Goal: Information Seeking & Learning: Learn about a topic

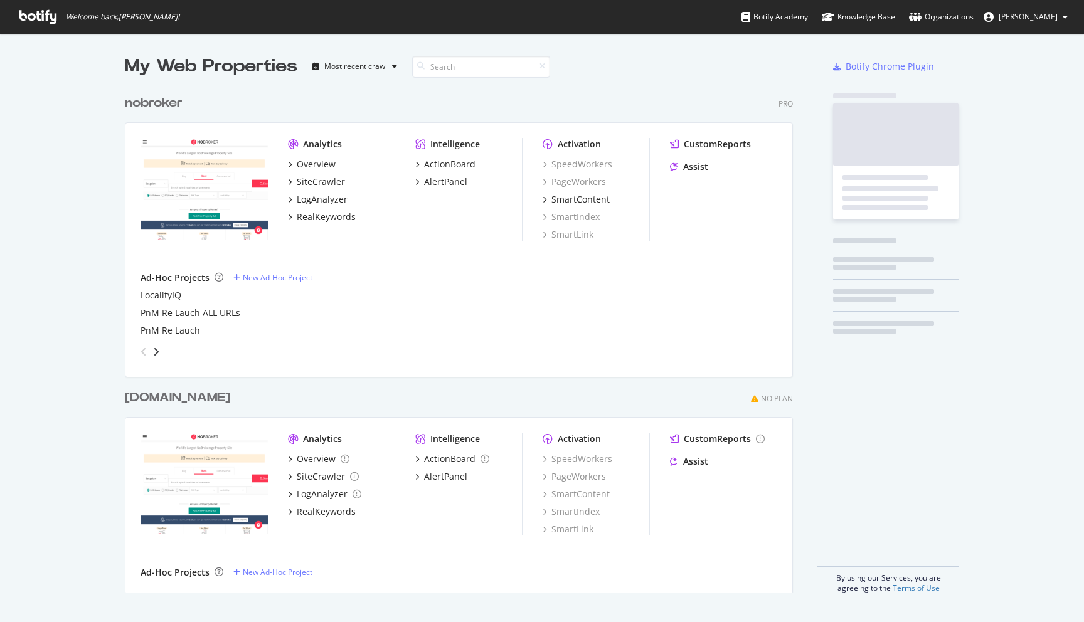
scroll to position [622, 1084]
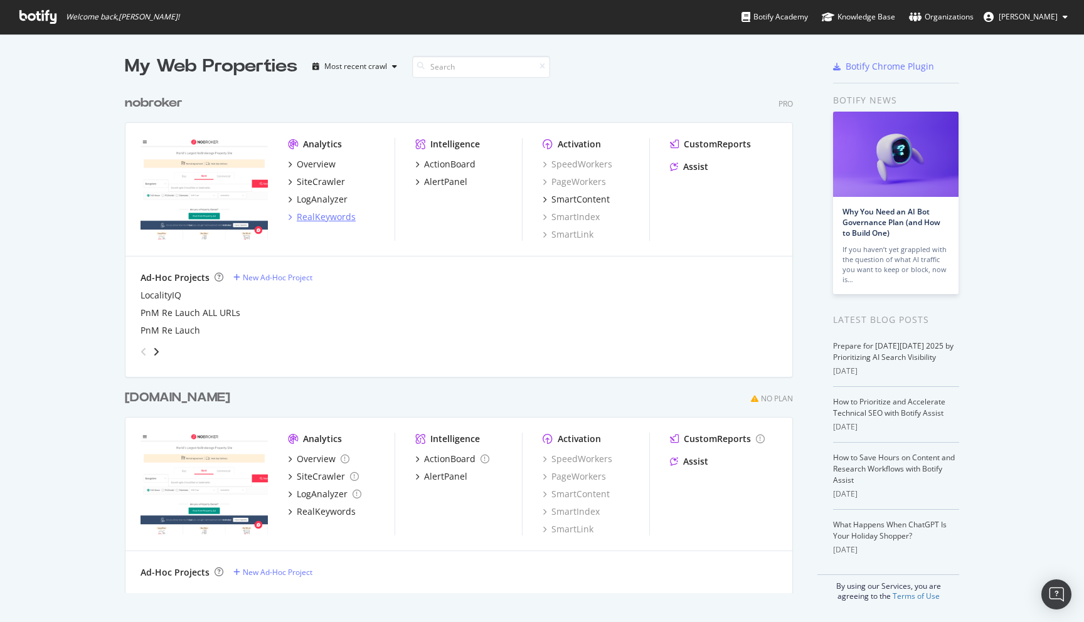
click at [322, 219] on div "RealKeywords" at bounding box center [326, 217] width 59 height 13
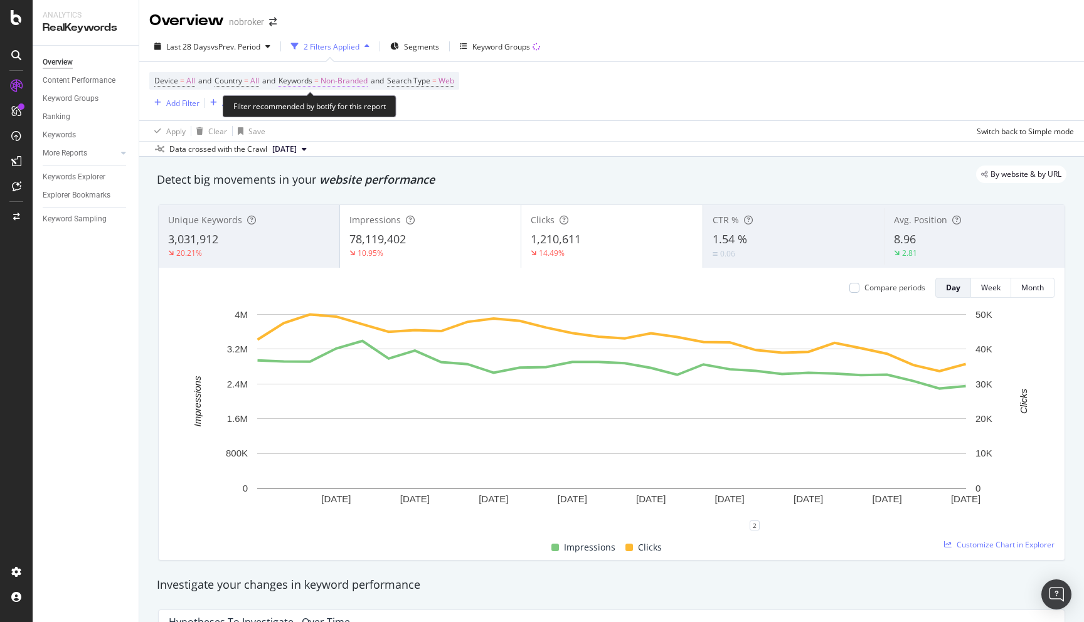
click at [342, 84] on span "Non-Branded" at bounding box center [343, 81] width 47 height 18
click at [541, 132] on div "Apply Clear Save Switch back to Simple mode" at bounding box center [611, 130] width 944 height 21
click at [357, 83] on span "Non-Branded" at bounding box center [343, 81] width 47 height 18
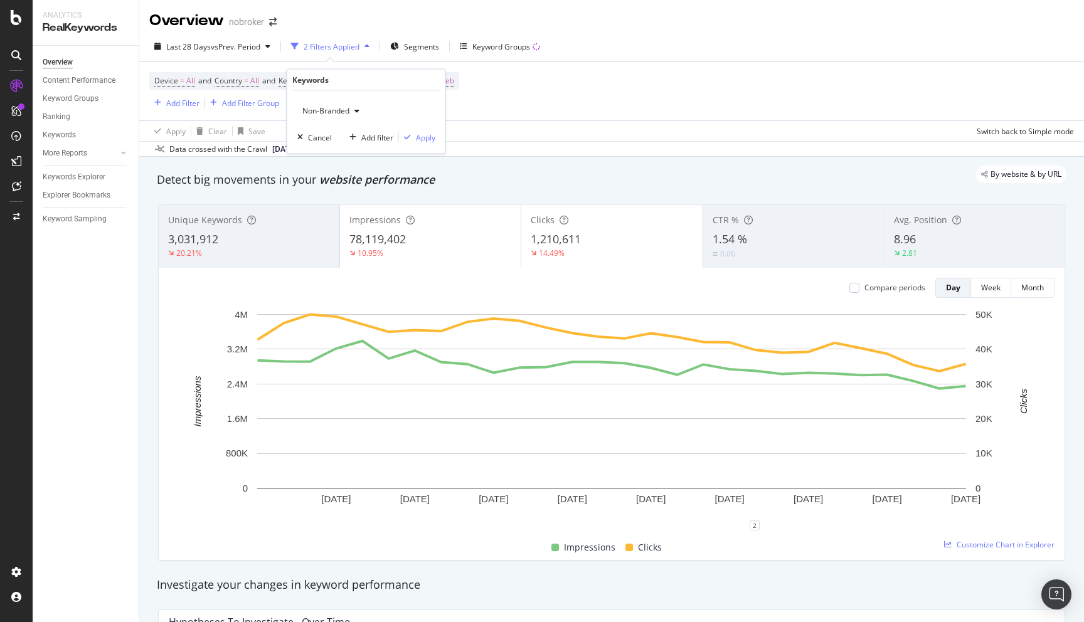
click at [342, 109] on span "Non-Branded" at bounding box center [323, 110] width 52 height 11
click at [324, 203] on span "All" at bounding box center [372, 208] width 128 height 11
click at [424, 136] on div "Apply" at bounding box center [425, 137] width 19 height 11
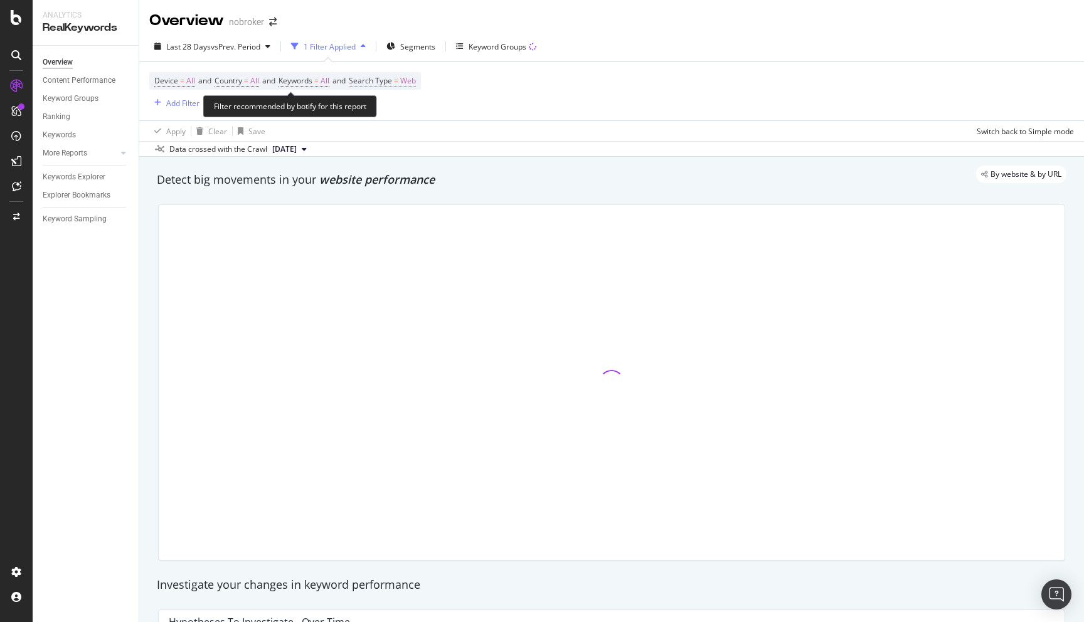
click at [414, 80] on span "Web" at bounding box center [408, 81] width 16 height 18
click at [391, 105] on div "Web" at bounding box center [441, 111] width 138 height 20
click at [393, 132] on div "Cancel" at bounding box center [395, 137] width 24 height 11
click at [416, 80] on span "Web" at bounding box center [408, 81] width 16 height 18
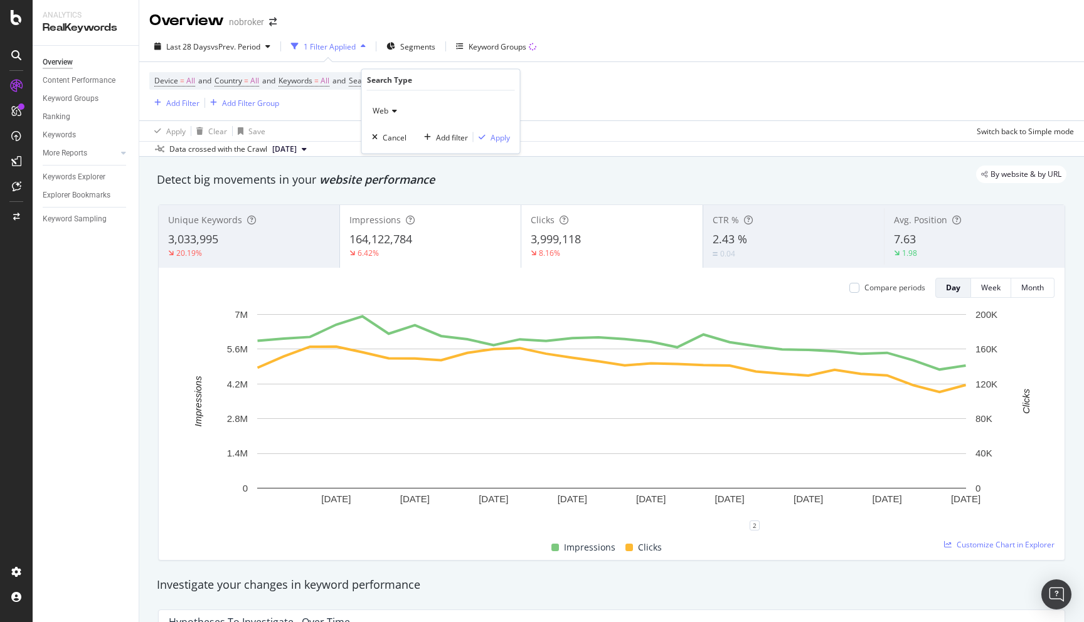
click at [392, 110] on icon at bounding box center [392, 111] width 9 height 8
click at [388, 130] on div "All" at bounding box center [442, 137] width 134 height 16
click at [502, 134] on div "Apply" at bounding box center [499, 137] width 19 height 11
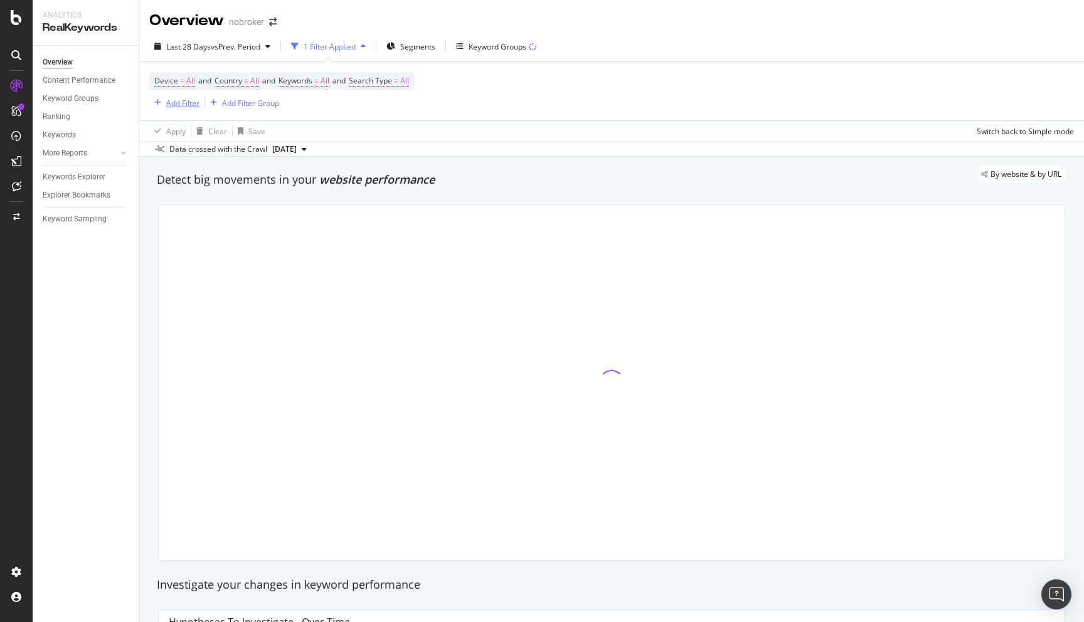
click at [174, 105] on div "Add Filter" at bounding box center [182, 103] width 33 height 11
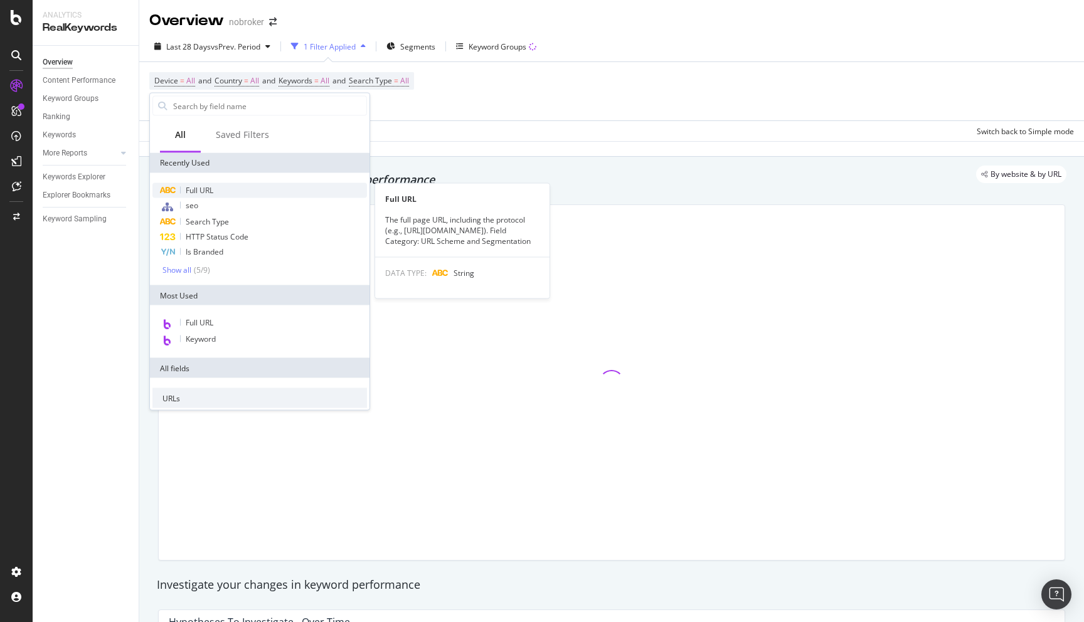
click at [216, 184] on div "Full URL" at bounding box center [259, 190] width 214 height 15
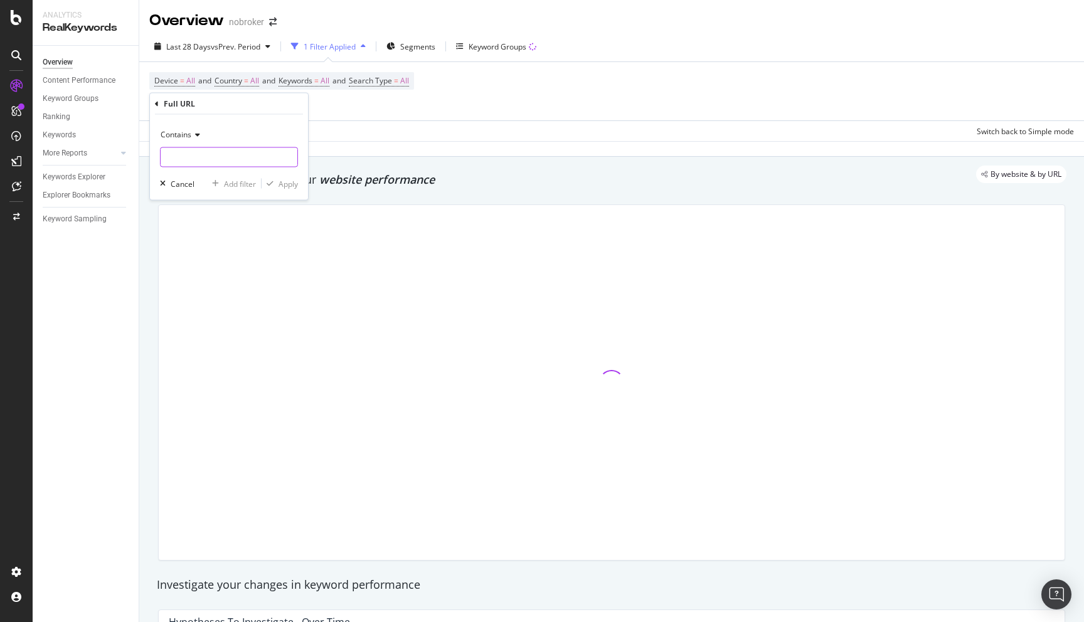
click at [203, 154] on input "text" at bounding box center [229, 157] width 137 height 20
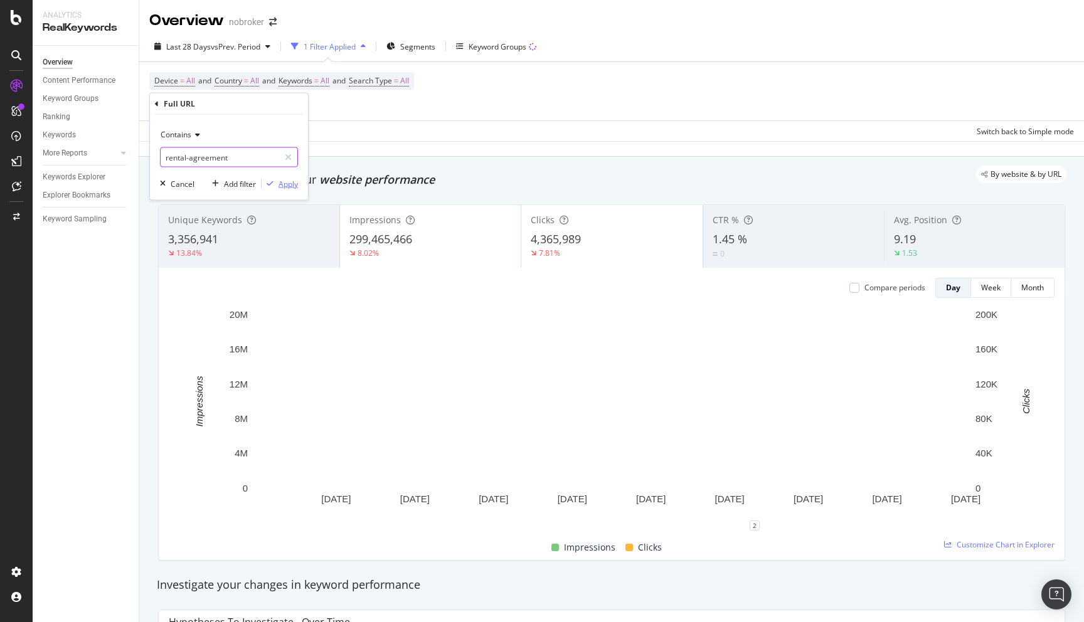
type input "rental-agreement"
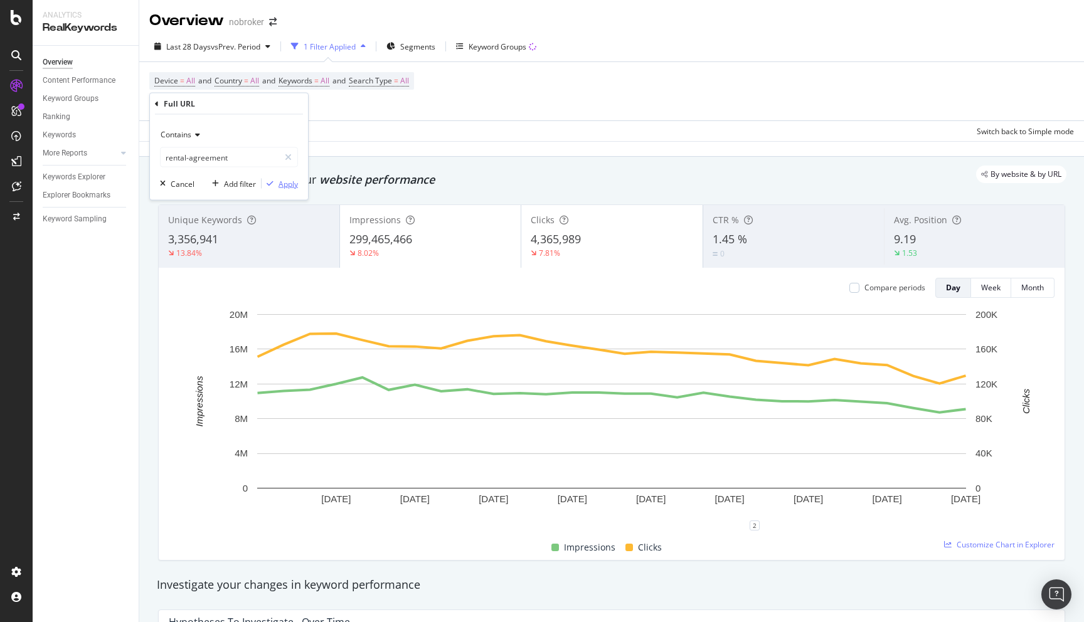
click at [284, 187] on div "Apply" at bounding box center [287, 183] width 19 height 11
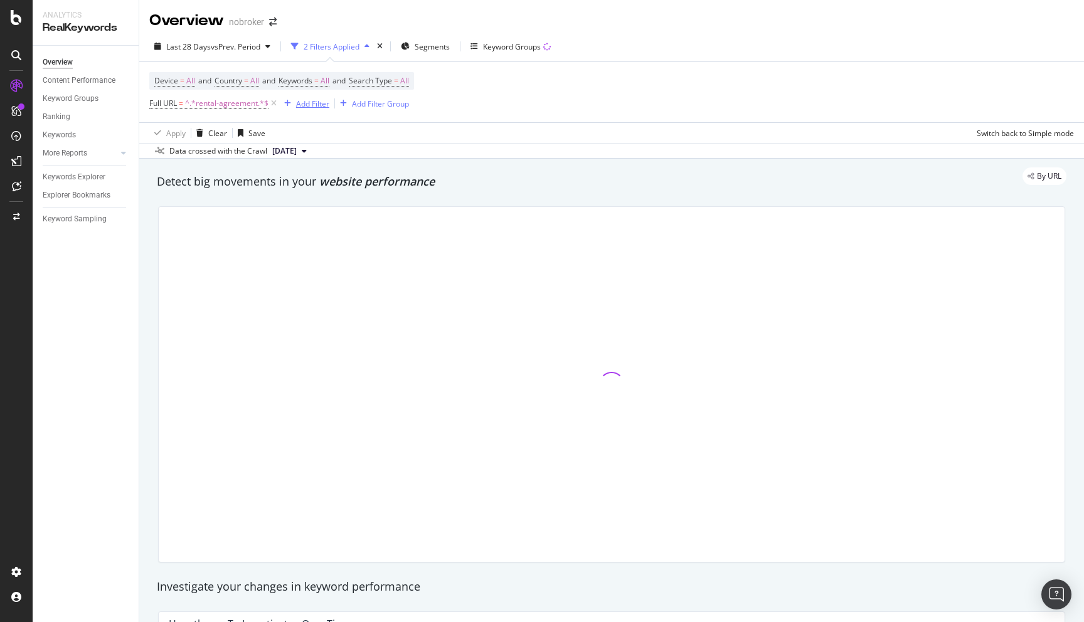
click at [298, 103] on div "Add Filter" at bounding box center [312, 103] width 33 height 11
click at [560, 149] on div "Data crossed with the Crawl 2025 Sep. 1st" at bounding box center [611, 150] width 944 height 15
click at [300, 100] on div "Add Filter" at bounding box center [312, 103] width 33 height 11
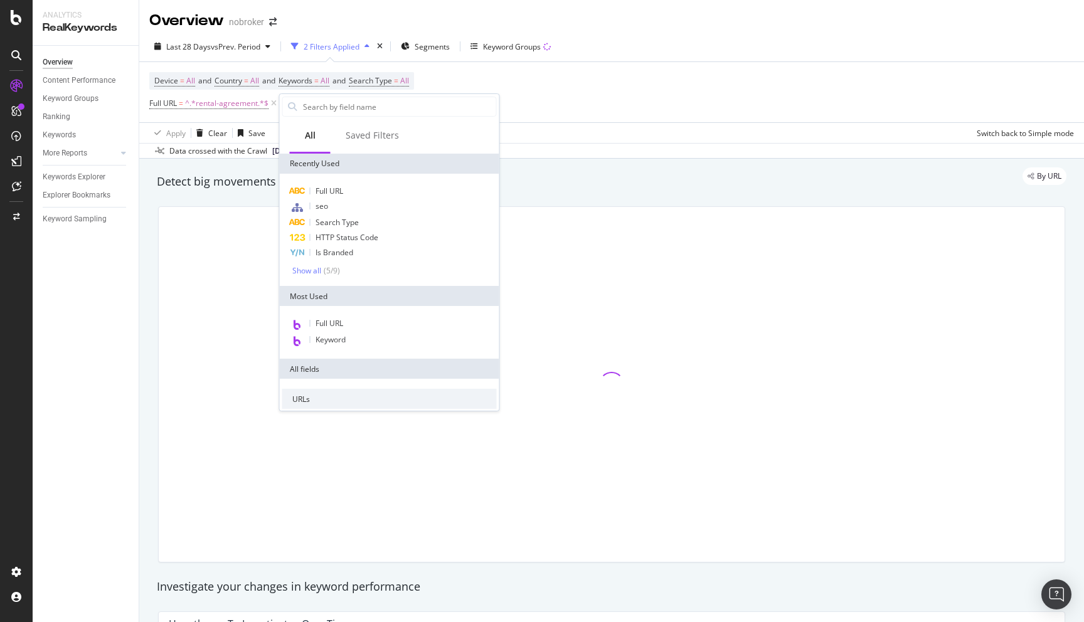
click at [579, 185] on div "By URL" at bounding box center [605, 176] width 922 height 18
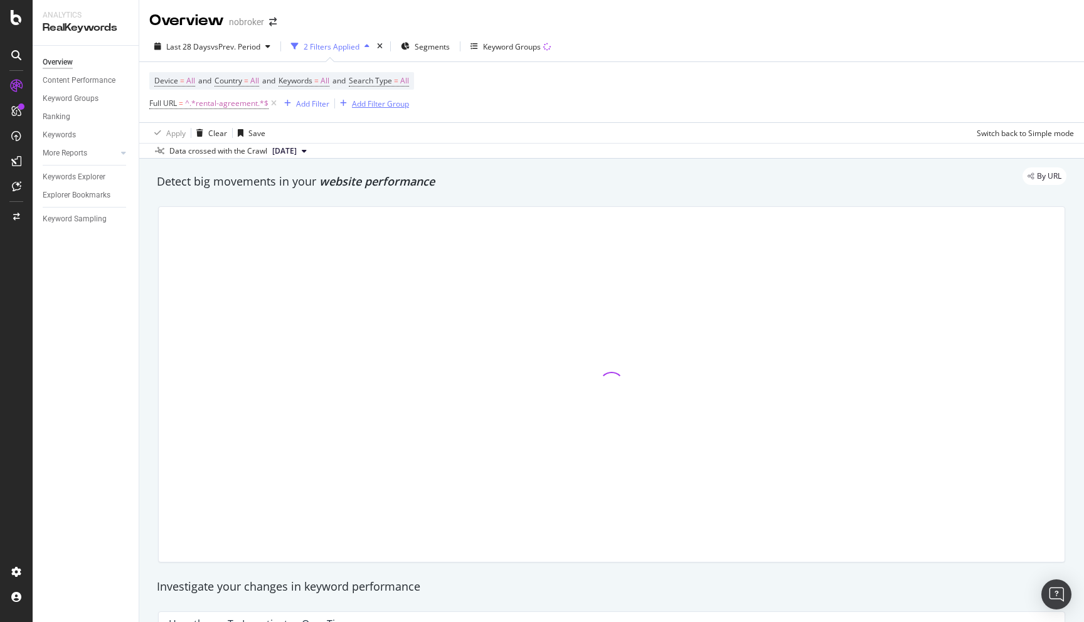
click at [391, 102] on div "Add Filter Group" at bounding box center [380, 103] width 57 height 11
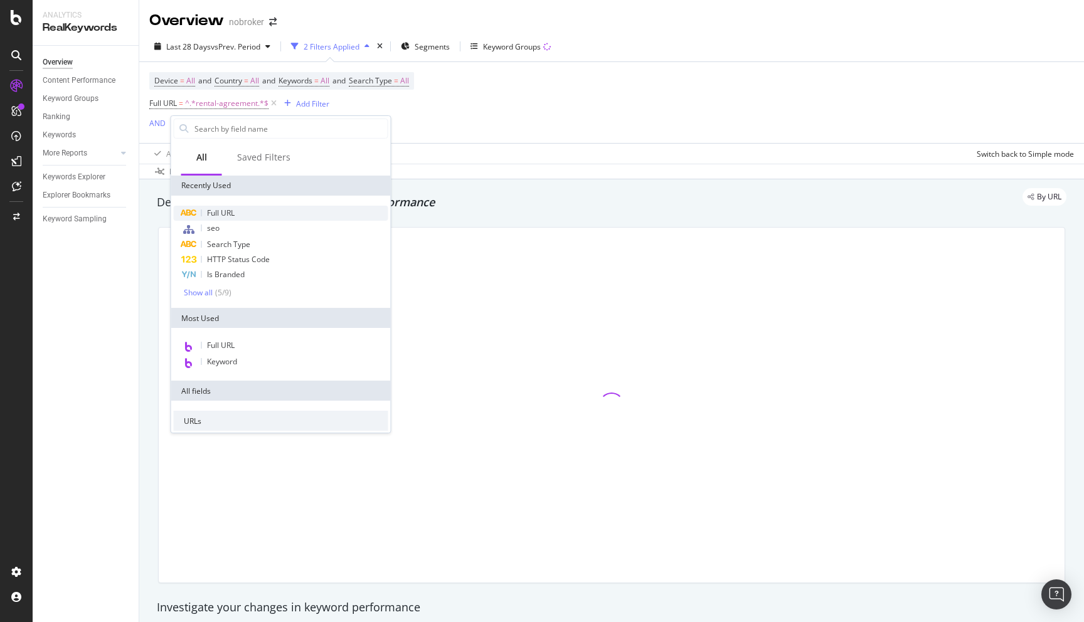
click at [213, 215] on span "Full URL" at bounding box center [221, 213] width 28 height 11
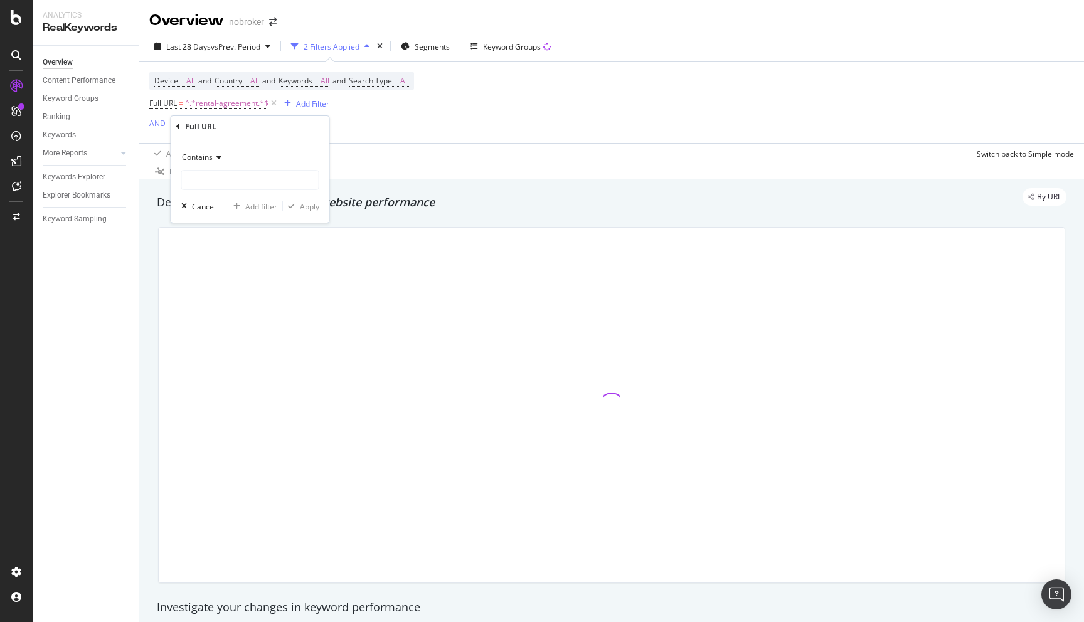
click at [199, 157] on span "Contains" at bounding box center [197, 157] width 31 height 11
click at [222, 332] on span "Doesn't match regex" at bounding box center [223, 330] width 73 height 11
click at [213, 194] on div "Doesn't match regex Cancel Add filter Apply" at bounding box center [250, 179] width 158 height 85
click at [210, 182] on input "text" at bounding box center [250, 180] width 137 height 20
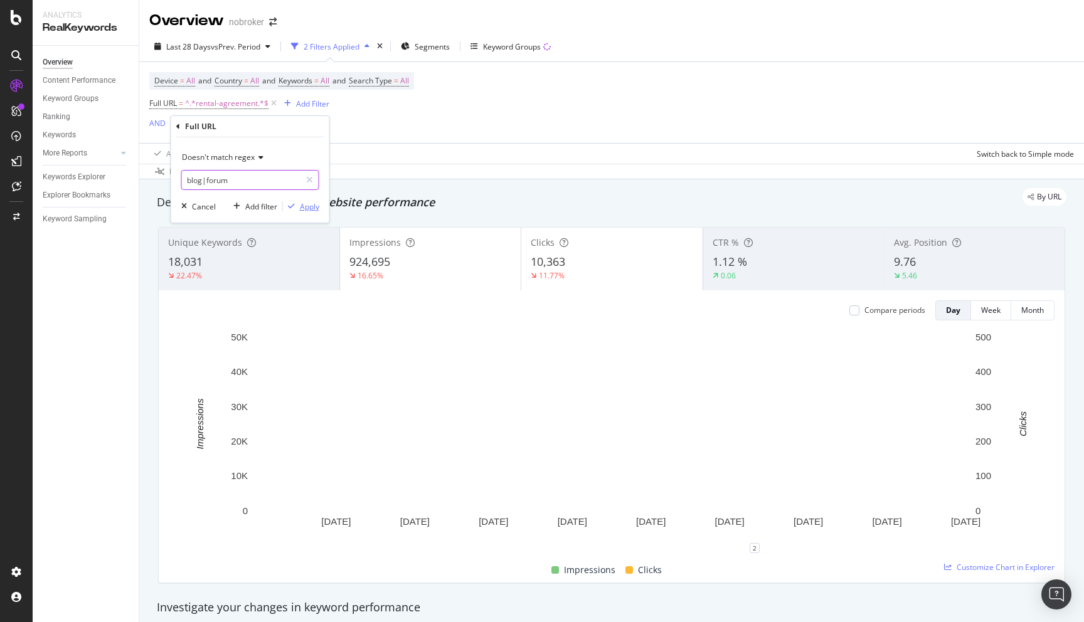
type input "blog|forum"
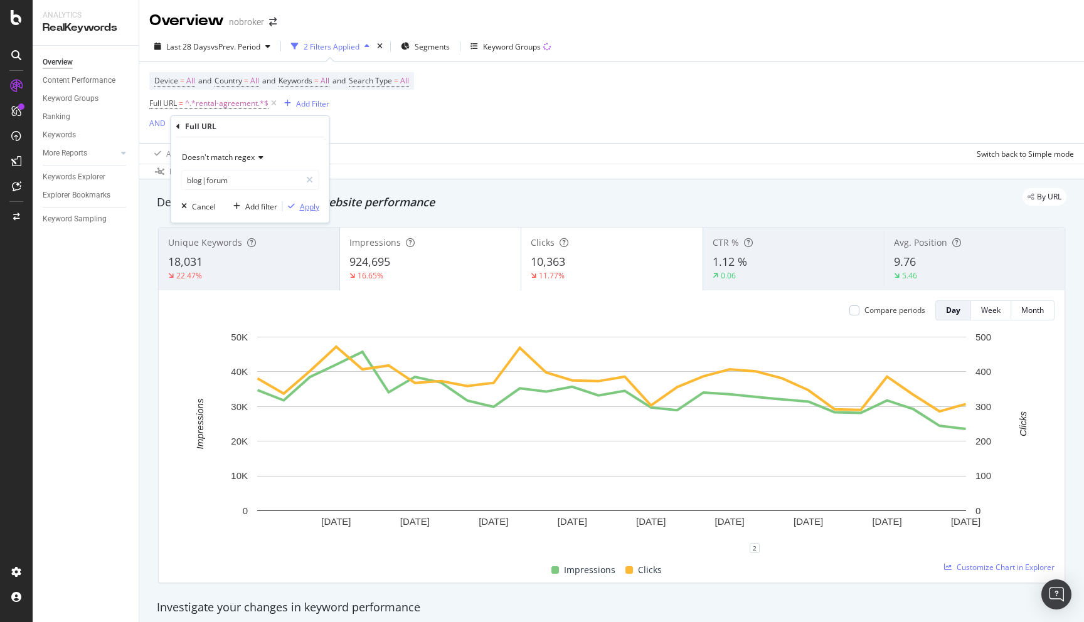
click at [306, 206] on div "Apply" at bounding box center [309, 206] width 19 height 11
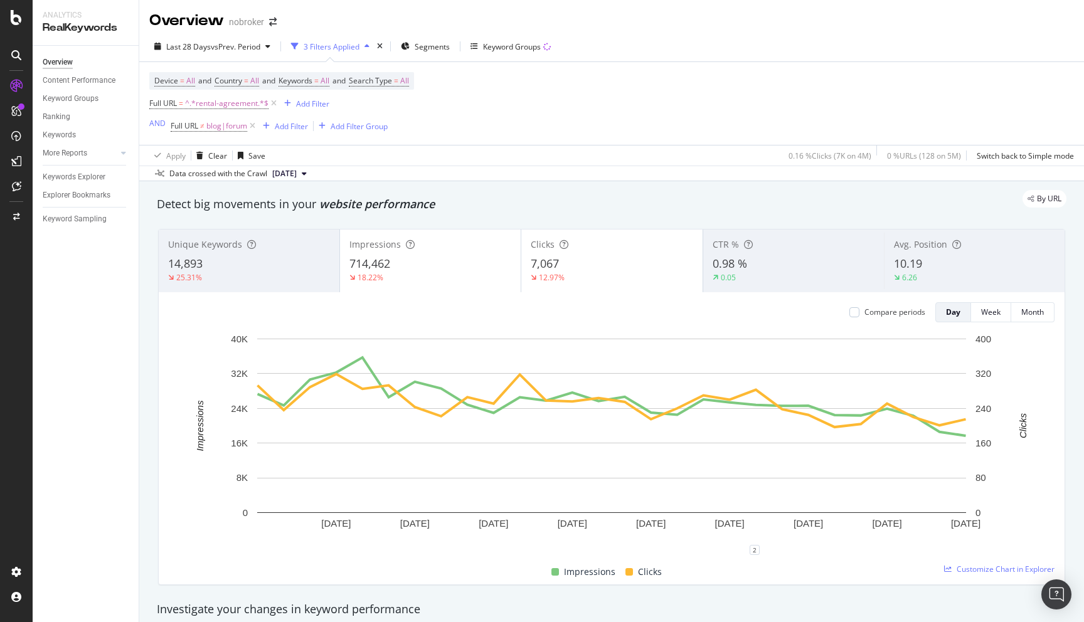
click at [932, 272] on div "10.19" at bounding box center [974, 264] width 161 height 16
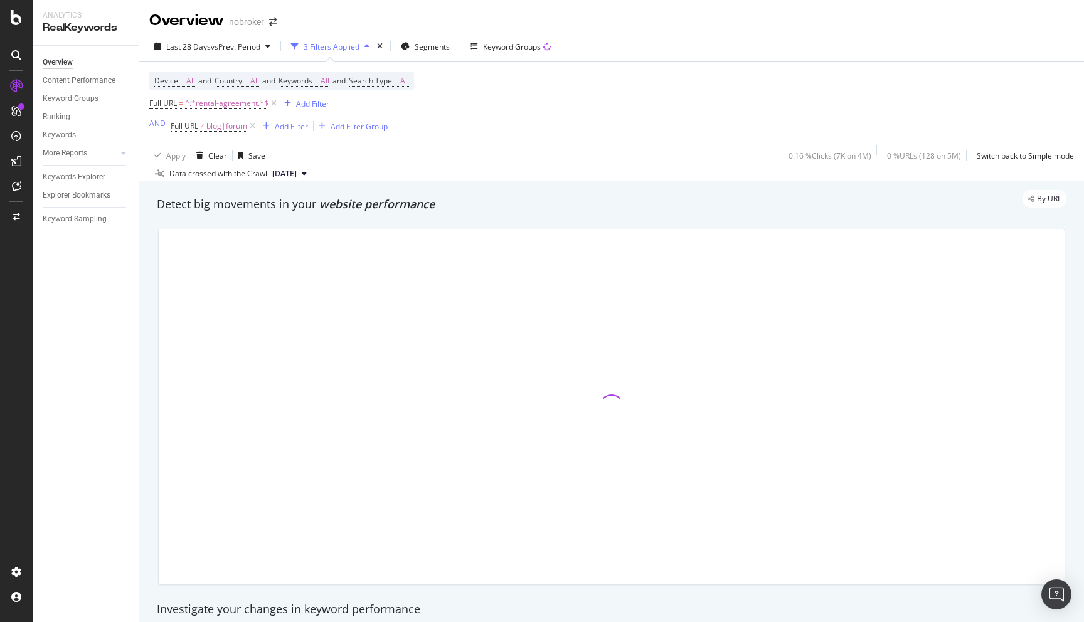
click at [640, 219] on div "Detect big movements in your website performance" at bounding box center [611, 204] width 922 height 29
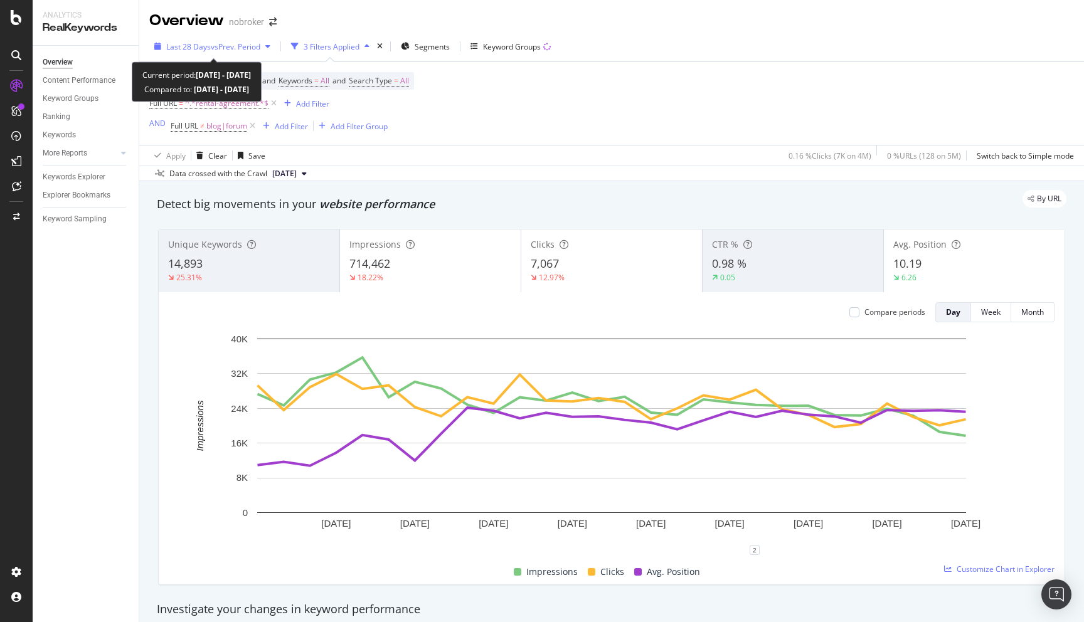
click at [203, 45] on span "Last 28 Days" at bounding box center [188, 46] width 45 height 11
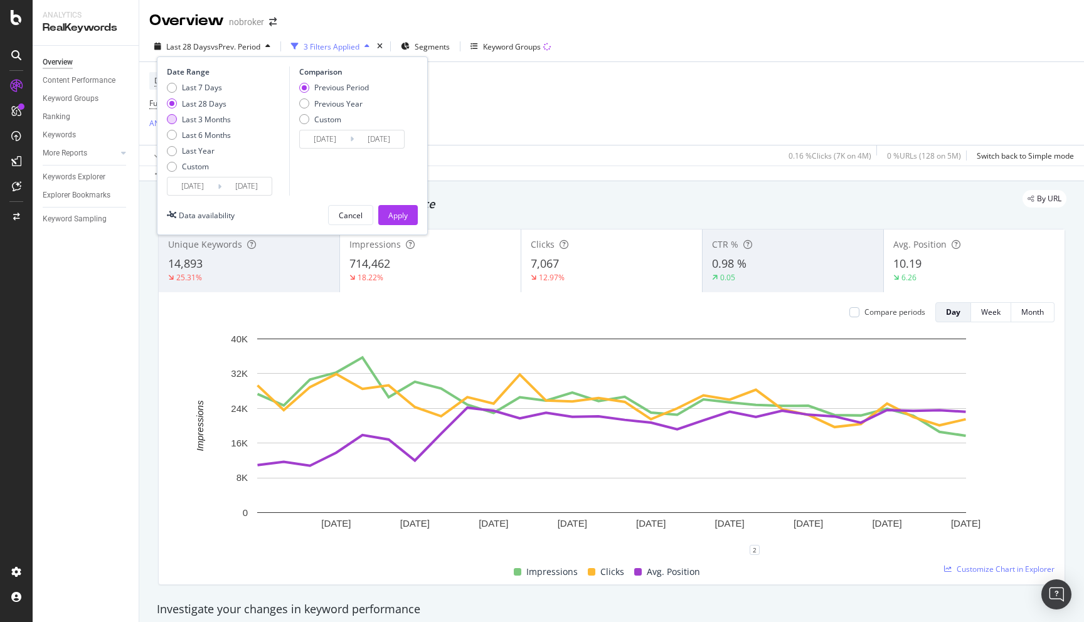
click at [198, 117] on div "Last 3 Months" at bounding box center [206, 119] width 49 height 11
type input "2025/07/03"
type input "2025/04/02"
type input "2025/07/02"
click at [202, 132] on div "Last 6 Months" at bounding box center [206, 135] width 49 height 11
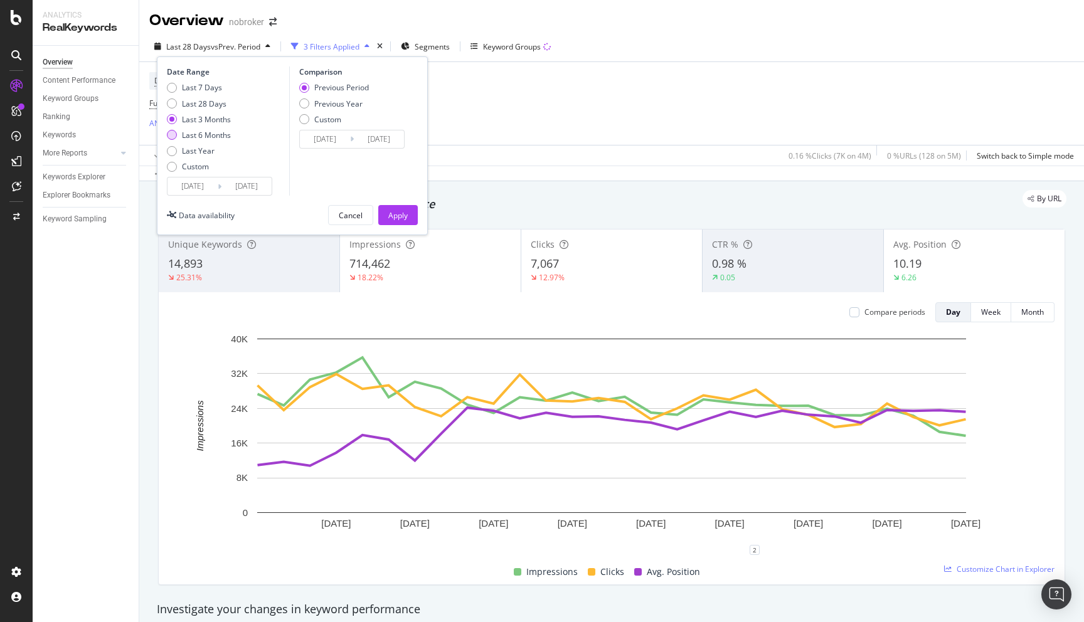
type input "2025/04/03"
type input "2024/10/02"
type input "2025/04/02"
click at [399, 224] on div "Apply" at bounding box center [397, 215] width 19 height 19
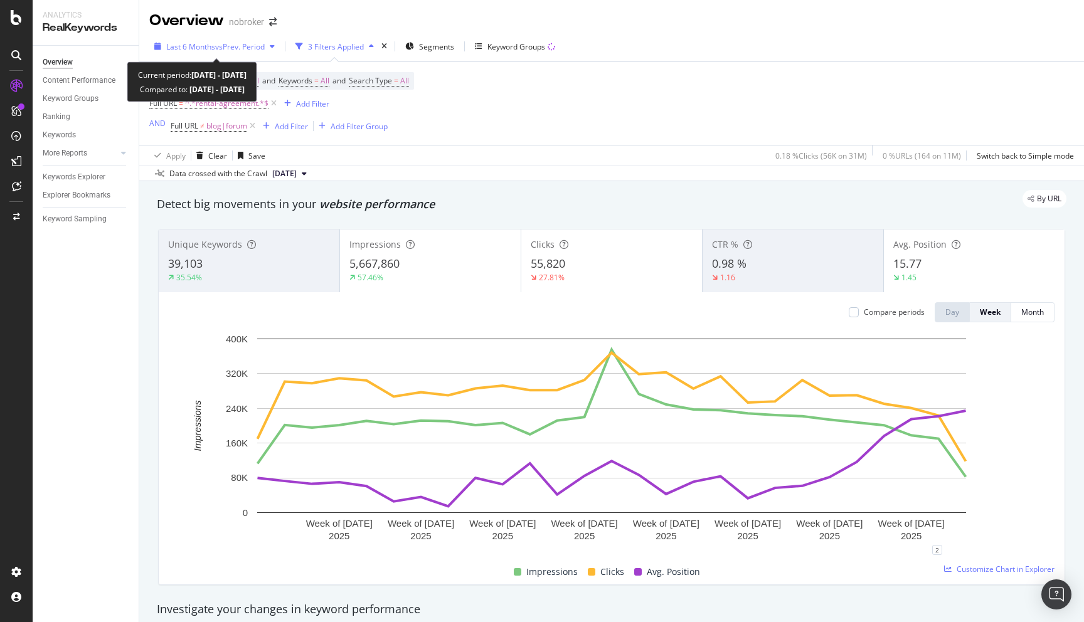
click at [210, 46] on span "Last 6 Months" at bounding box center [190, 46] width 49 height 11
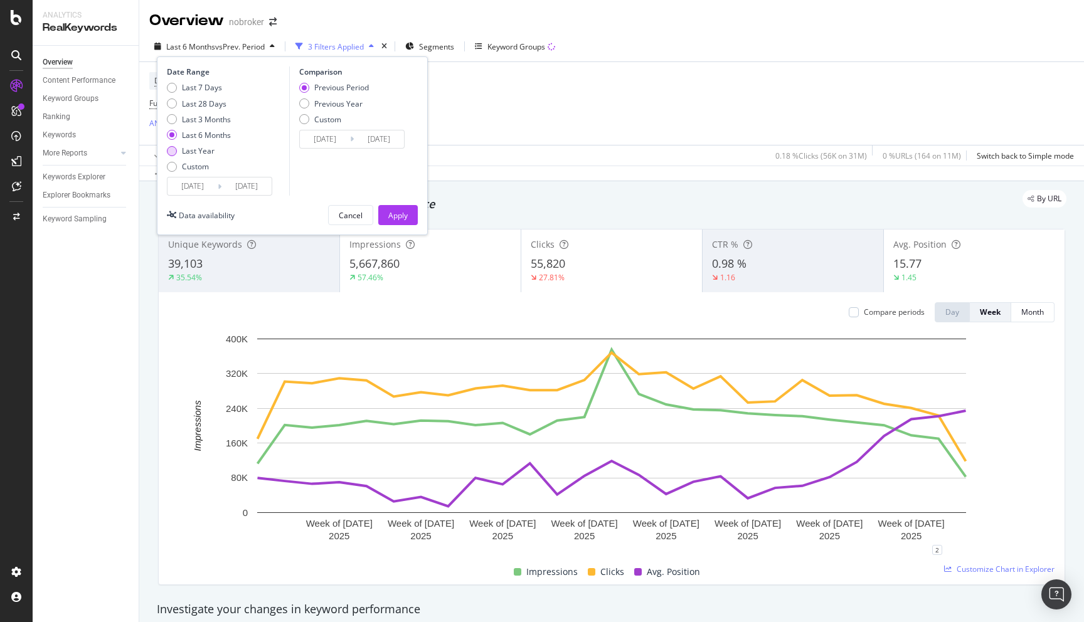
click at [198, 151] on div "Last Year" at bounding box center [198, 150] width 33 height 11
type input "2024/10/03"
type input "2023/10/04"
type input "2024/10/02"
click at [411, 206] on button "Apply" at bounding box center [398, 215] width 40 height 20
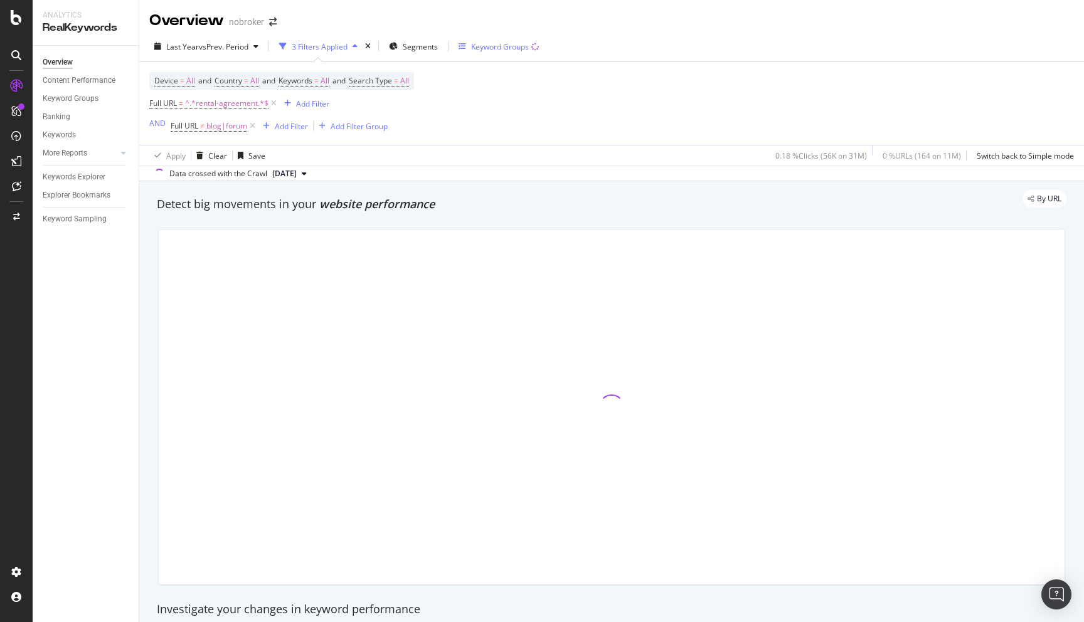
click at [508, 41] on div "Keyword Groups" at bounding box center [500, 46] width 58 height 11
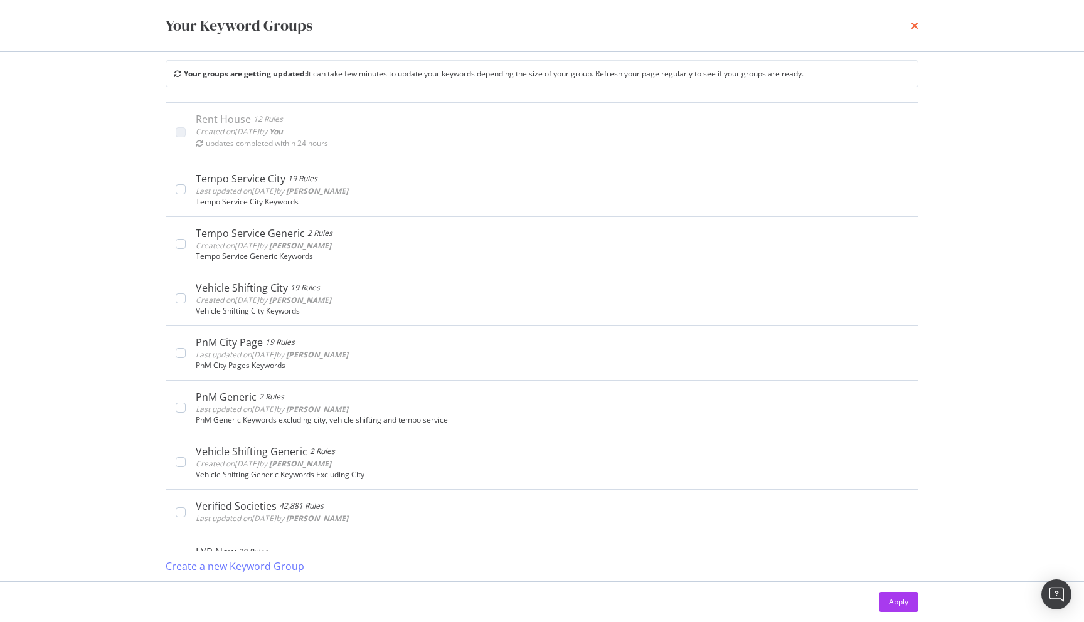
click at [915, 22] on icon "times" at bounding box center [915, 26] width 8 height 10
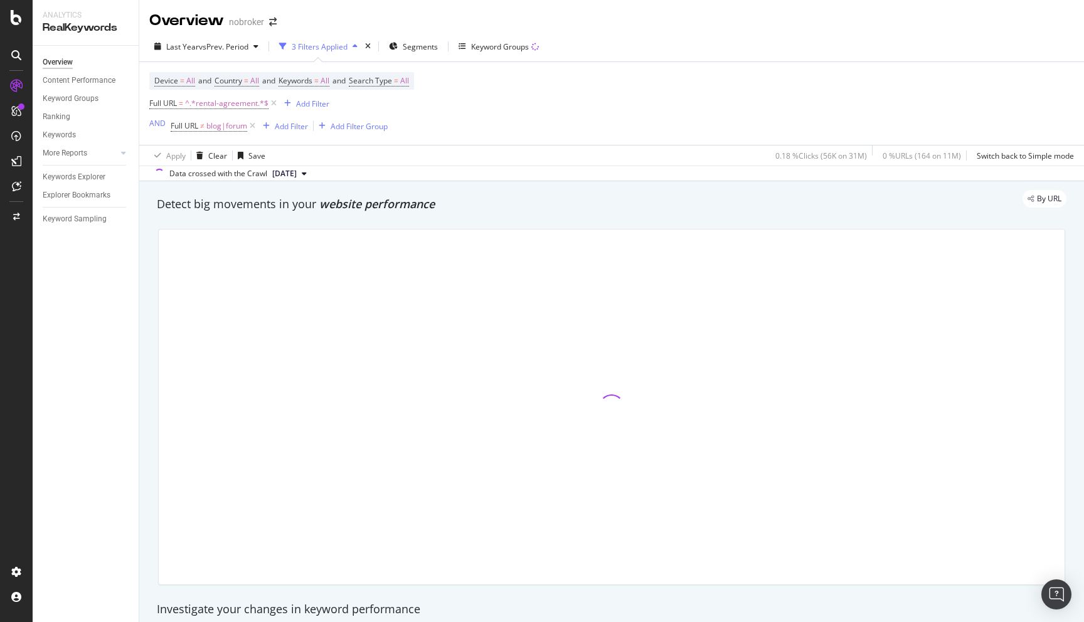
click at [494, 199] on div "By URL" at bounding box center [605, 199] width 922 height 18
click at [534, 204] on div "By URL" at bounding box center [605, 199] width 922 height 18
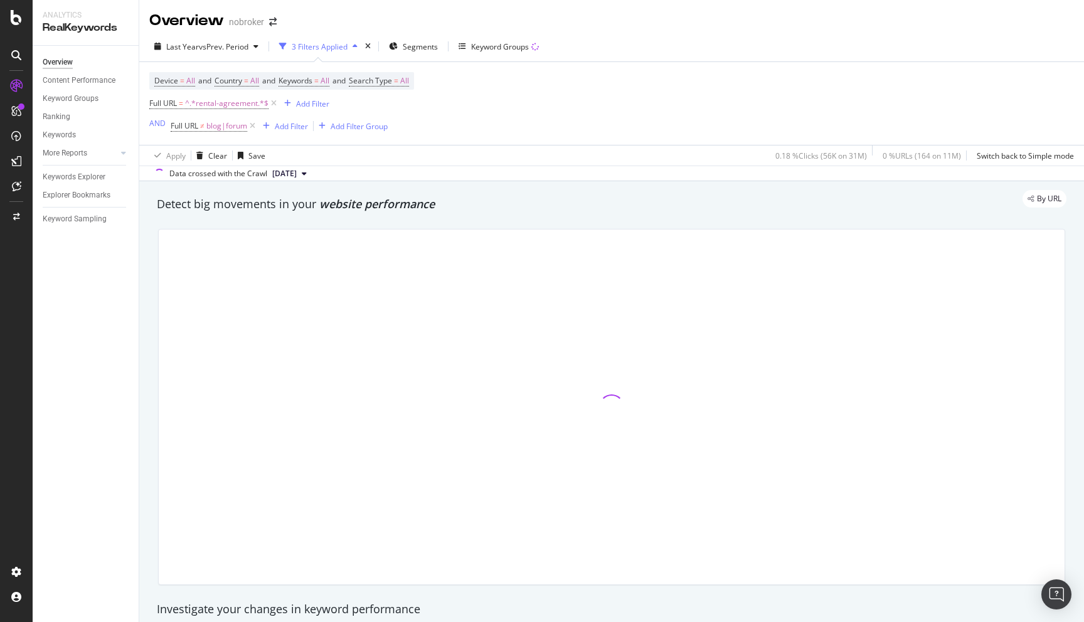
click at [678, 196] on div "By URL" at bounding box center [605, 199] width 922 height 18
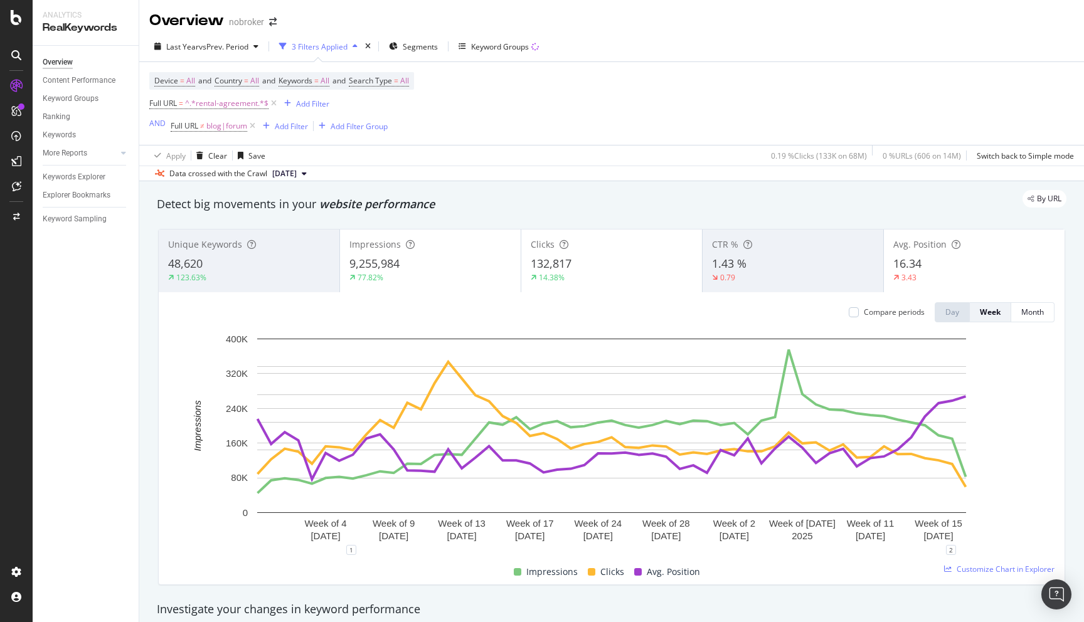
click at [775, 265] on div "1.43 %" at bounding box center [793, 264] width 162 height 16
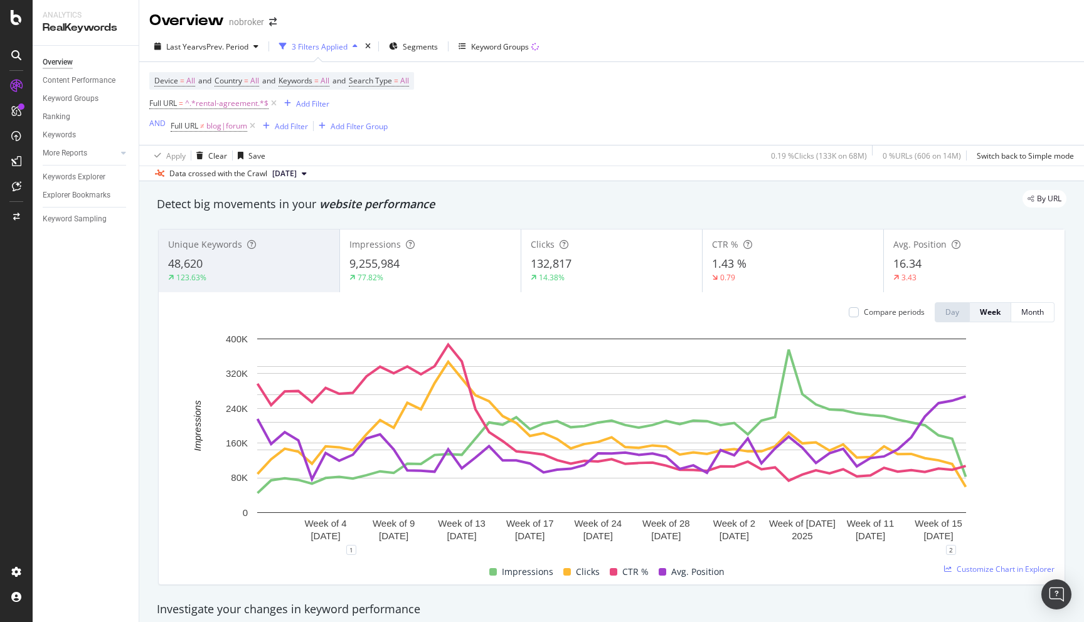
click at [150, 489] on div "Unique Keywords 48,620 123.63% Impressions 9,255,984 77.82% Clicks 132,817 14.3…" at bounding box center [611, 407] width 922 height 376
click at [150, 333] on div "Unique Keywords 48,620 123.63% Impressions 9,255,984 77.82% Clicks 132,817 14.3…" at bounding box center [611, 407] width 922 height 376
click at [308, 105] on div "Add Filter" at bounding box center [312, 103] width 33 height 11
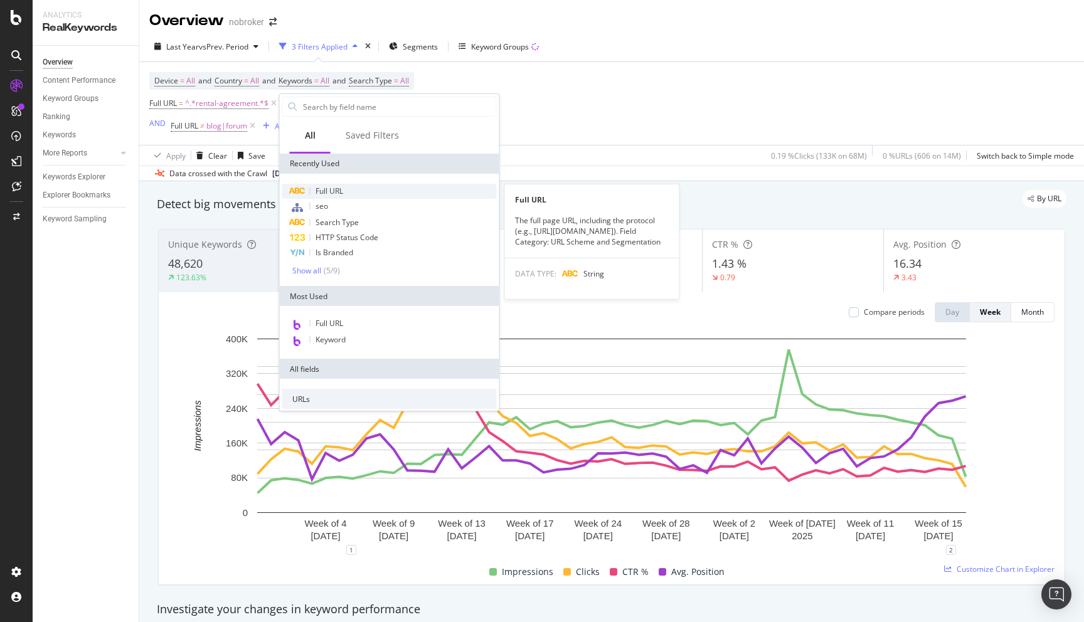
click at [336, 192] on span "Full URL" at bounding box center [329, 191] width 28 height 11
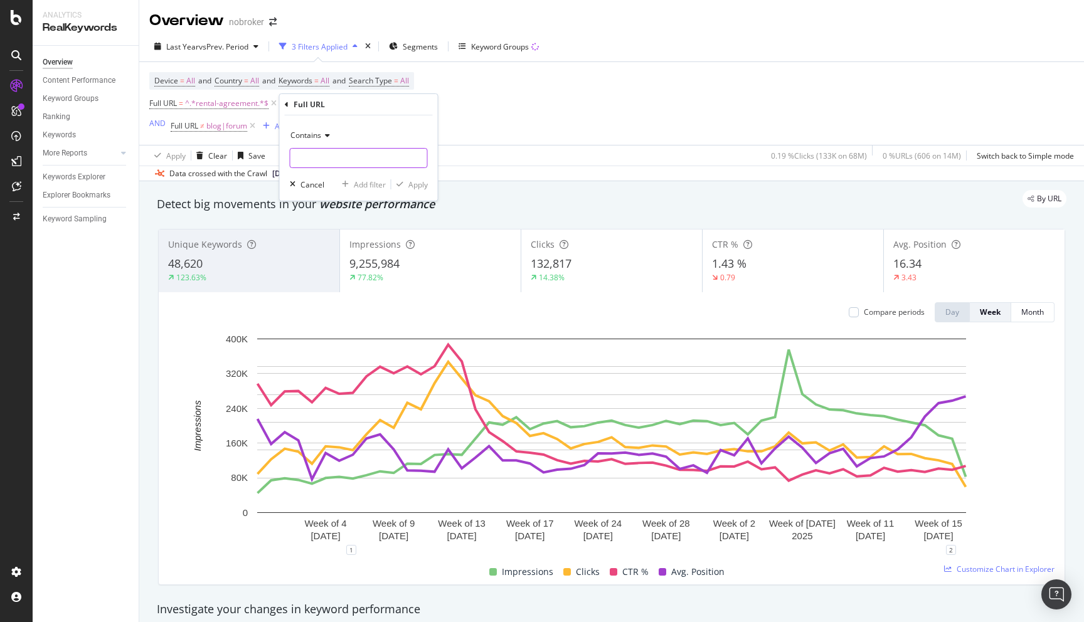
click at [322, 156] on input "text" at bounding box center [358, 158] width 137 height 20
type input "agreement"
click at [286, 101] on icon at bounding box center [287, 105] width 4 height 8
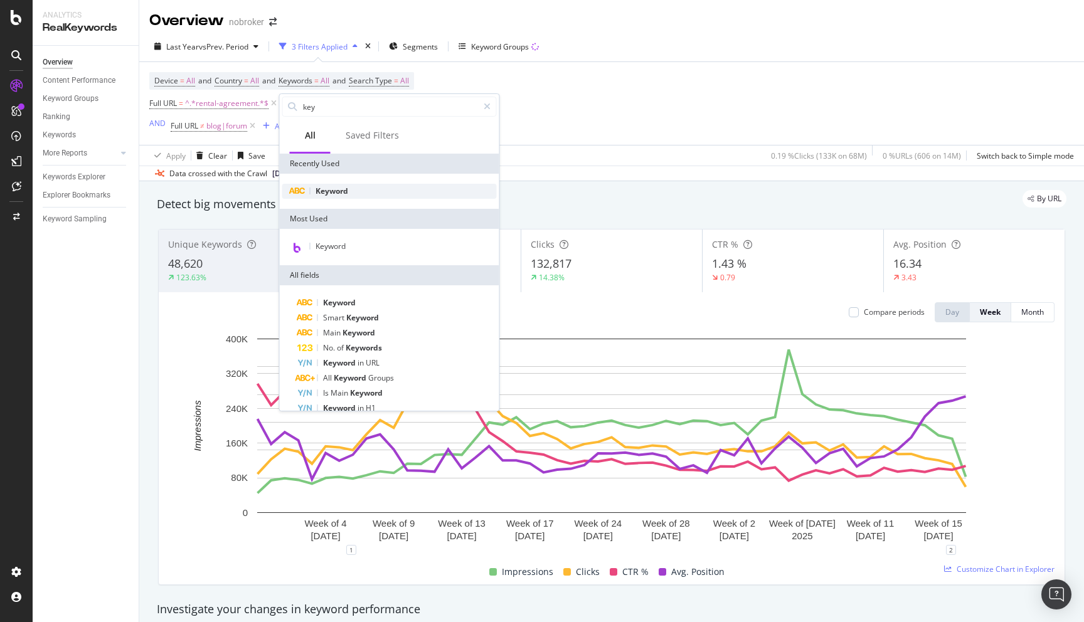
type input "key"
click at [325, 194] on span "Keyword" at bounding box center [331, 191] width 33 height 11
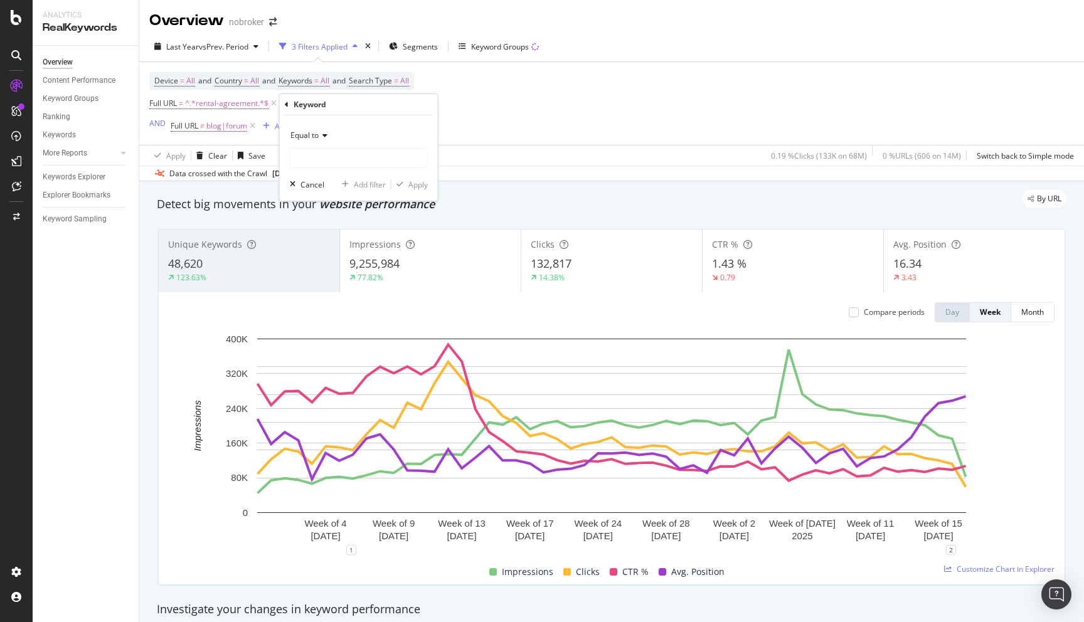
click at [310, 135] on span "Equal to" at bounding box center [304, 135] width 28 height 11
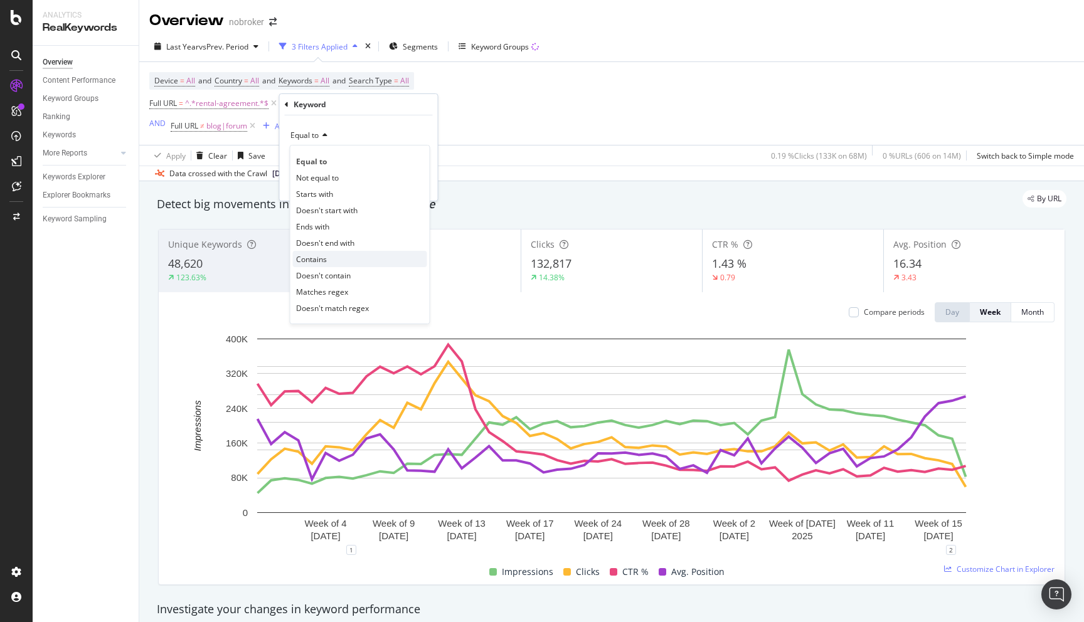
click at [317, 261] on span "Contains" at bounding box center [311, 259] width 31 height 11
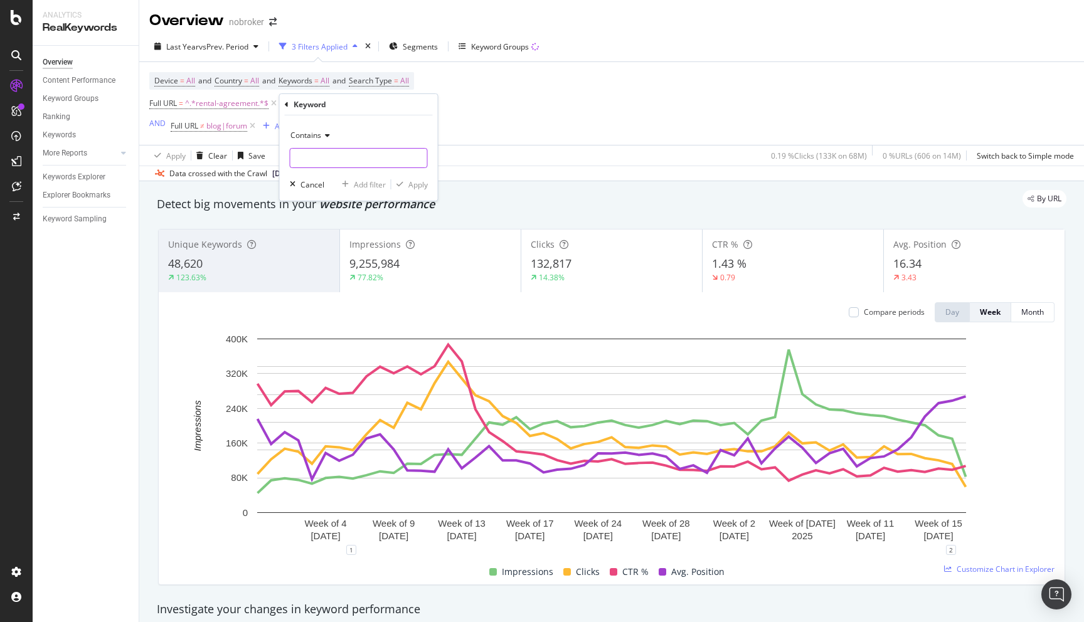
click at [315, 164] on input "text" at bounding box center [358, 158] width 137 height 20
type input "agreement"
click at [415, 183] on div "Apply" at bounding box center [417, 184] width 19 height 11
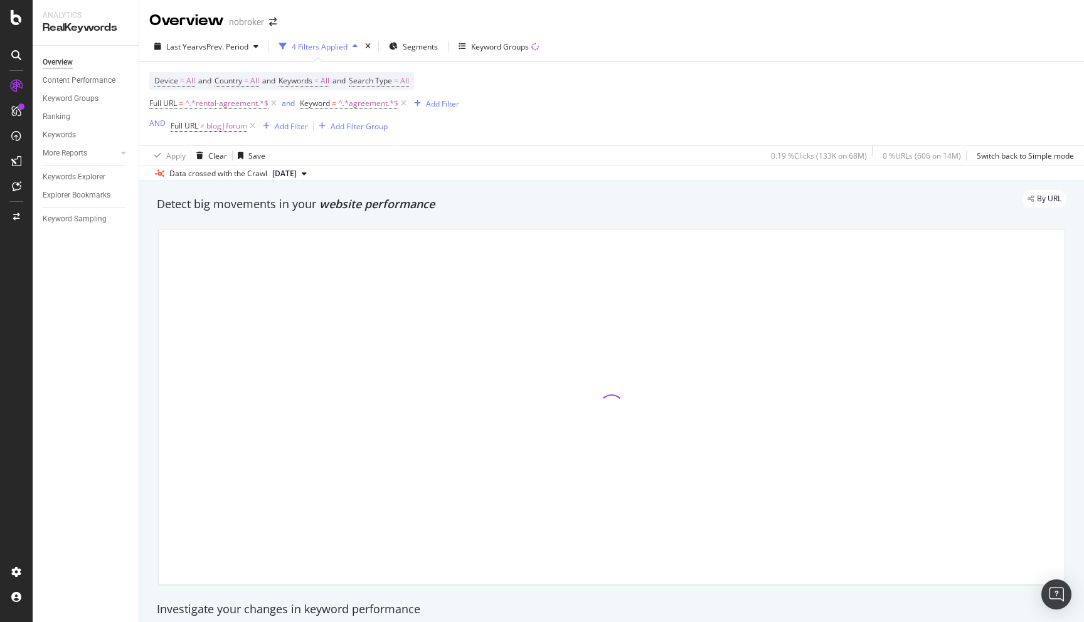
click at [450, 194] on div "By URL" at bounding box center [605, 199] width 922 height 18
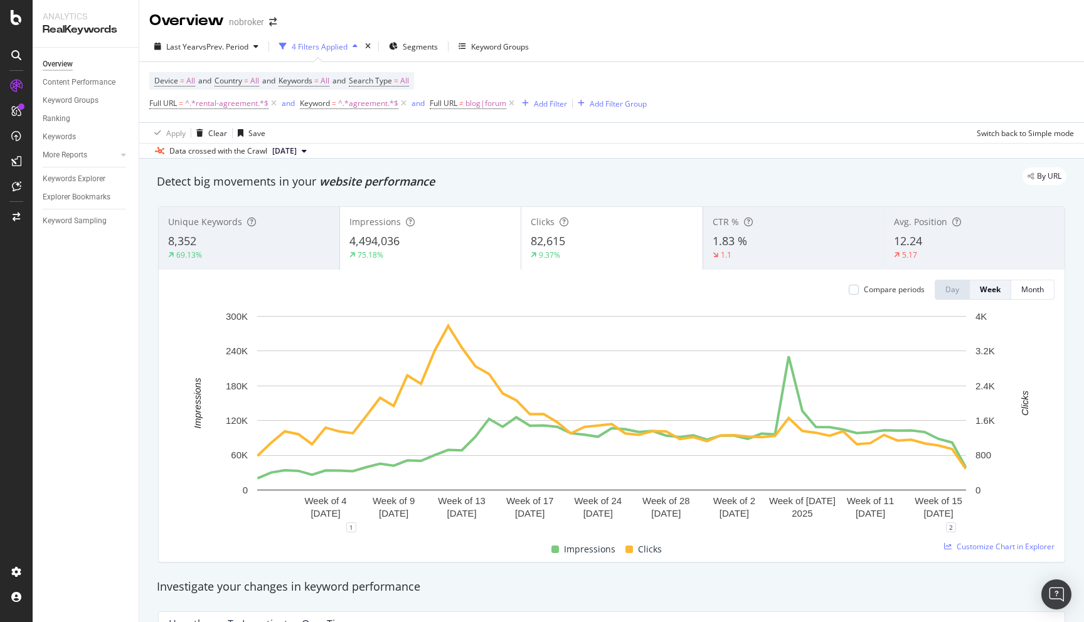
click at [924, 254] on div "5.17" at bounding box center [909, 255] width 31 height 11
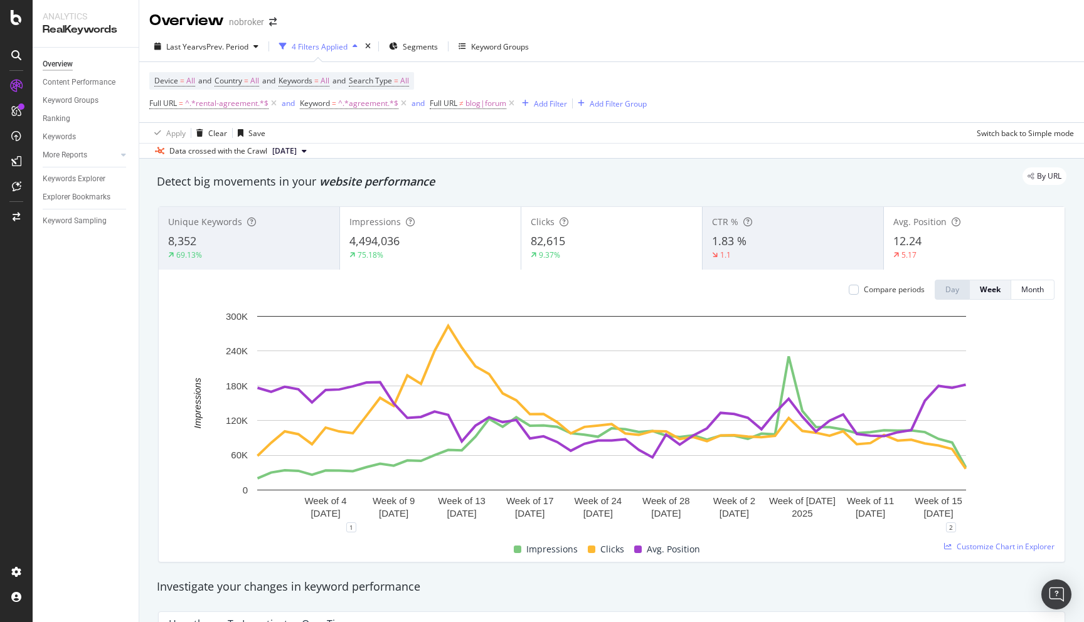
click at [783, 187] on div "Detect big movements in your website performance" at bounding box center [611, 182] width 909 height 16
click at [368, 102] on span "^.*agreement.*$" at bounding box center [368, 104] width 60 height 18
click at [334, 133] on span "Contains" at bounding box center [326, 133] width 31 height 11
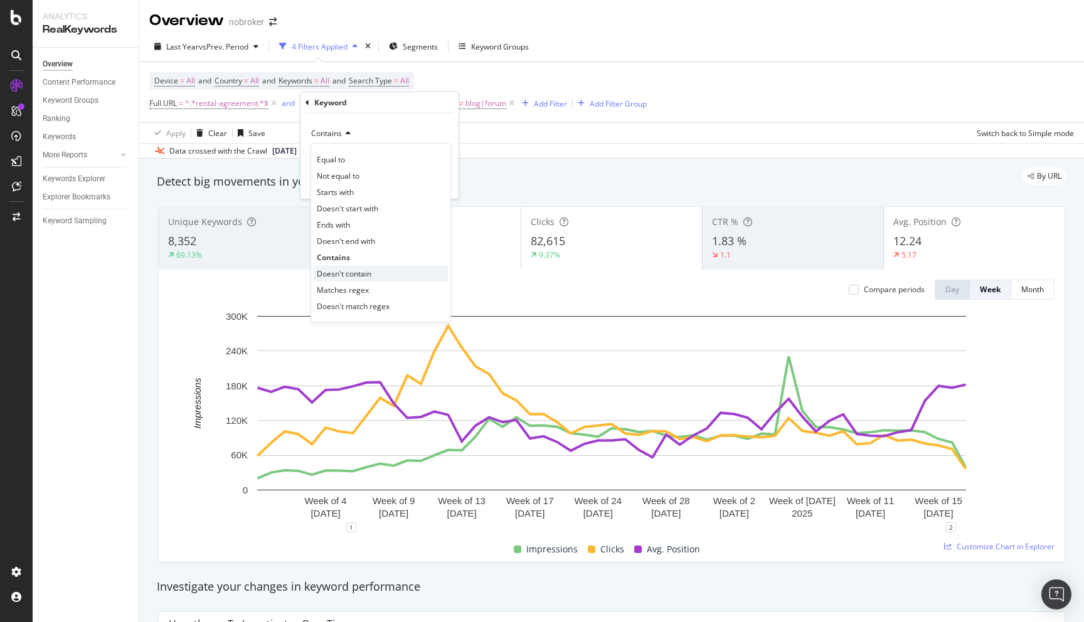
click at [347, 272] on span "Doesn't contain" at bounding box center [344, 273] width 55 height 11
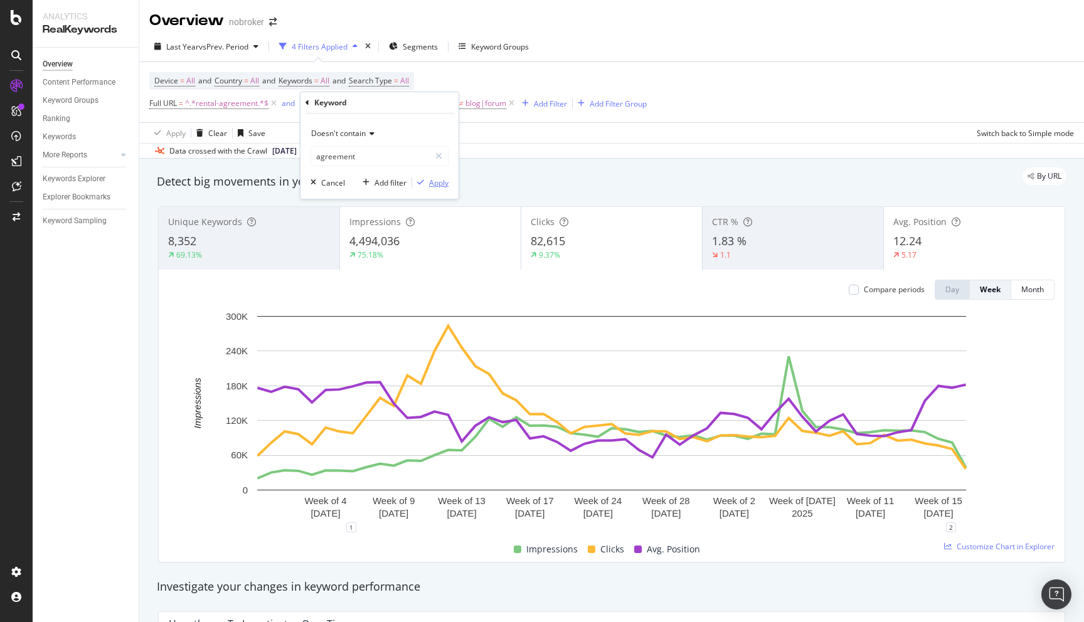
click at [436, 179] on div "Apply" at bounding box center [438, 182] width 19 height 11
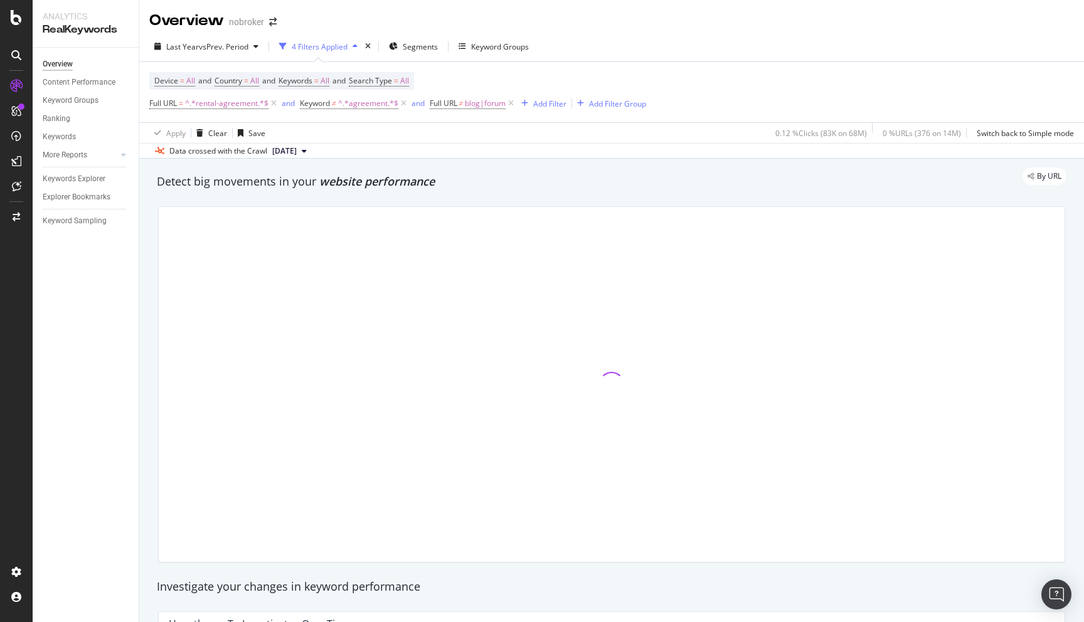
click at [558, 173] on div "By URL" at bounding box center [605, 176] width 922 height 18
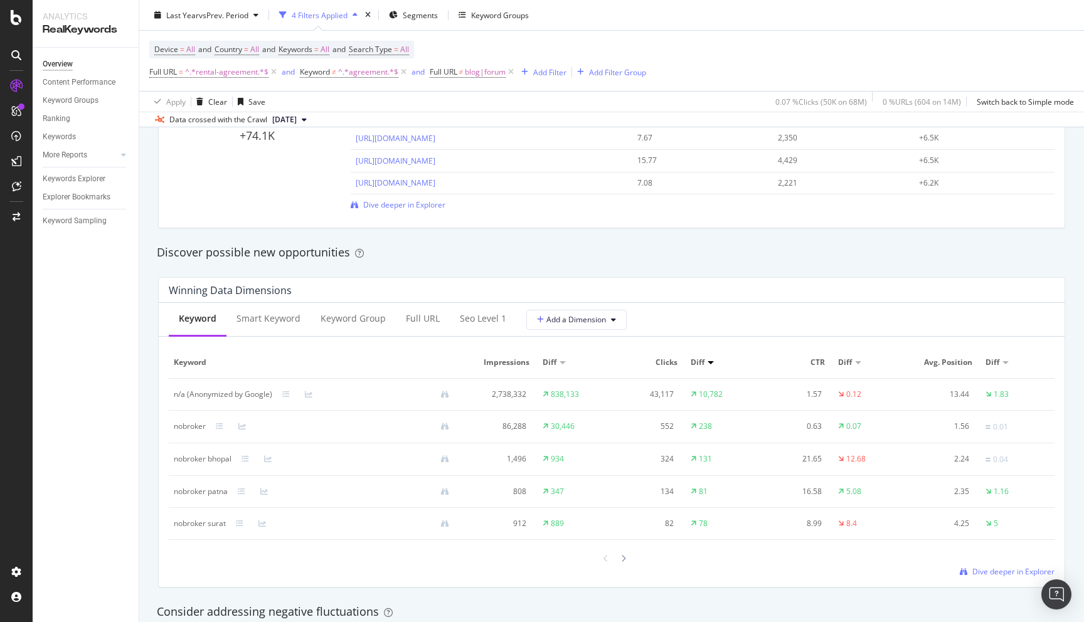
scroll to position [1037, 0]
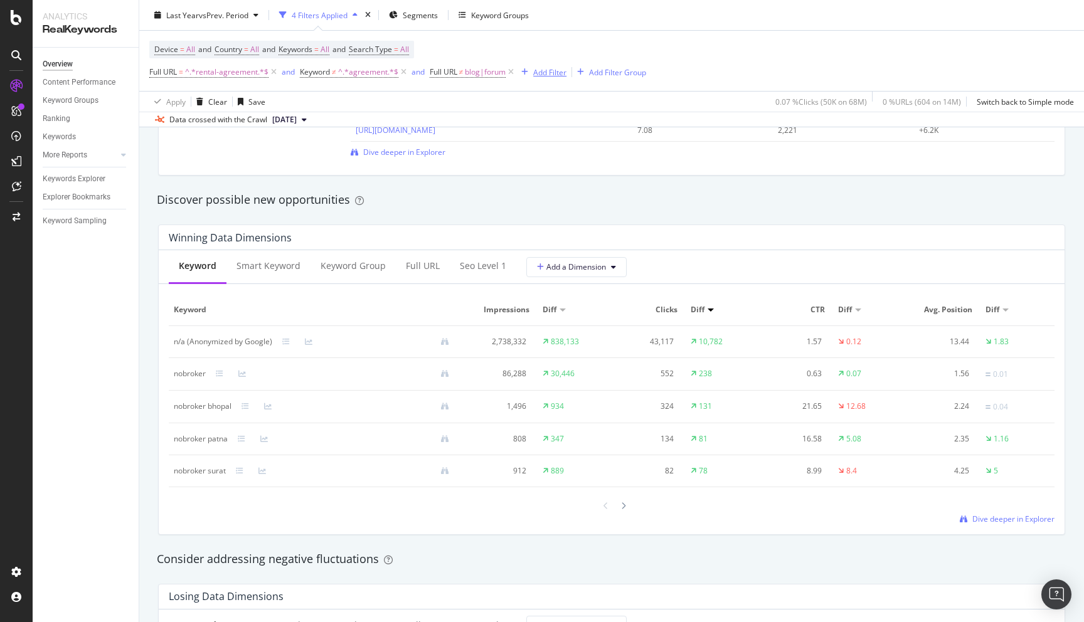
click at [541, 74] on div "Add Filter" at bounding box center [549, 71] width 33 height 11
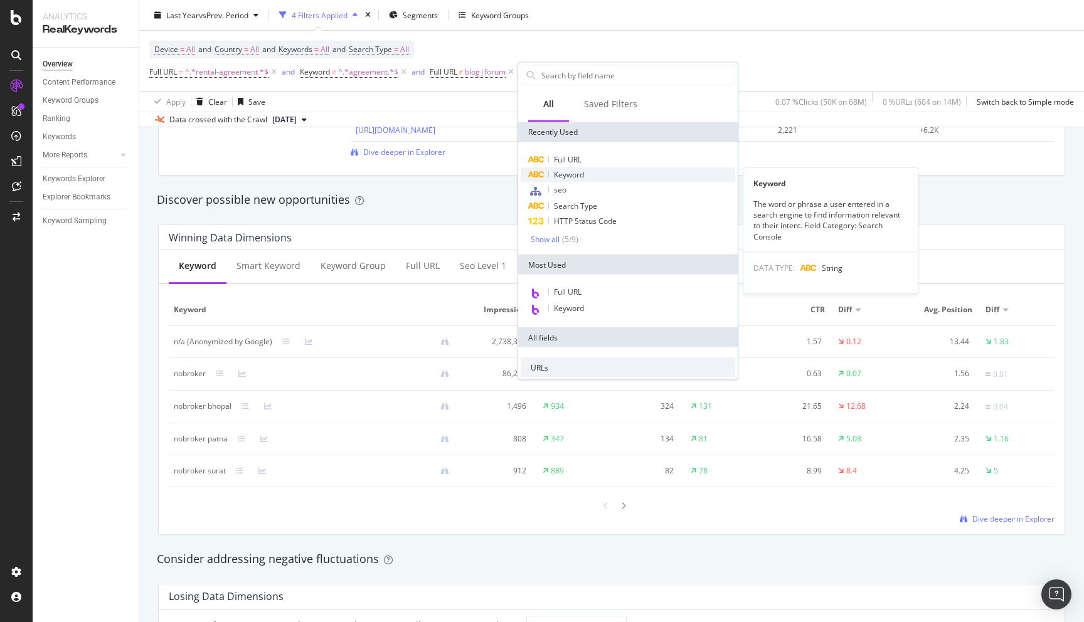
click at [571, 175] on span "Keyword" at bounding box center [569, 174] width 30 height 11
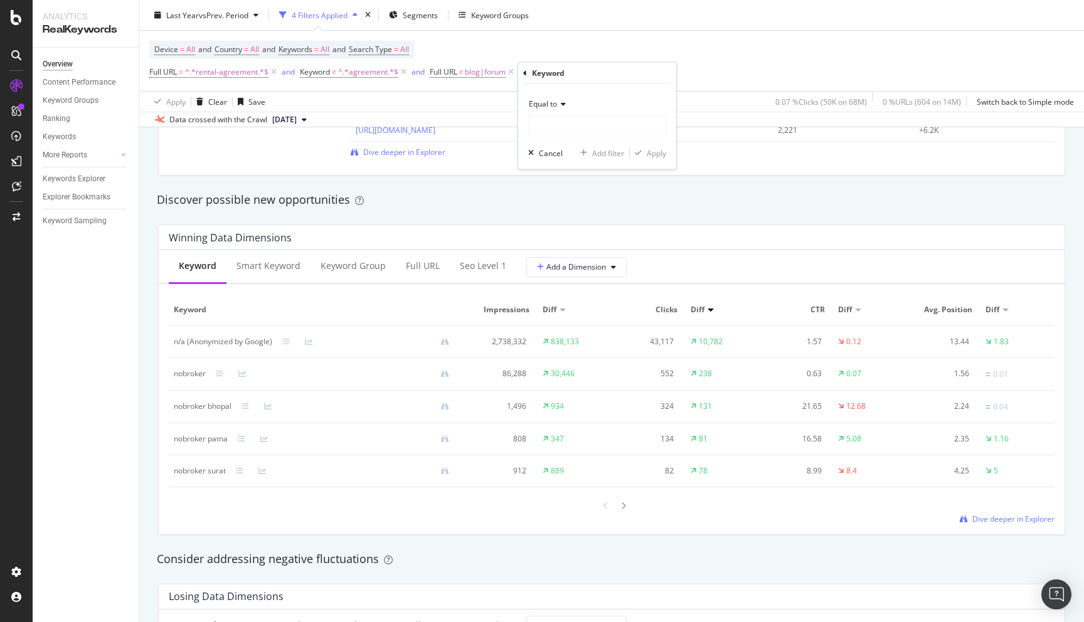
click at [546, 107] on span "Equal to" at bounding box center [543, 103] width 28 height 11
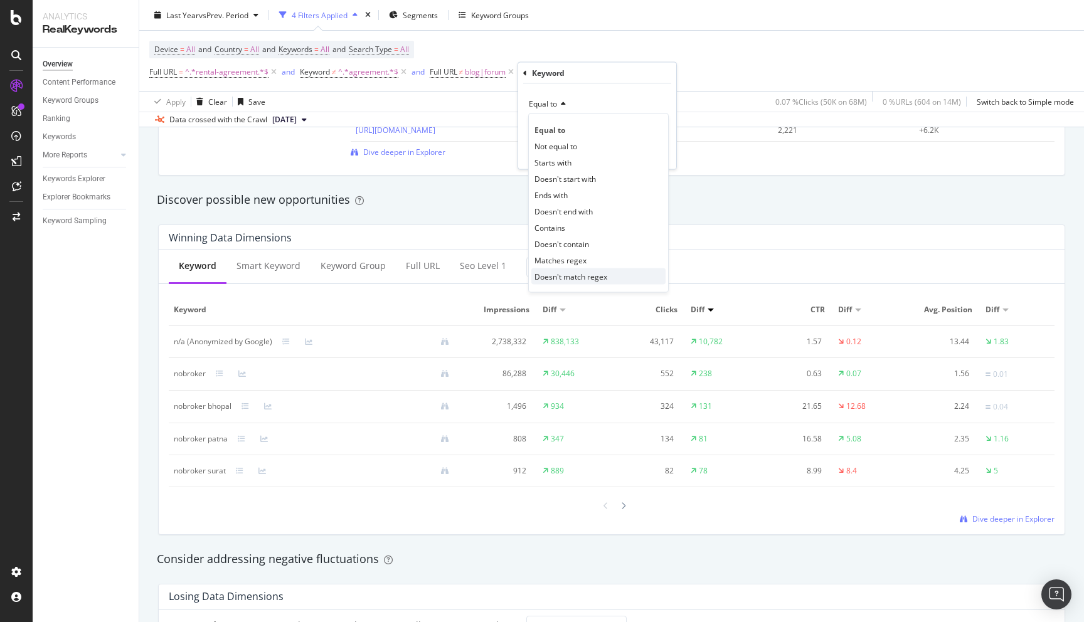
click at [567, 275] on span "Doesn't match regex" at bounding box center [570, 276] width 73 height 11
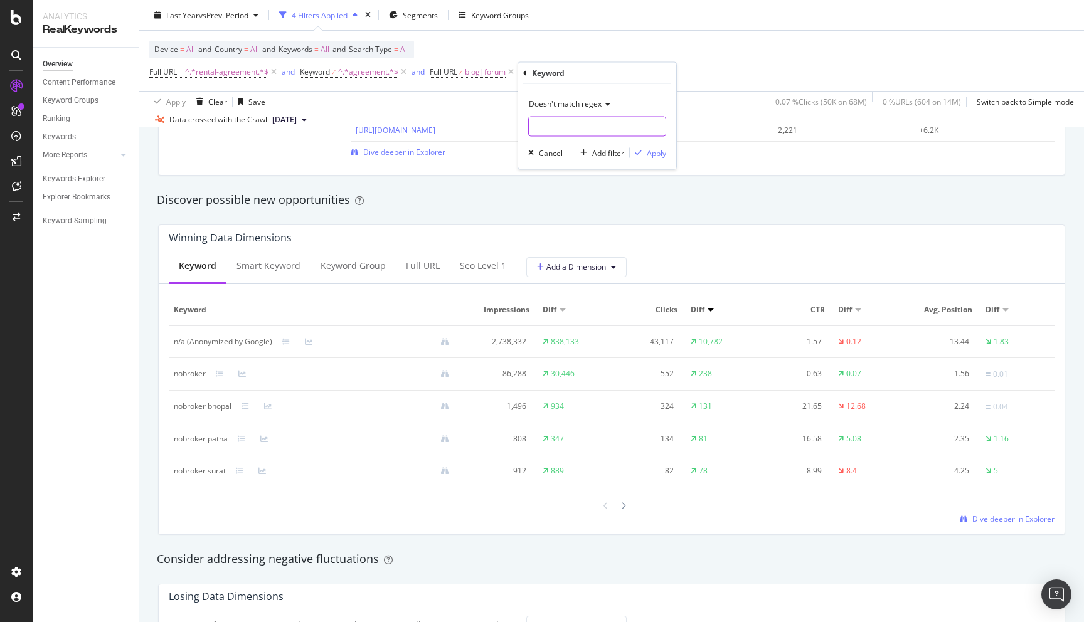
click at [539, 117] on input "text" at bounding box center [597, 127] width 137 height 20
type input "nobroker|no broker"
click at [658, 154] on div "Apply" at bounding box center [656, 152] width 19 height 11
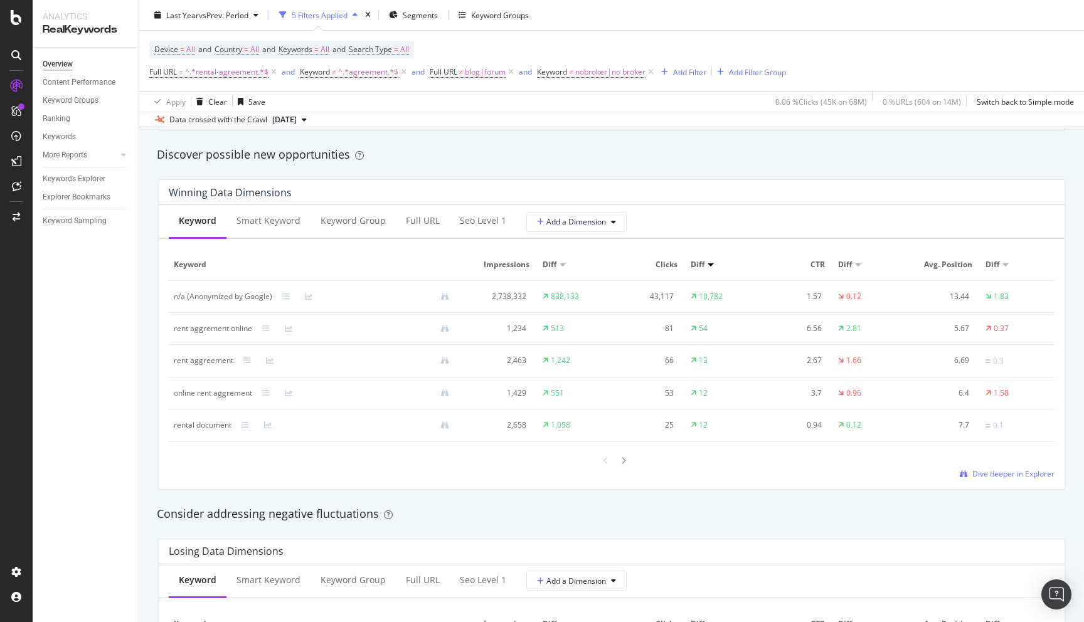
scroll to position [1091, 0]
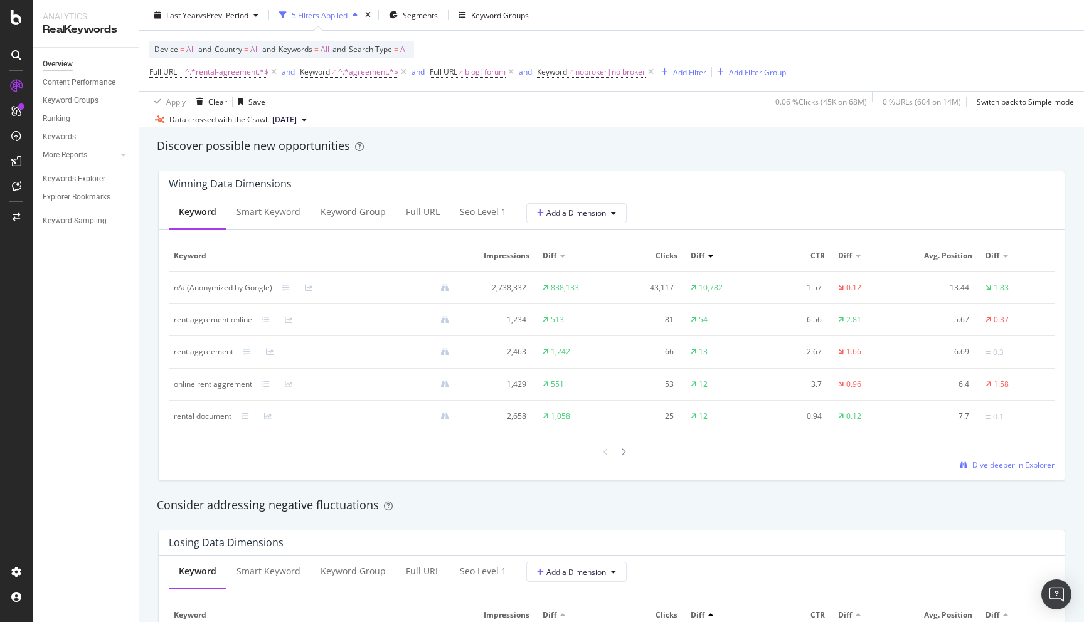
click at [171, 413] on td "rental document" at bounding box center [316, 417] width 295 height 33
copy div "rental document"
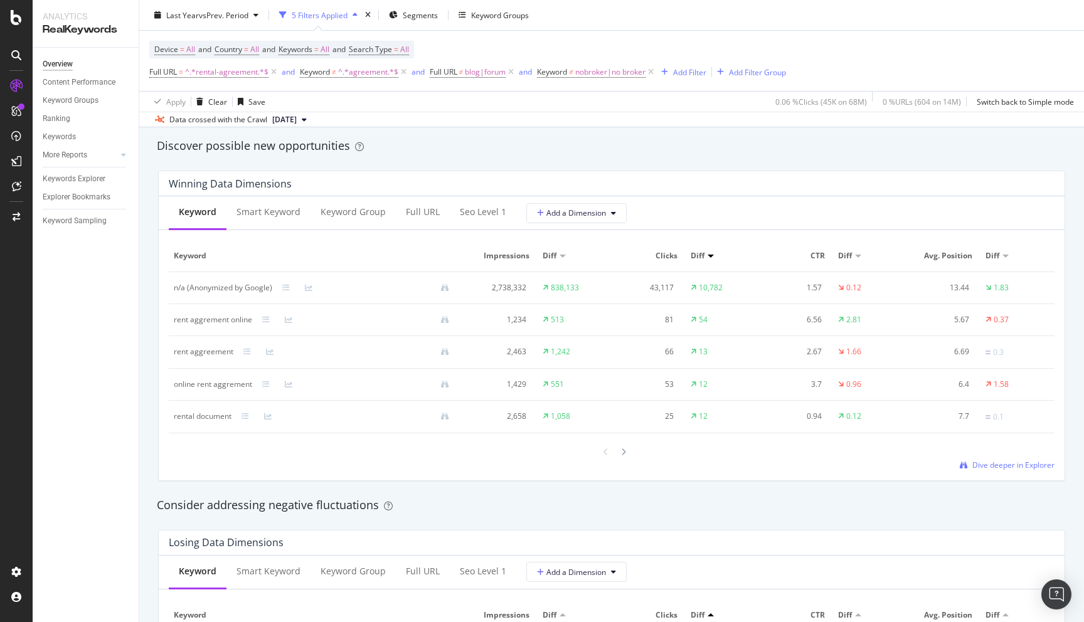
click at [145, 428] on div "By URL Detect big movements in your website performance Unique Keywords 38,419 …" at bounding box center [611, 401] width 944 height 2666
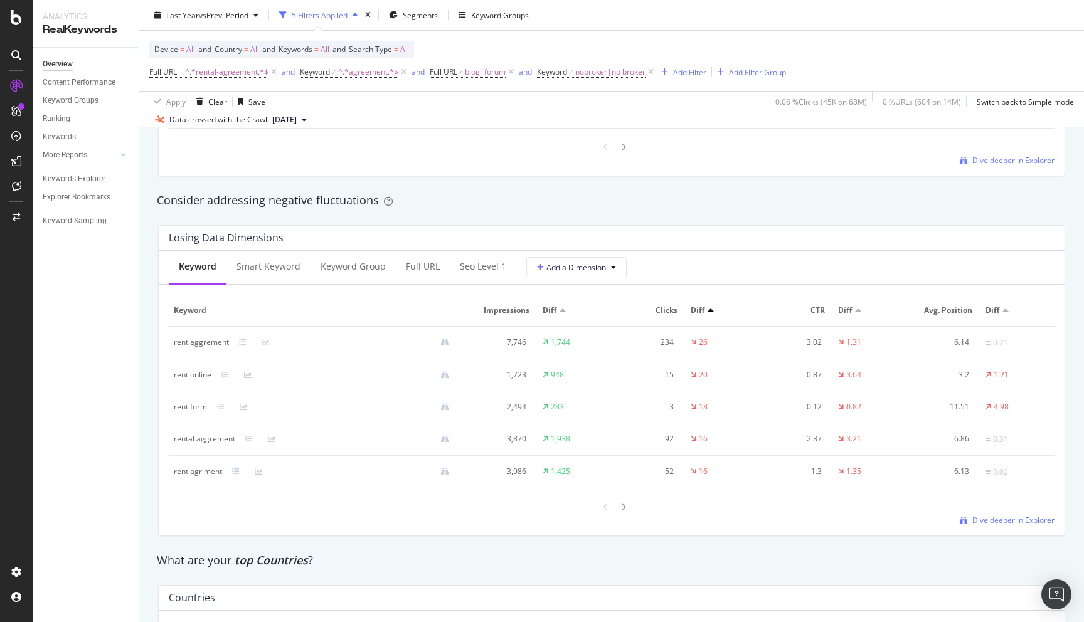
scroll to position [1401, 0]
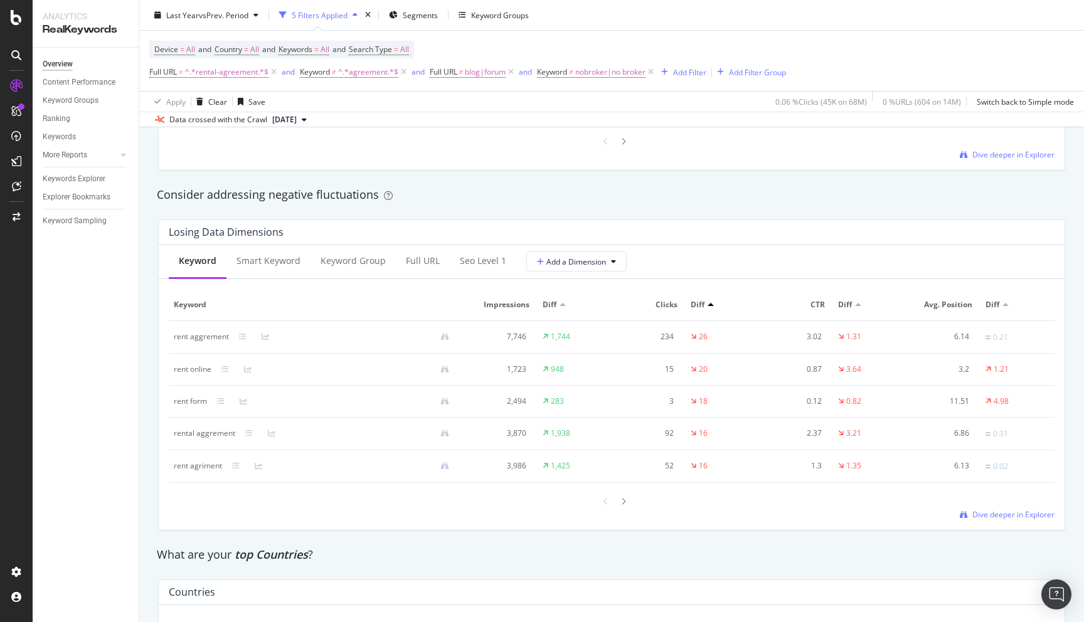
click at [177, 404] on div "rent form" at bounding box center [190, 401] width 33 height 11
copy div "rent form"
click at [154, 422] on div "Losing Data Dimensions Keyword Smart Keyword Keyword Group Full URL seo Level 1…" at bounding box center [611, 374] width 922 height 331
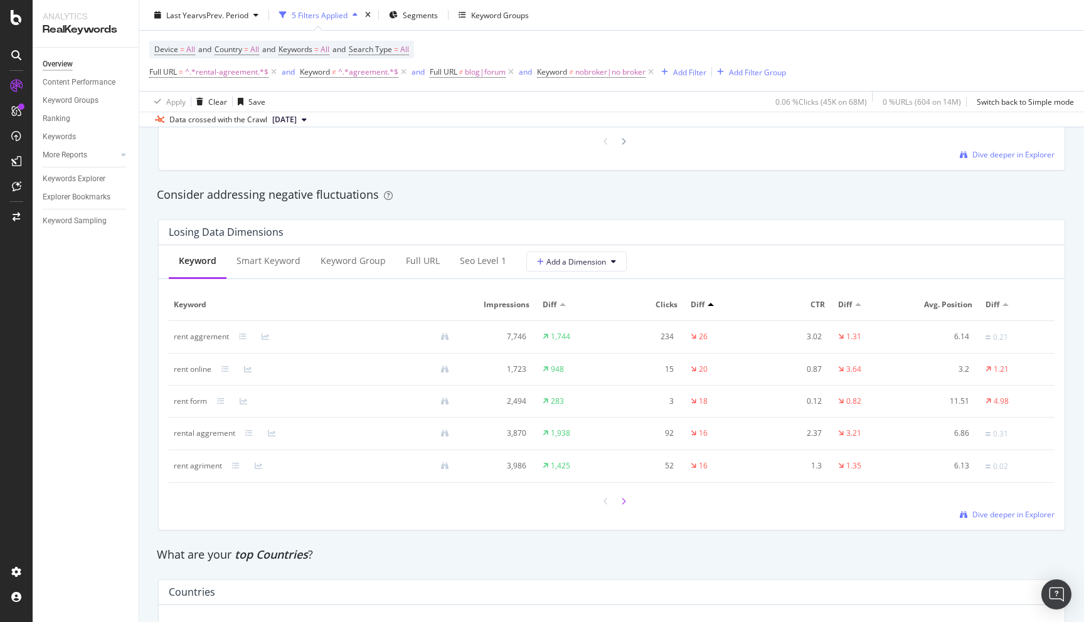
click at [621, 504] on icon at bounding box center [623, 502] width 5 height 8
click at [621, 504] on icon at bounding box center [623, 500] width 5 height 8
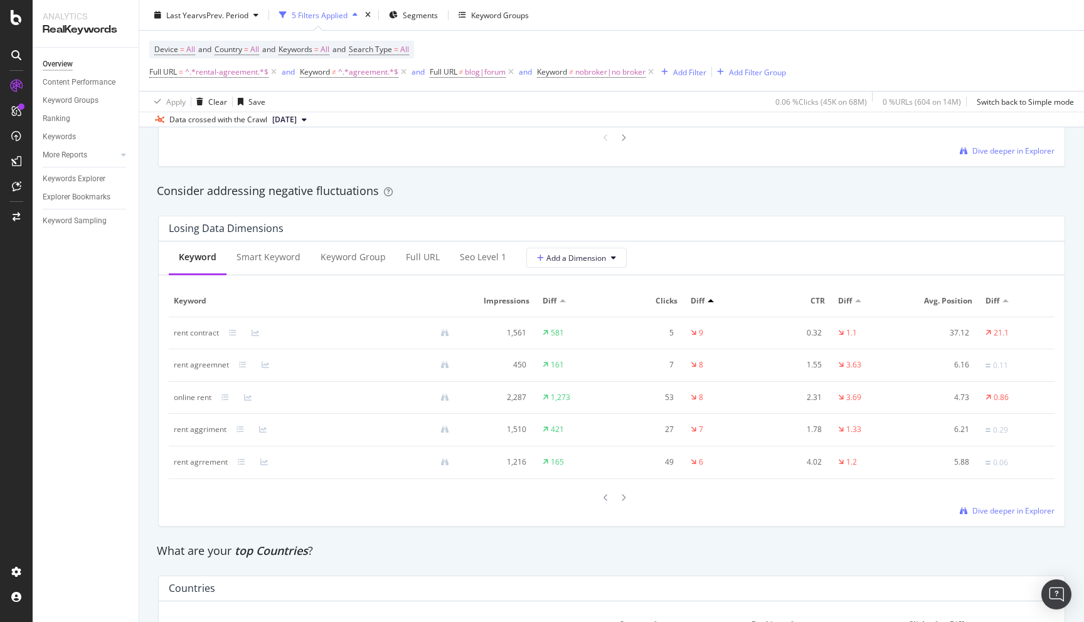
scroll to position [1427, 0]
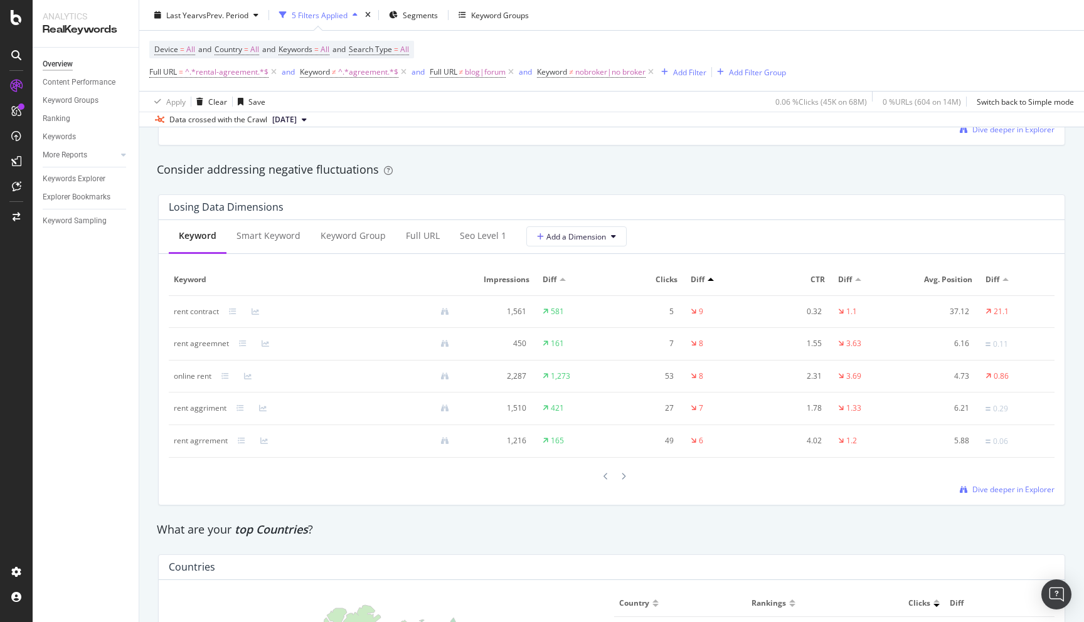
click at [156, 319] on div "Losing Data Dimensions Keyword Smart Keyword Keyword Group Full URL seo Level 1…" at bounding box center [611, 349] width 922 height 331
click at [177, 314] on div "rent contract" at bounding box center [196, 311] width 45 height 11
copy div "rent contract"
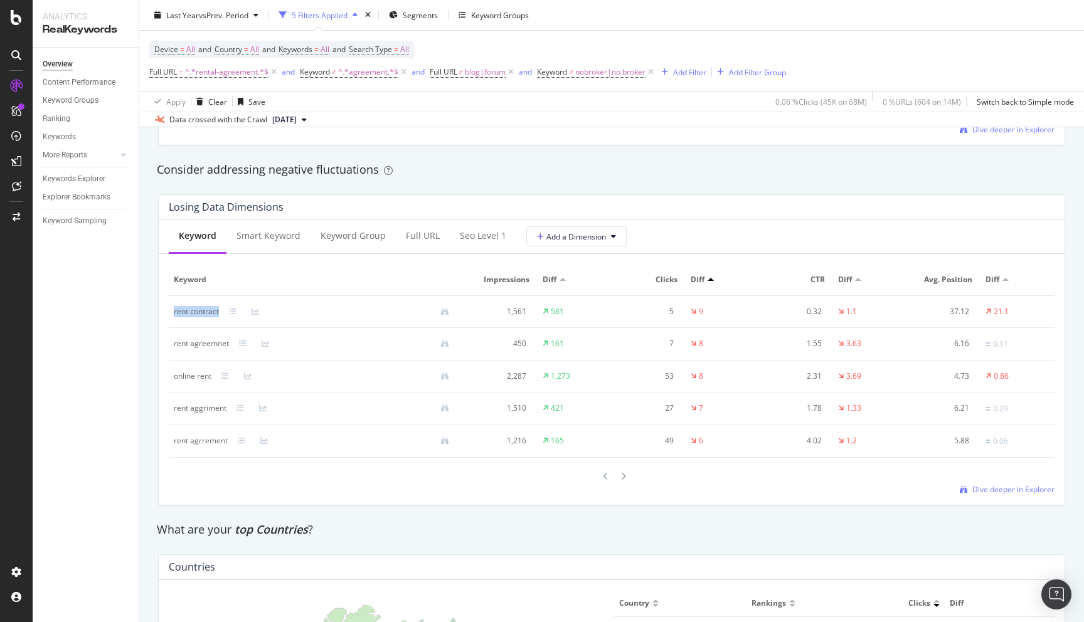
click at [141, 333] on div "By URL Detect big movements in your website performance Unique Keywords 38,419 …" at bounding box center [611, 65] width 944 height 2666
click at [232, 315] on icon at bounding box center [233, 312] width 8 height 8
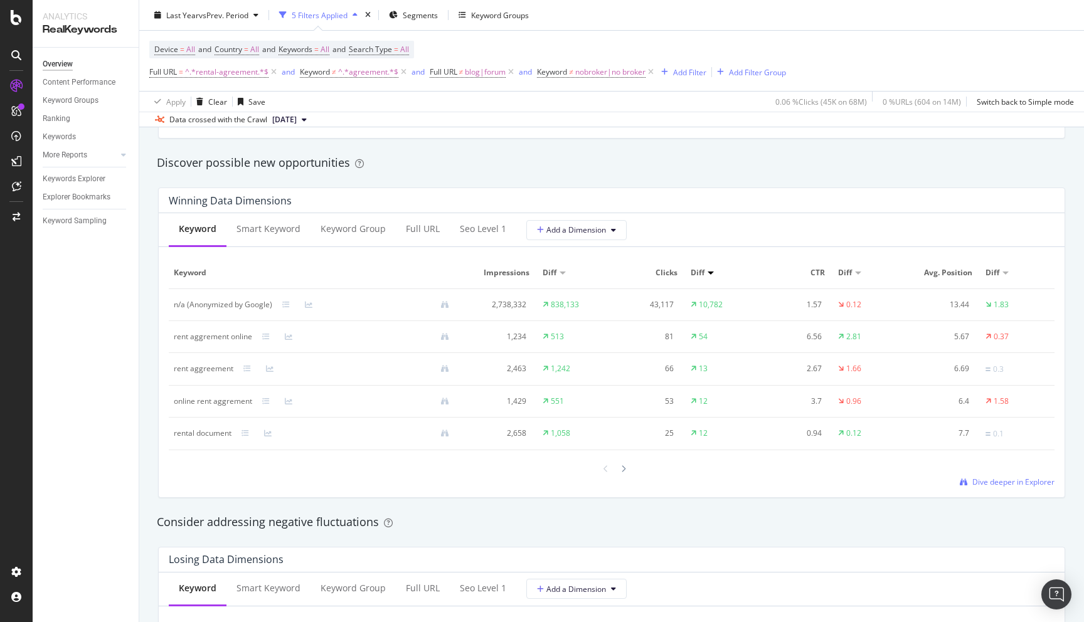
scroll to position [986, 0]
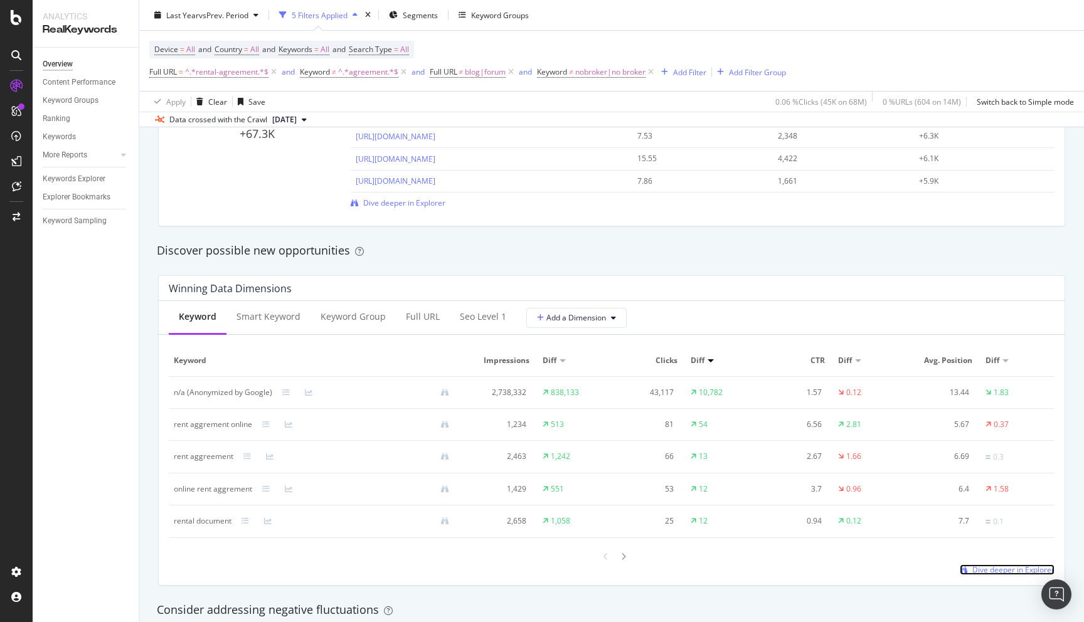
click at [1003, 571] on span "Dive deeper in Explorer" at bounding box center [1013, 569] width 82 height 11
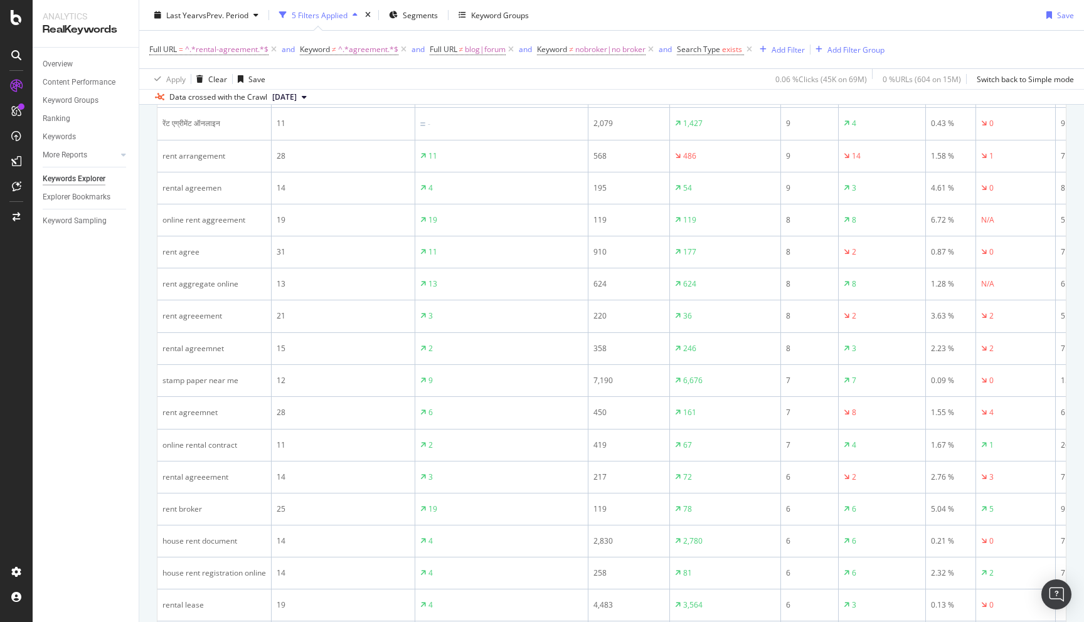
scroll to position [1544, 0]
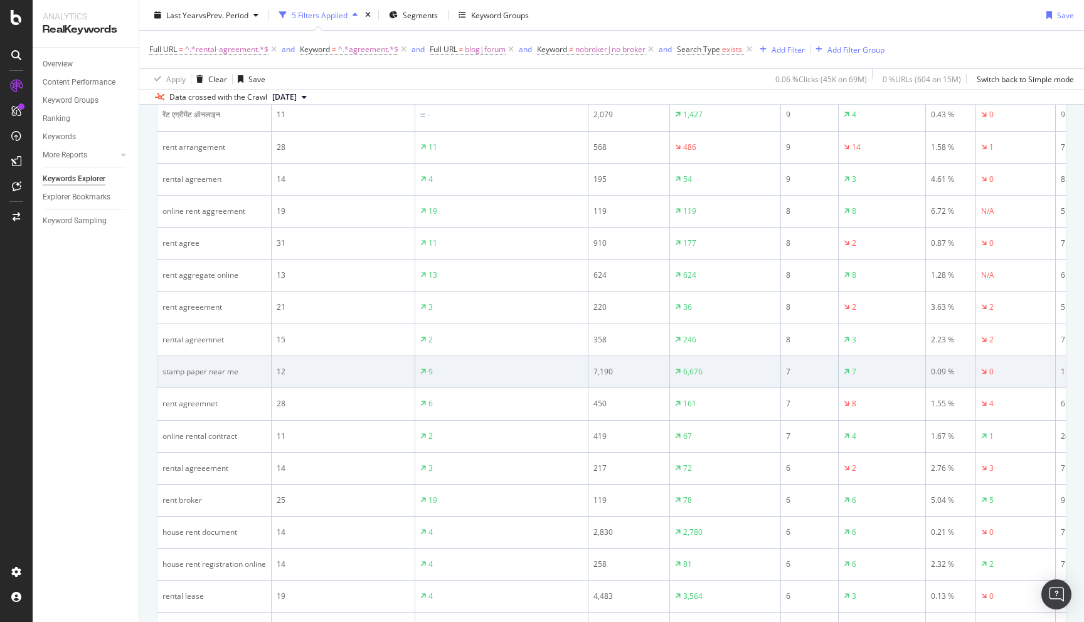
click at [176, 374] on div "stamp paper near me" at bounding box center [213, 371] width 103 height 11
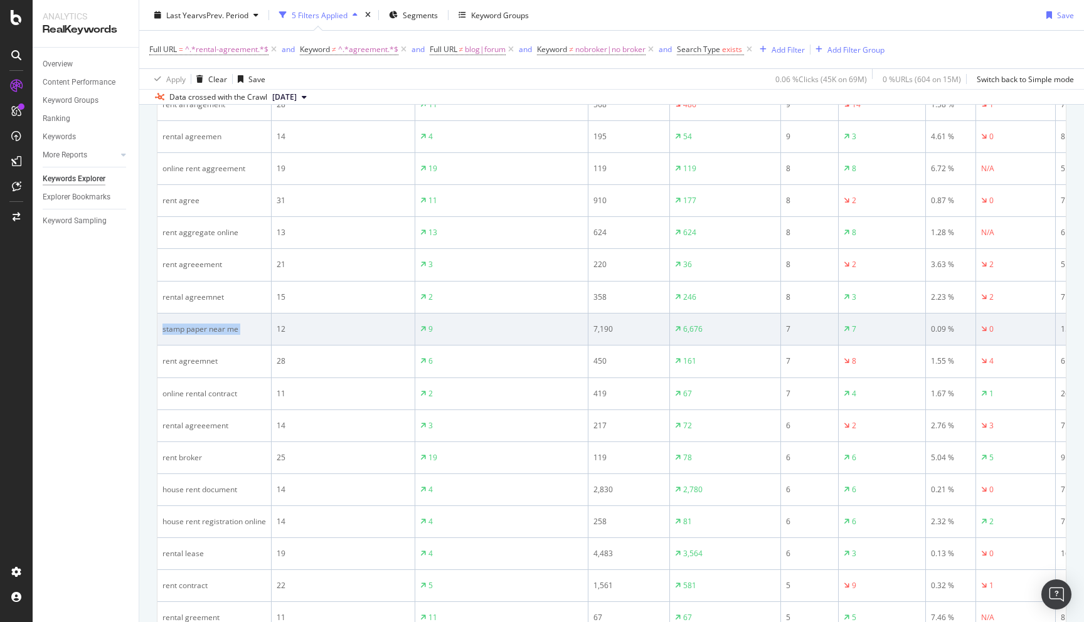
scroll to position [1599, 0]
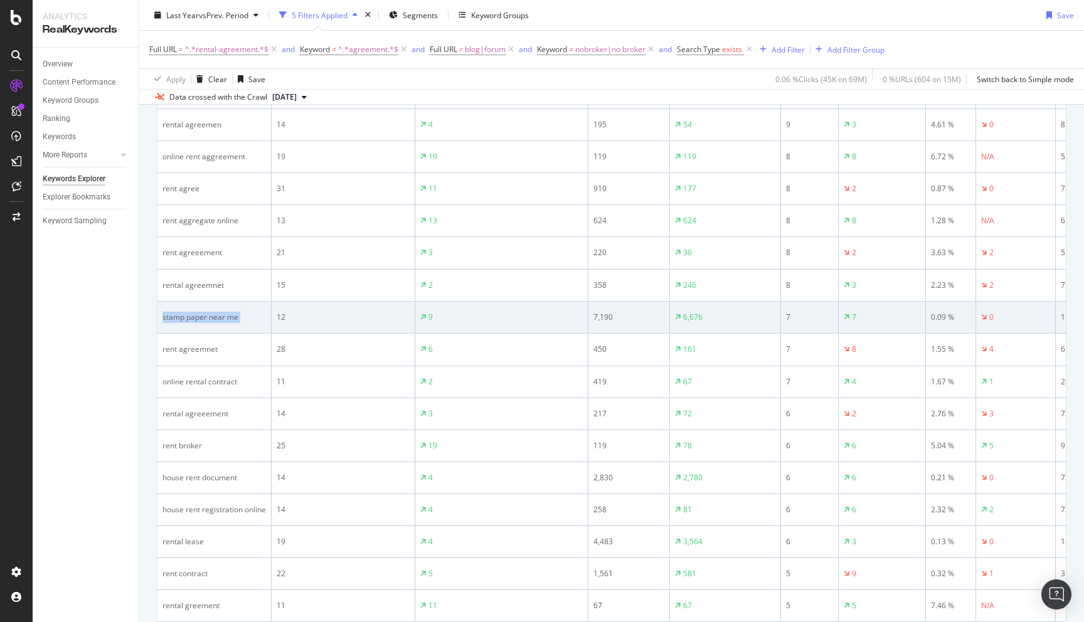
click at [172, 323] on div "stamp paper near me" at bounding box center [213, 317] width 103 height 11
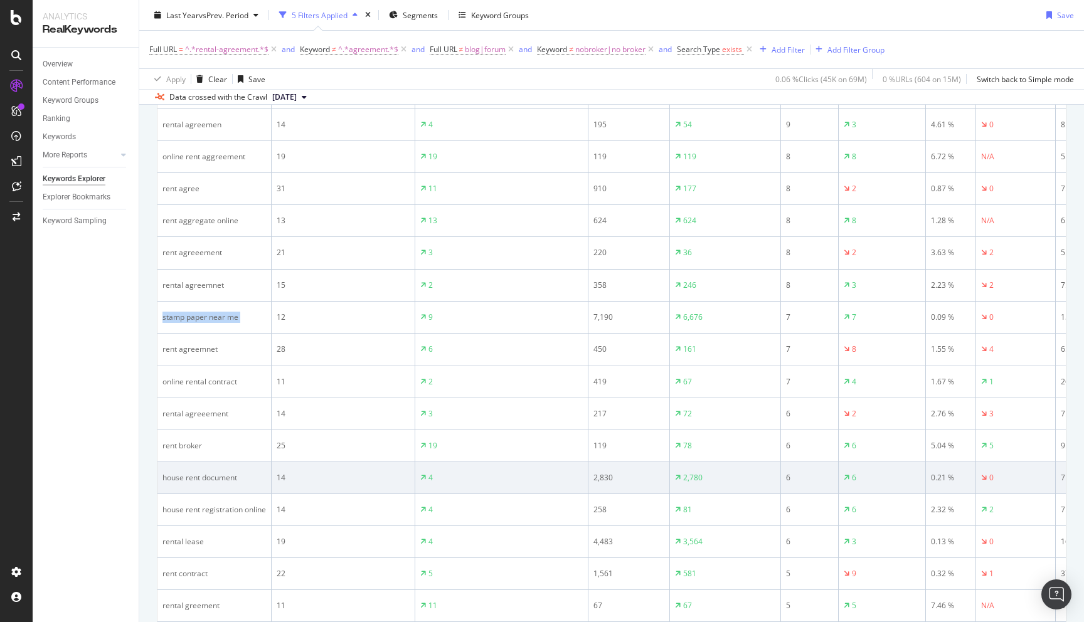
click at [190, 482] on div "house rent document" at bounding box center [213, 477] width 103 height 11
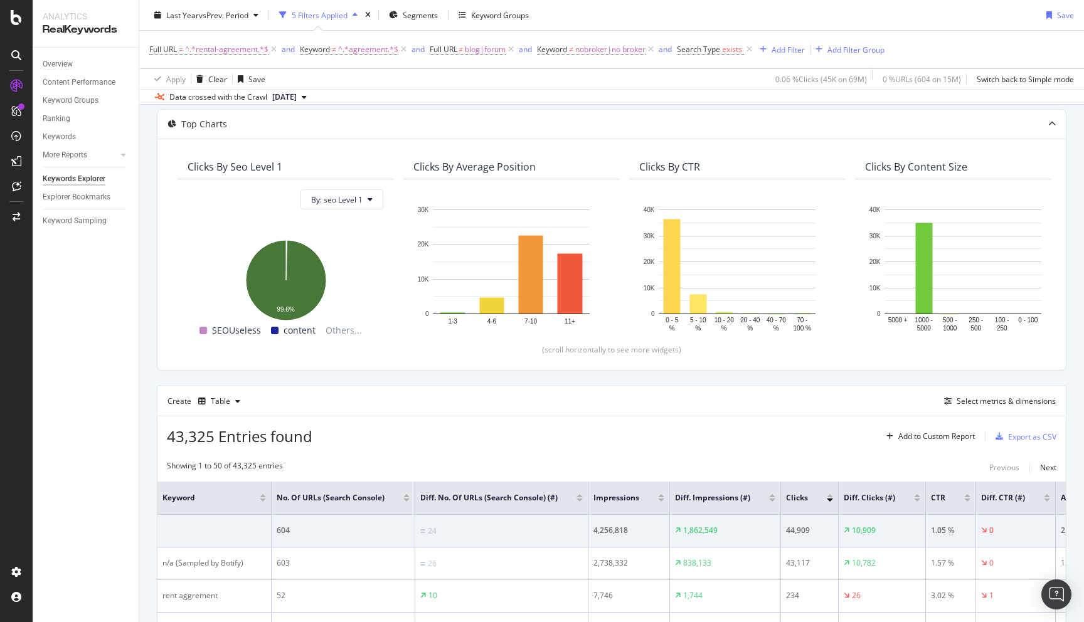
scroll to position [0, 0]
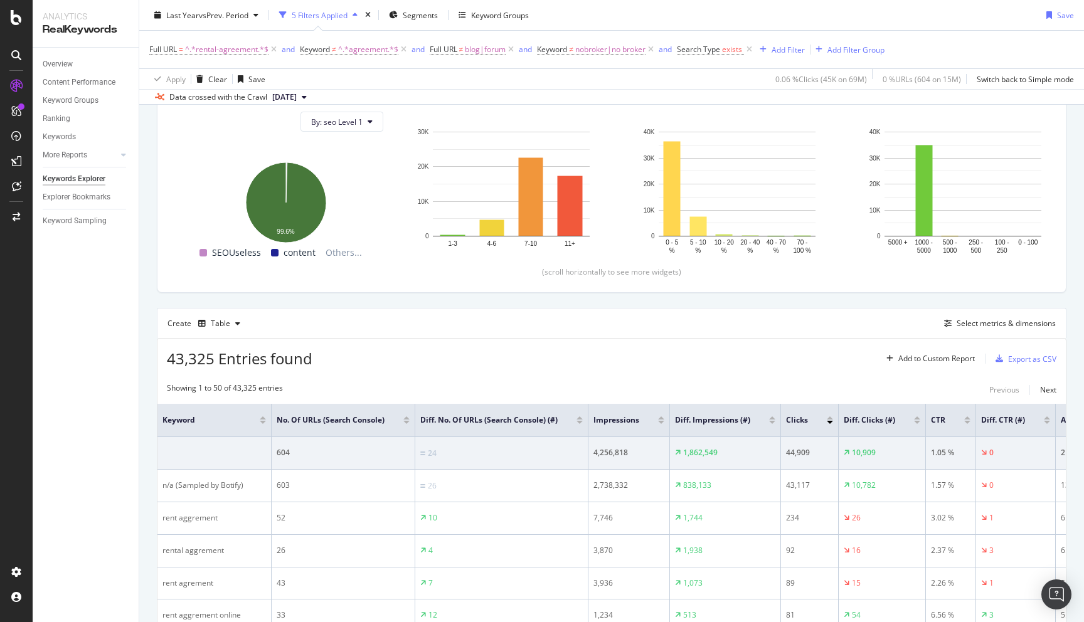
scroll to position [142, 0]
click at [1005, 315] on div "Create Table Select metrics & dimensions" at bounding box center [611, 322] width 909 height 30
click at [1003, 320] on div "Select metrics & dimensions" at bounding box center [1005, 322] width 99 height 11
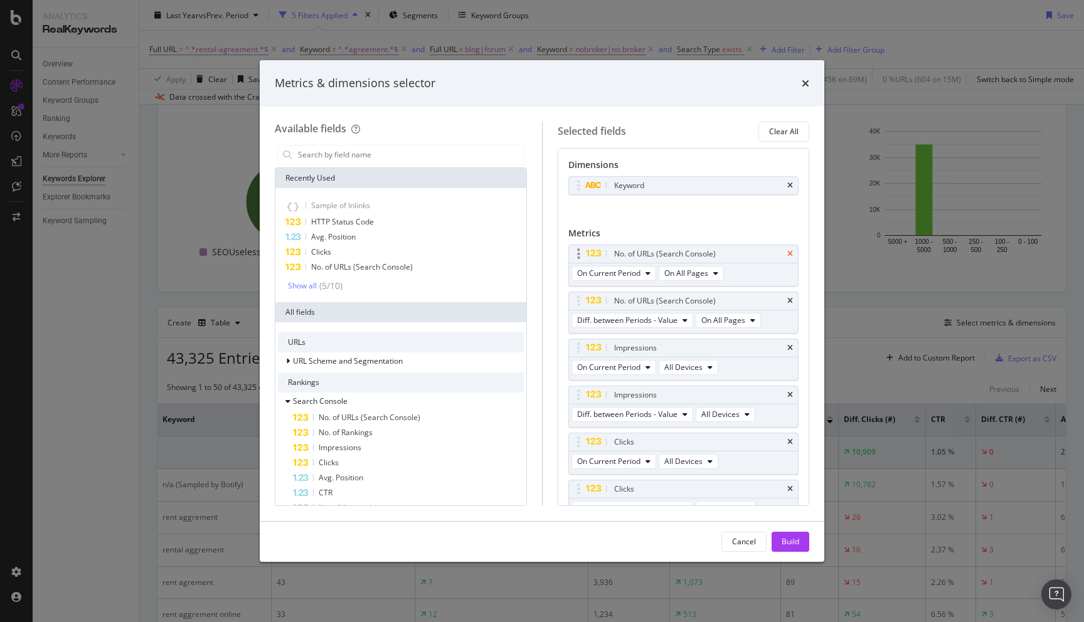
click at [791, 253] on icon "times" at bounding box center [790, 254] width 6 height 8
click at [790, 301] on icon "times" at bounding box center [790, 301] width 6 height 8
click at [789, 350] on icon "times" at bounding box center [790, 348] width 6 height 8
click at [789, 396] on icon "times" at bounding box center [790, 395] width 6 height 8
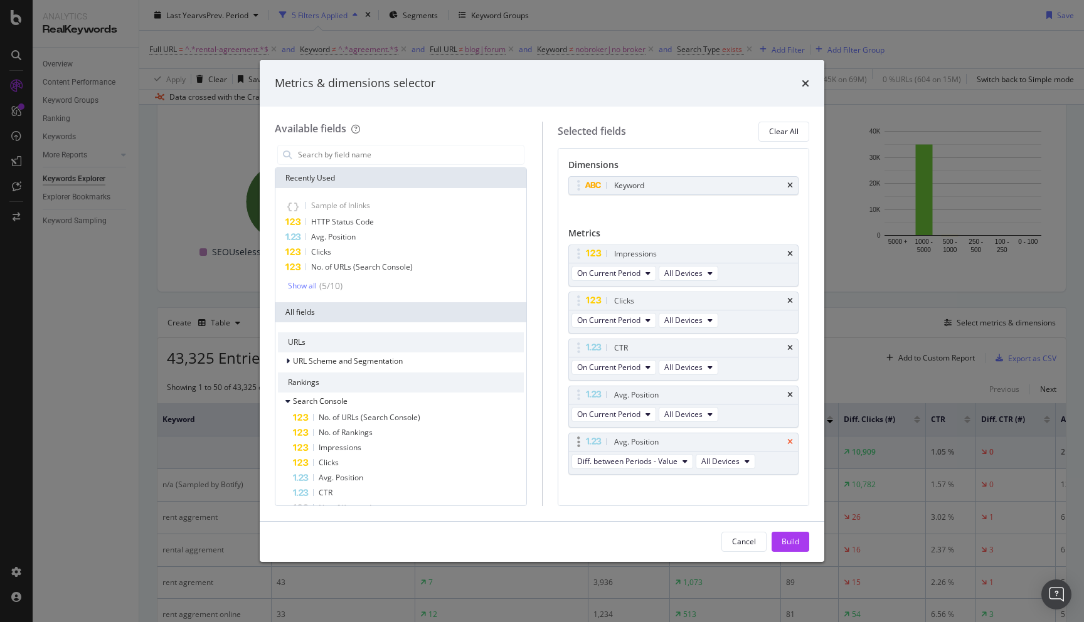
click at [791, 443] on icon "times" at bounding box center [790, 442] width 6 height 8
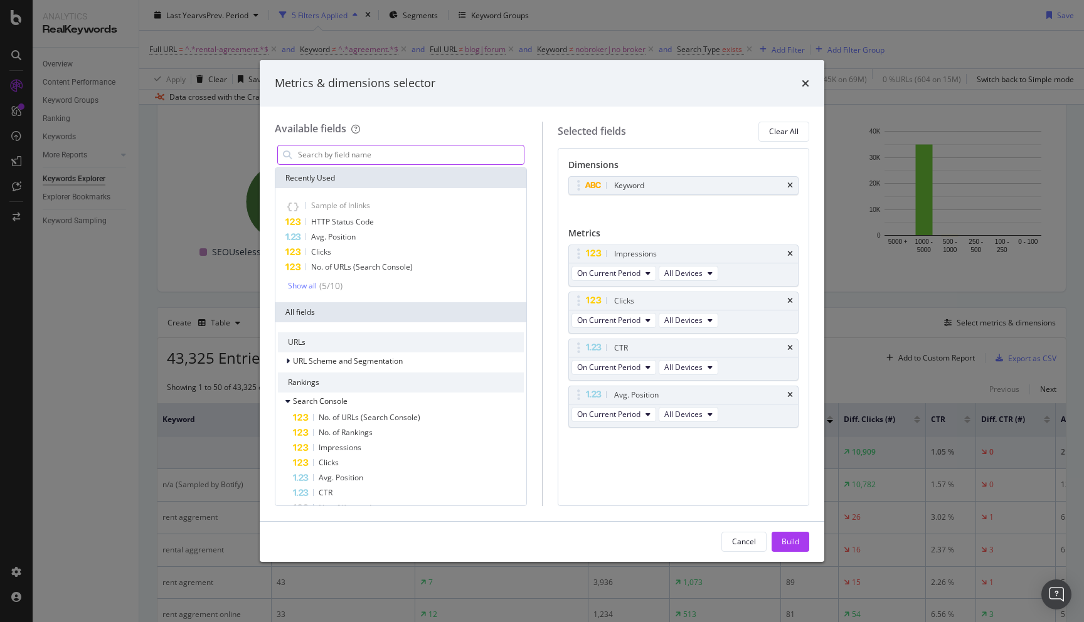
click at [340, 161] on input "modal" at bounding box center [410, 154] width 227 height 19
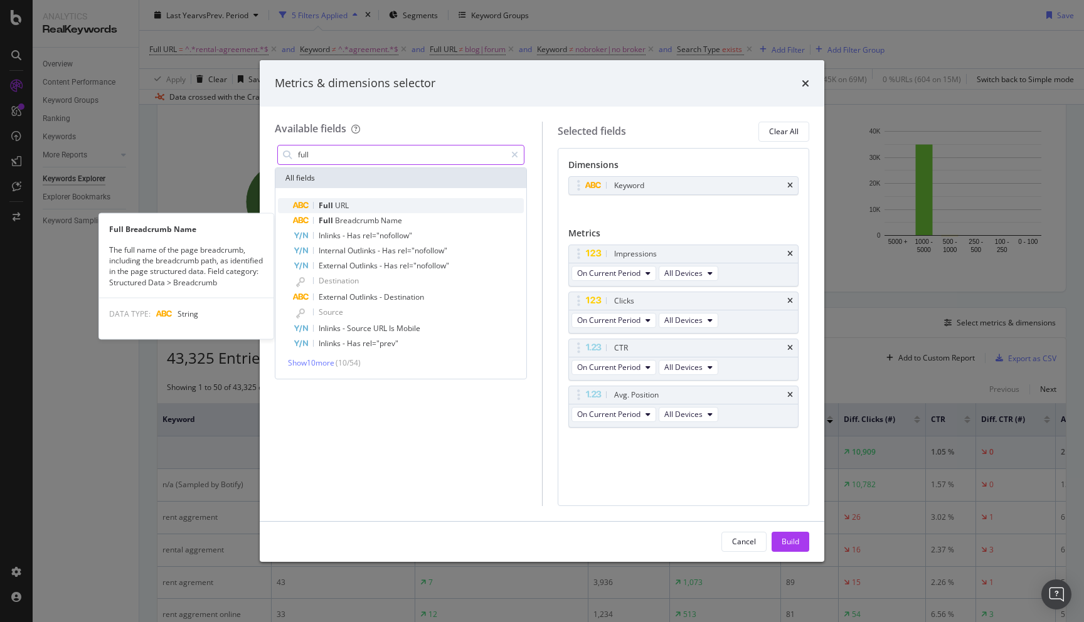
type input "full"
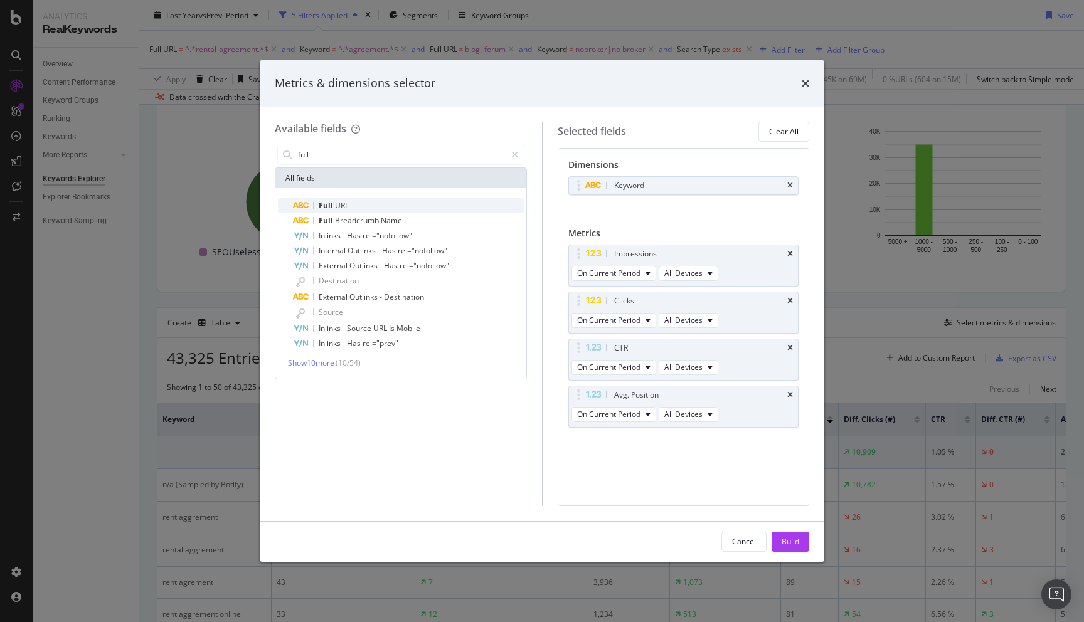
click at [333, 205] on span "Full" at bounding box center [327, 205] width 16 height 11
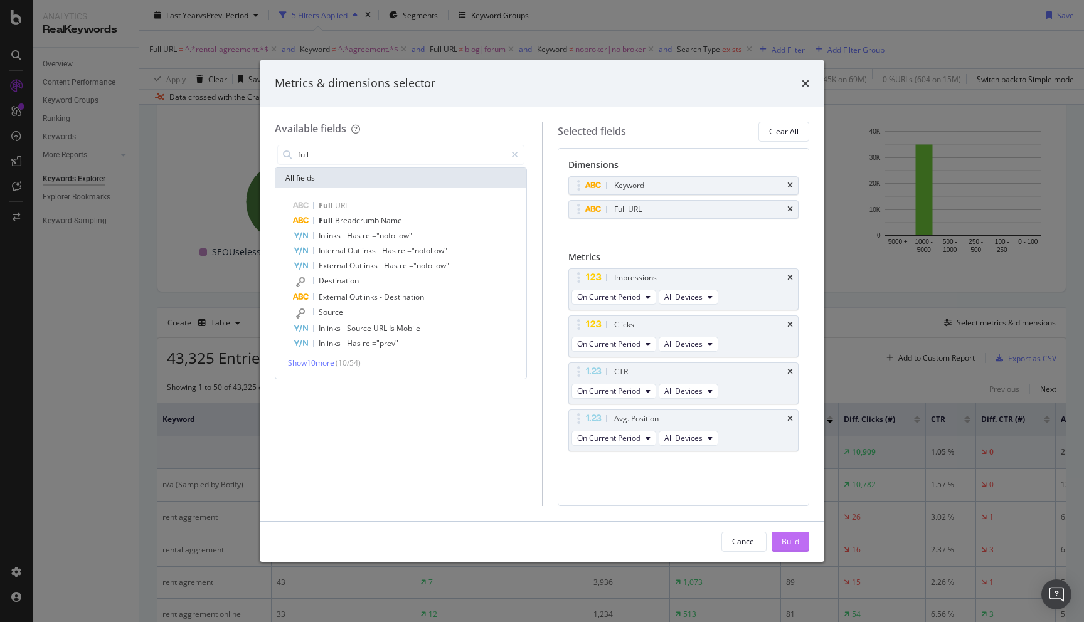
click at [793, 539] on div "Build" at bounding box center [790, 541] width 18 height 11
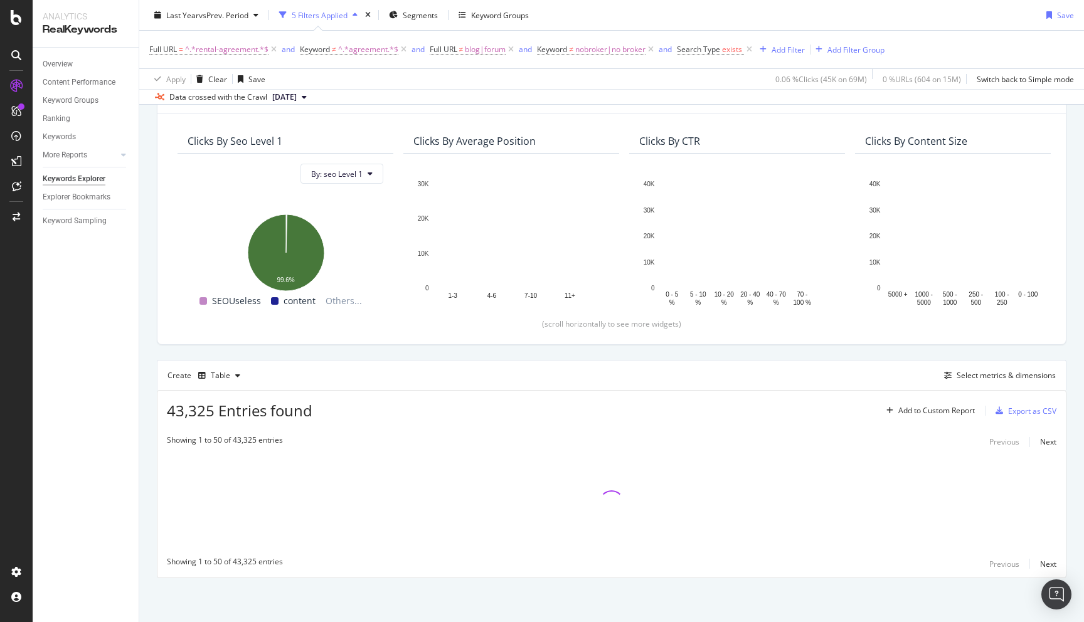
click at [151, 385] on div "By URL Top Charts Clicks By seo Level 1 By: seo Level 1 Hold CMD (⌘) while clic…" at bounding box center [611, 334] width 944 height 575
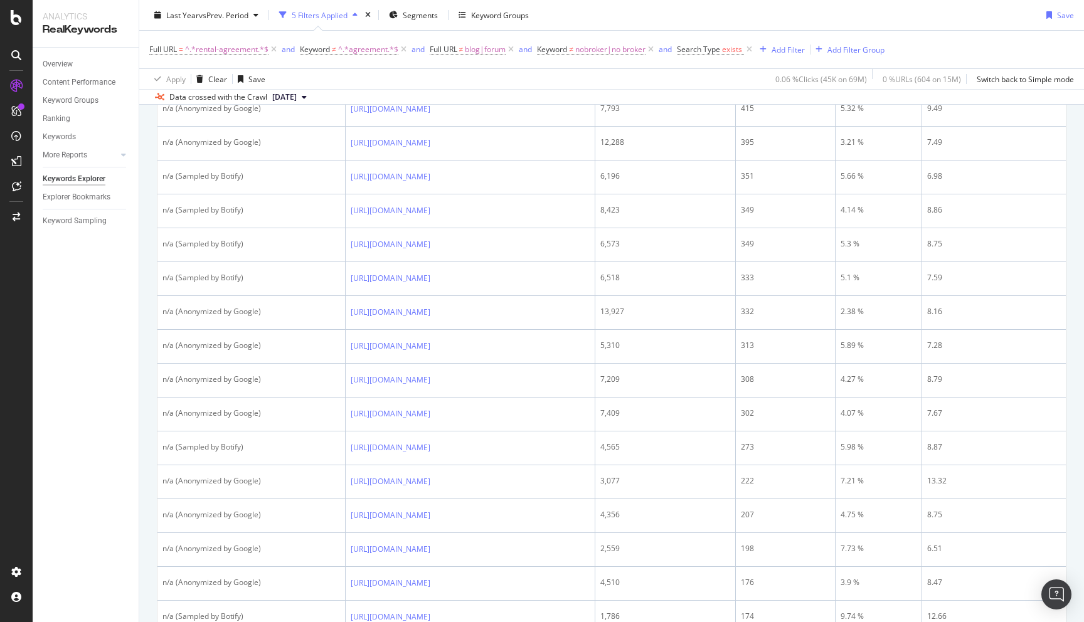
scroll to position [1104, 0]
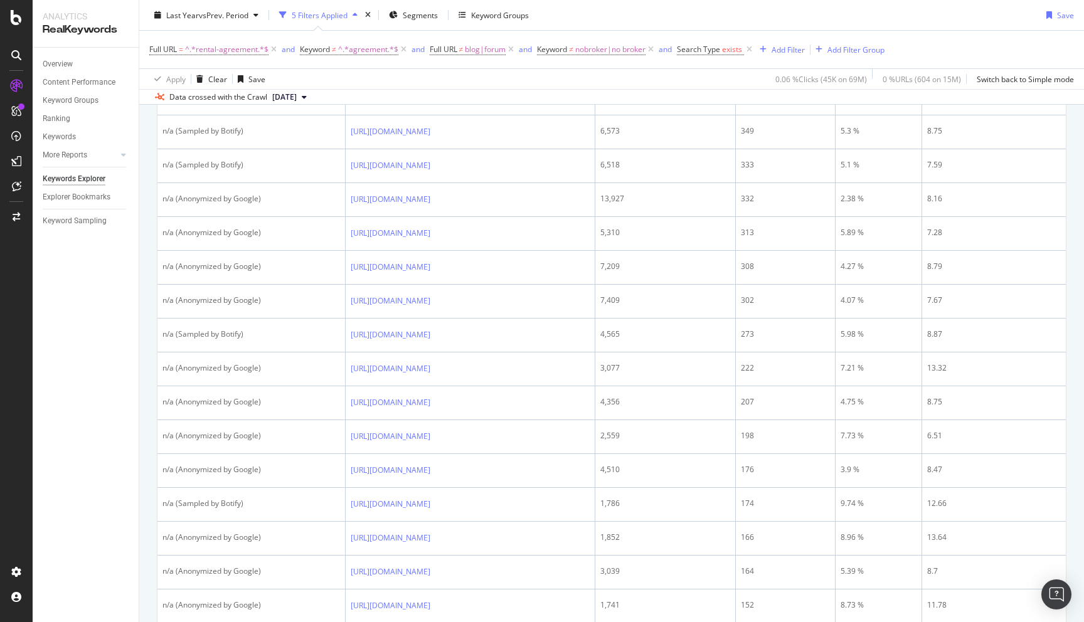
click at [150, 407] on div "By URL Top Charts Clicks By seo Level 1 By: seo Level 1 Hold CMD (⌘) while clic…" at bounding box center [611, 151] width 944 height 2239
click at [205, 19] on span "vs Prev. Period" at bounding box center [224, 14] width 50 height 11
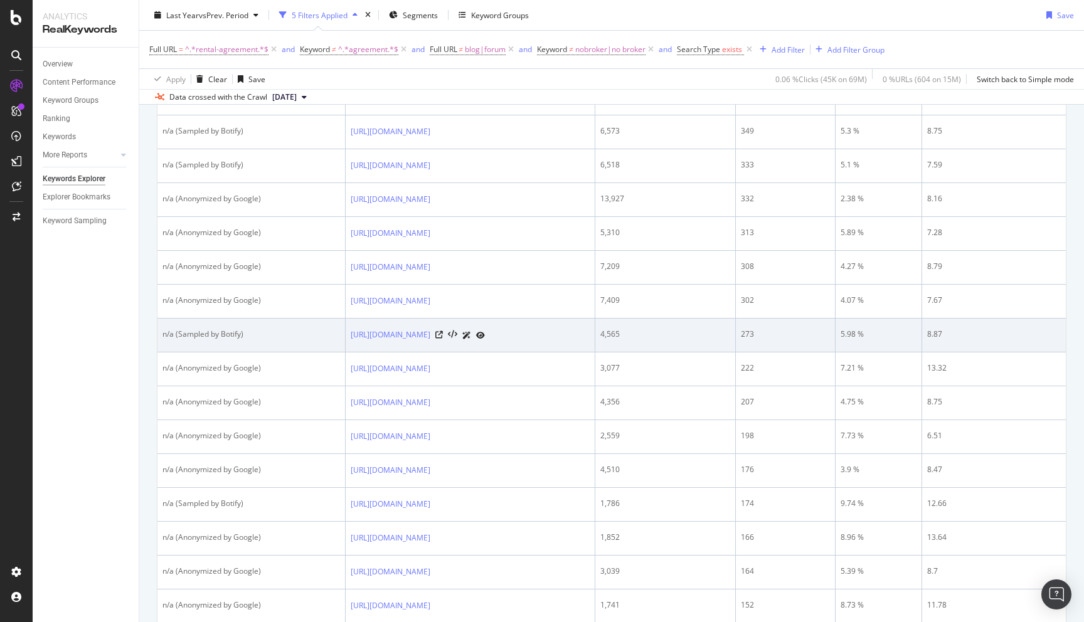
click at [157, 330] on td "n/a (Sampled by Botify)" at bounding box center [251, 336] width 188 height 34
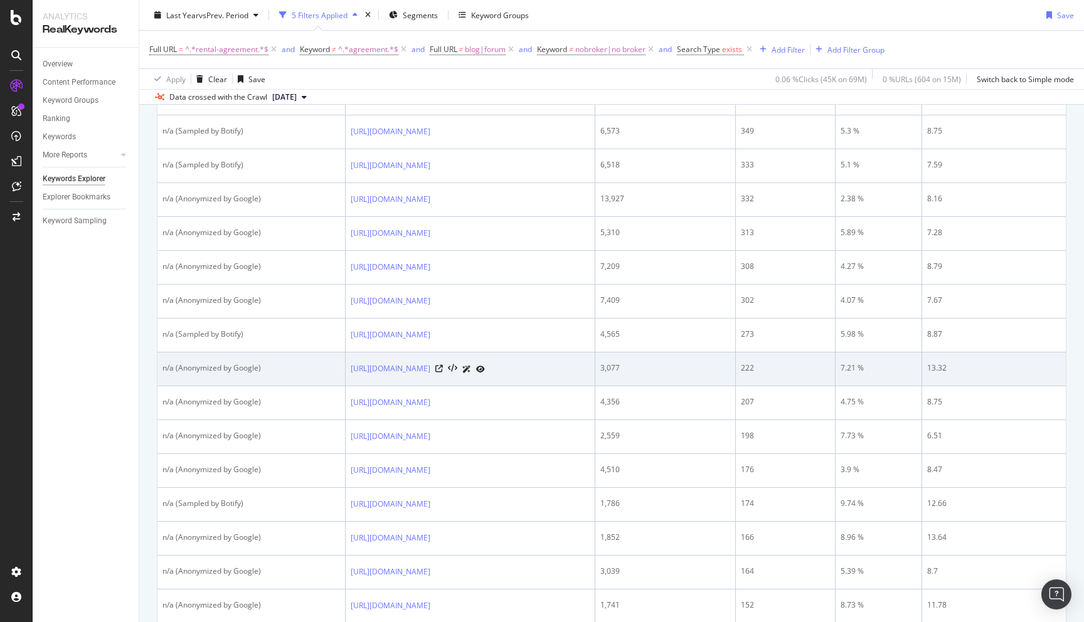
click at [346, 368] on td "https://www.nobroker.in/rental-agreement-in-chandigarh" at bounding box center [471, 369] width 250 height 34
copy div "https://www.nobroker.in/rental-agreement-in-chandigarh"
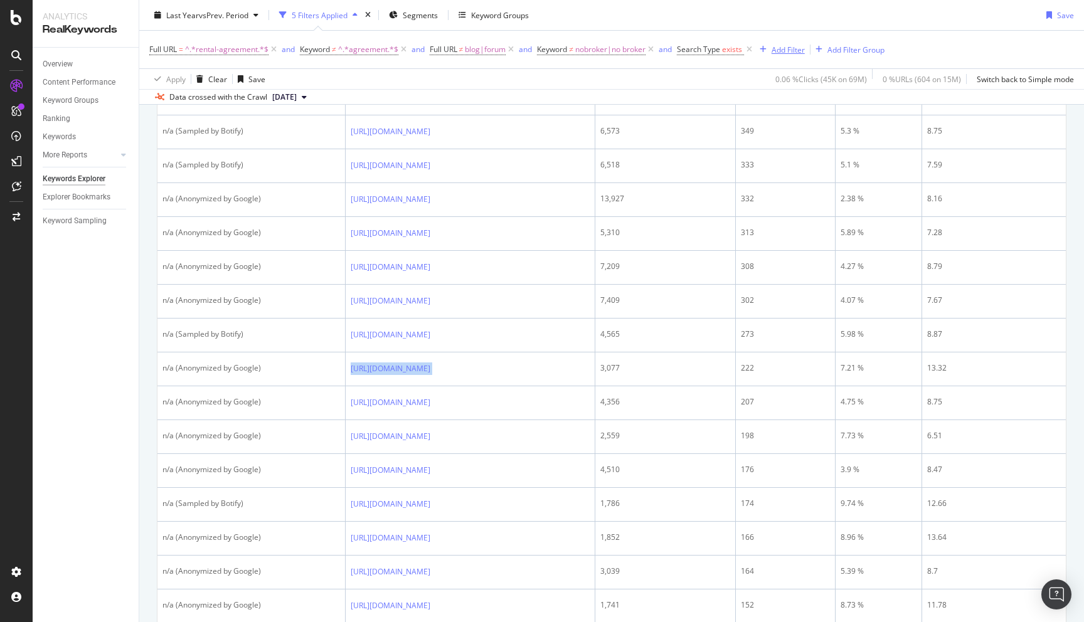
click at [796, 44] on div "Add Filter" at bounding box center [787, 49] width 33 height 11
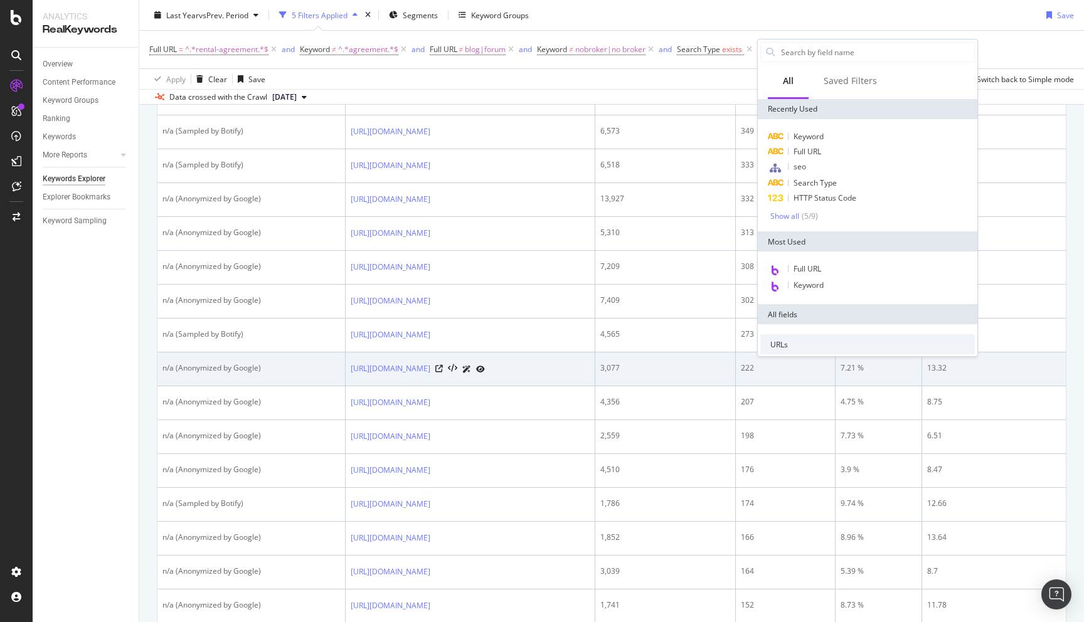
click at [346, 368] on td "https://www.nobroker.in/rental-agreement-in-chandigarh" at bounding box center [471, 369] width 250 height 34
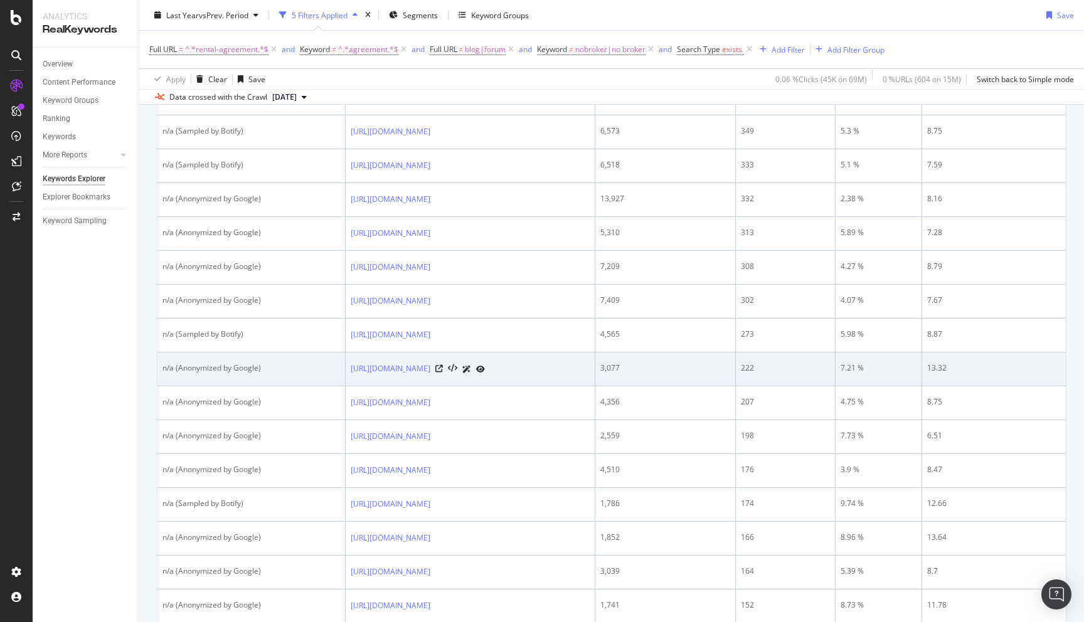
click at [346, 368] on td "https://www.nobroker.in/rental-agreement-in-chandigarh" at bounding box center [471, 369] width 250 height 34
copy div "https://www.nobroker.in/rental-agreement-in-chandigarh"
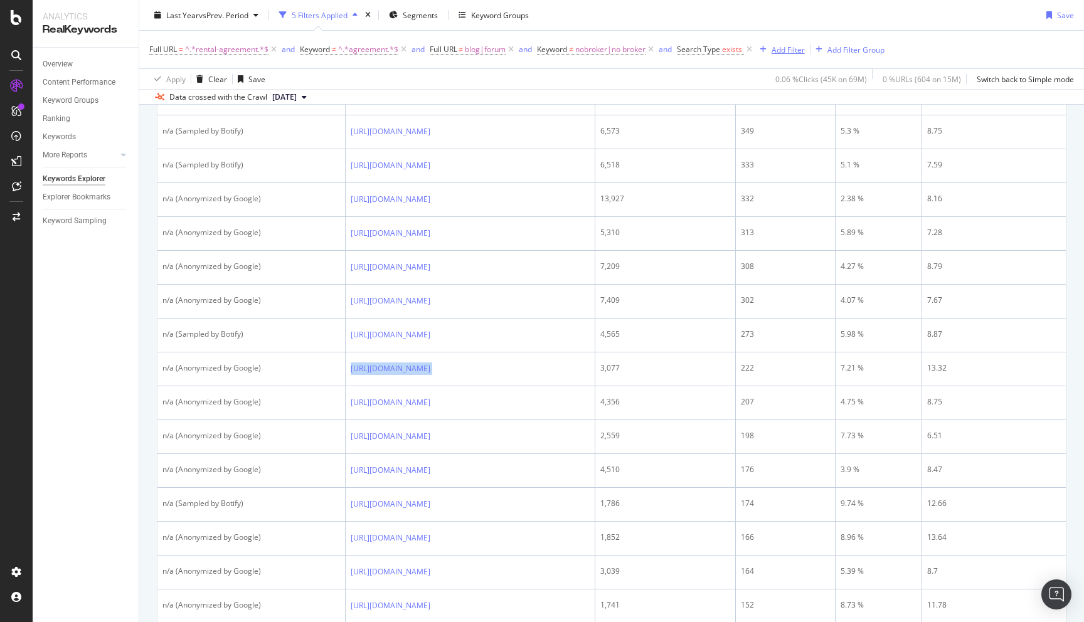
click at [779, 48] on div "Add Filter" at bounding box center [787, 49] width 33 height 11
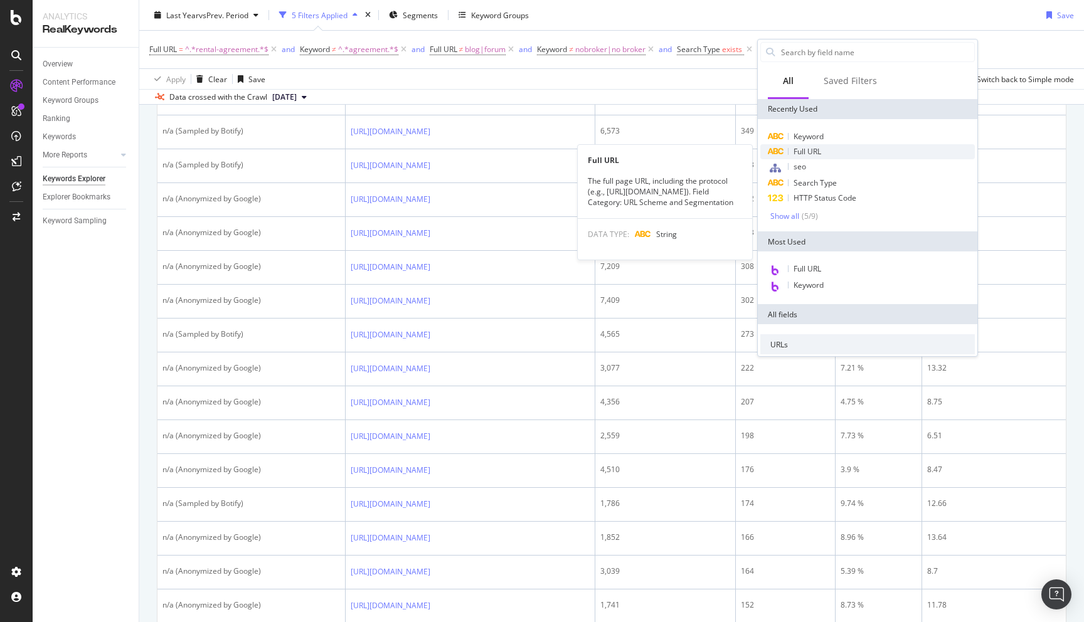
click at [816, 149] on span "Full URL" at bounding box center [807, 151] width 28 height 11
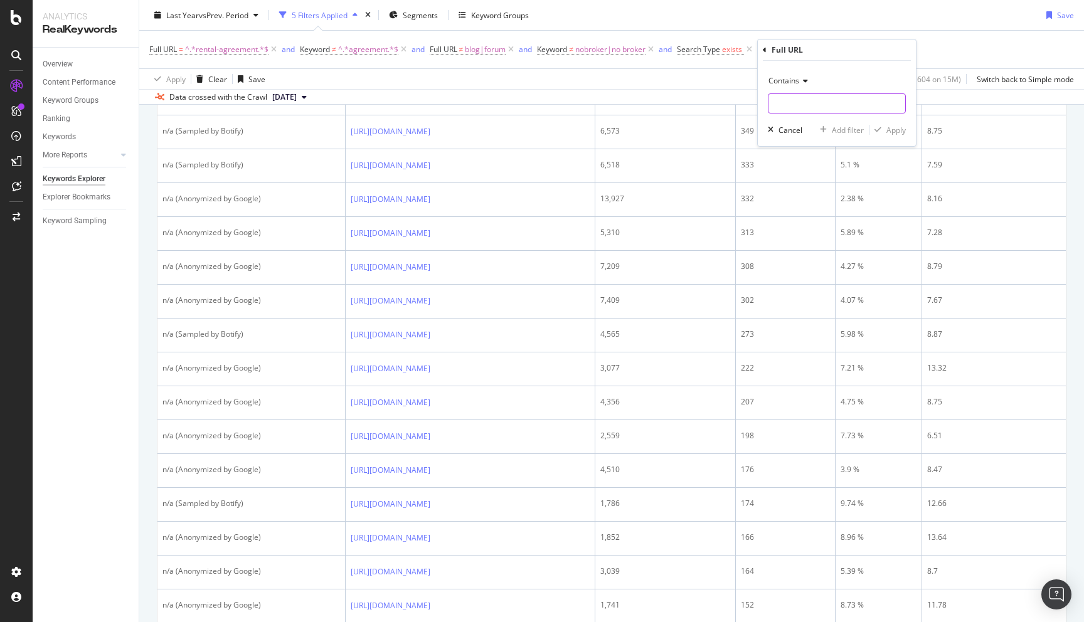
click at [793, 103] on input "text" at bounding box center [836, 103] width 137 height 20
paste input "https://www.nobroker.in/rental-agreement-in-chandigarh"
type input "https://www.nobroker.in/rental-agreement-in-chandigarh"
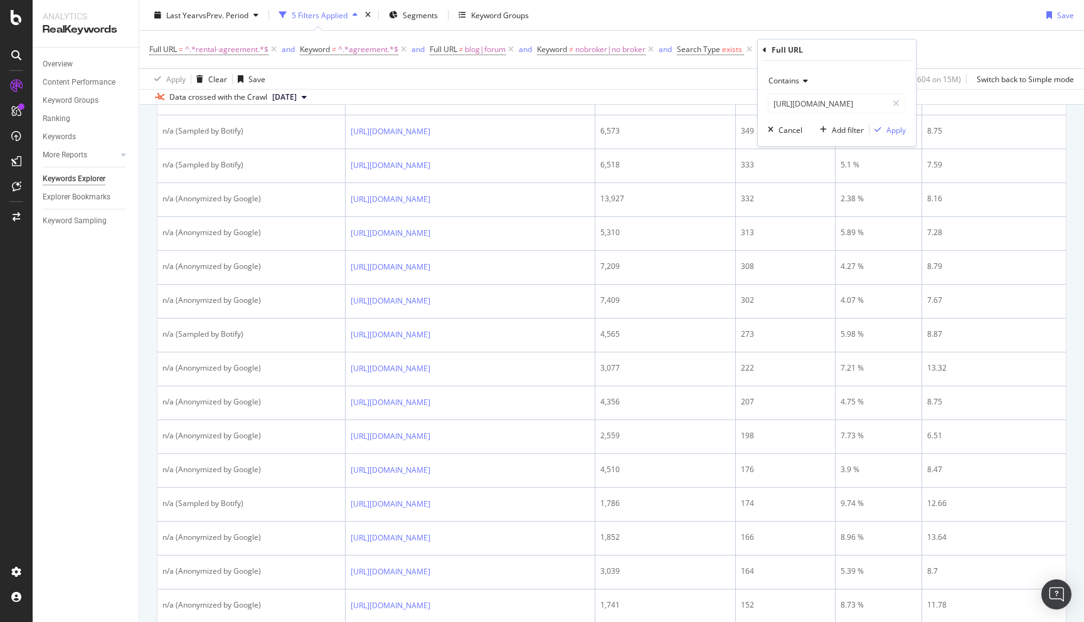
click at [792, 80] on span "Contains" at bounding box center [783, 80] width 31 height 11
click at [794, 105] on span "Equal to" at bounding box center [788, 107] width 28 height 11
click at [902, 132] on div "Apply" at bounding box center [895, 130] width 19 height 11
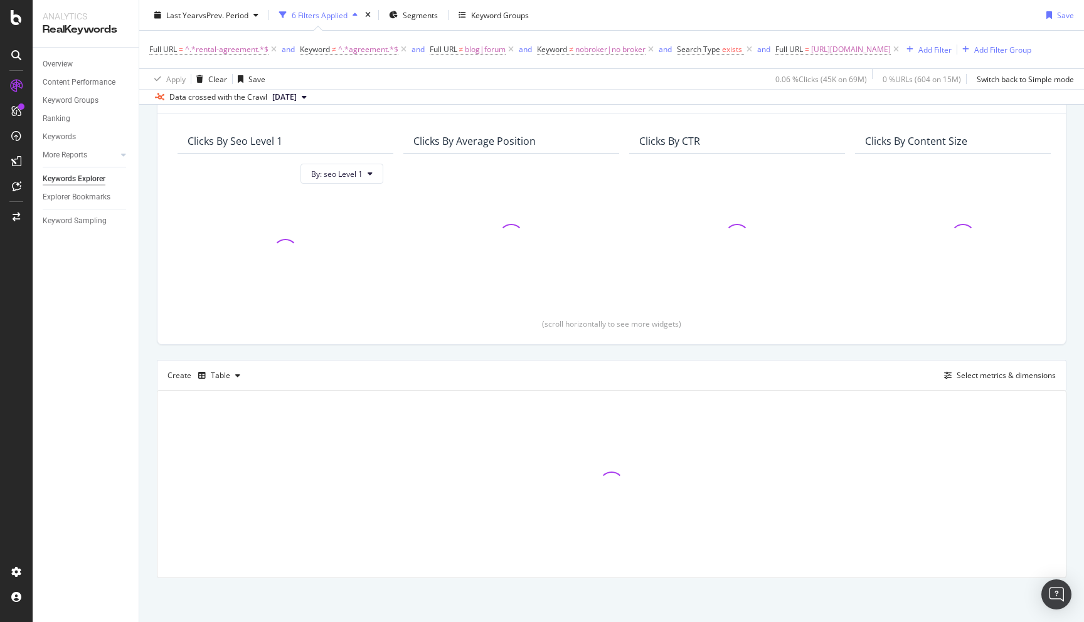
scroll to position [105, 0]
click at [145, 233] on div "By URL Top Charts Clicks By seo Level 1 By: seo Level 1 Clicks By Average Posit…" at bounding box center [611, 334] width 944 height 575
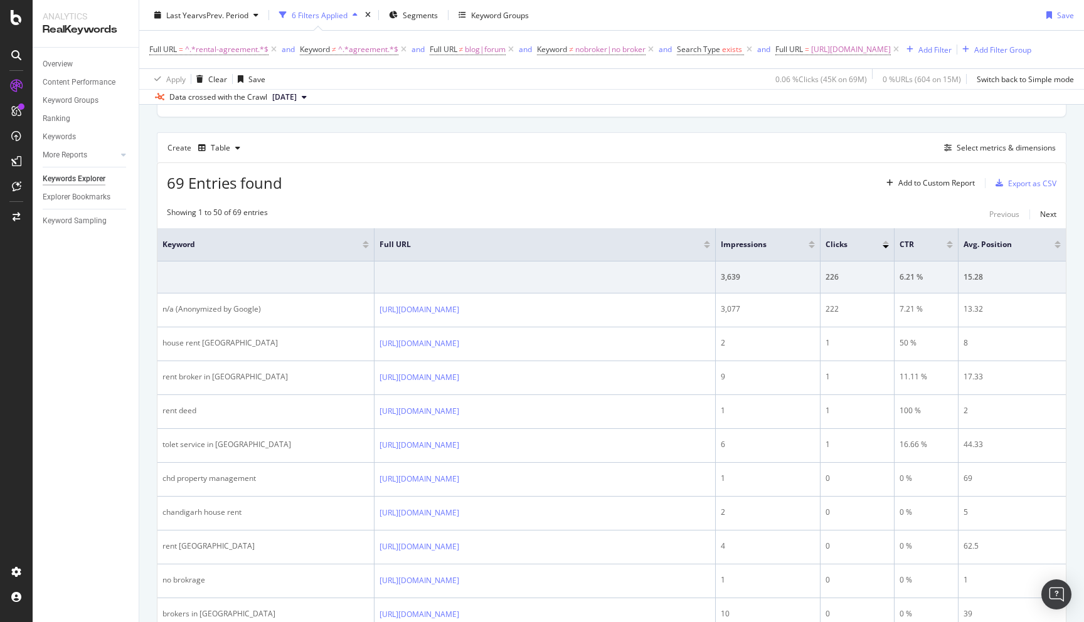
scroll to position [319, 0]
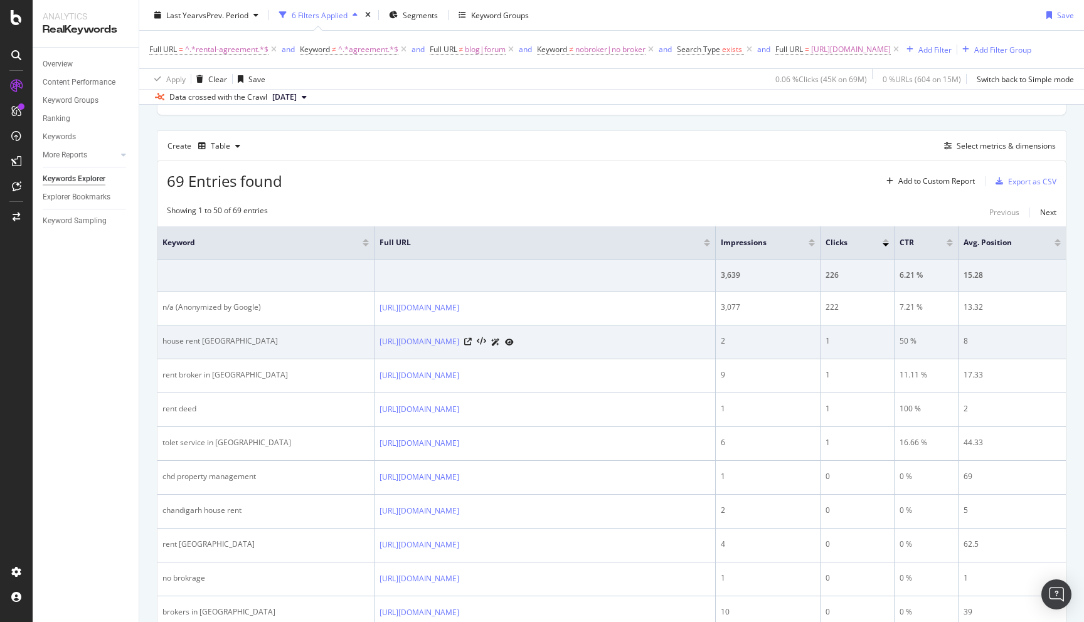
click at [164, 347] on div "house rent chandigarh" at bounding box center [265, 340] width 206 height 11
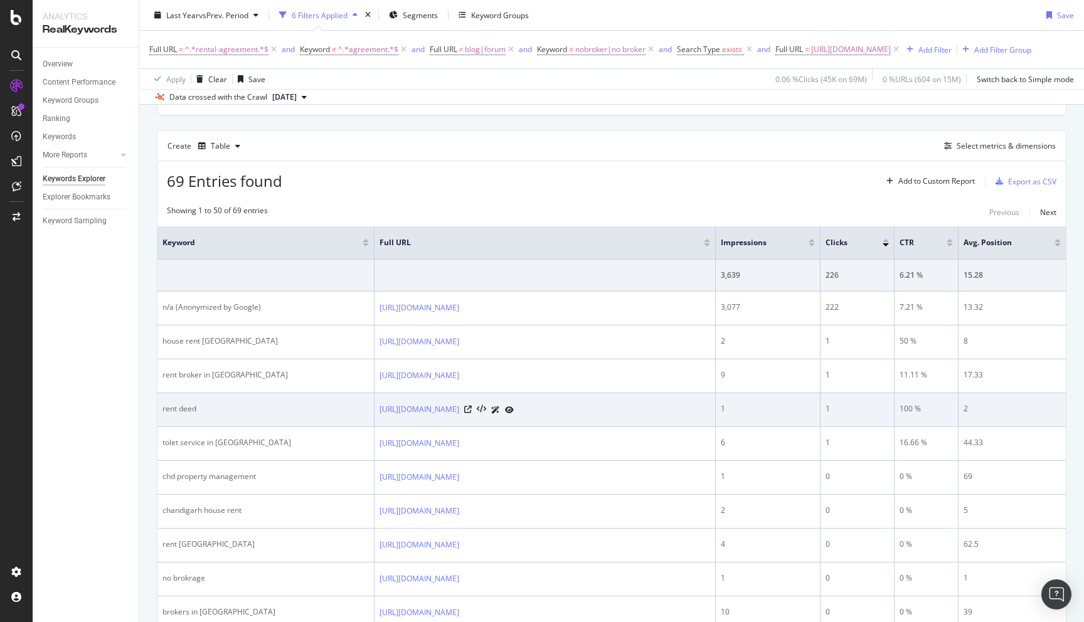
click at [170, 414] on div "rent deed" at bounding box center [265, 408] width 206 height 11
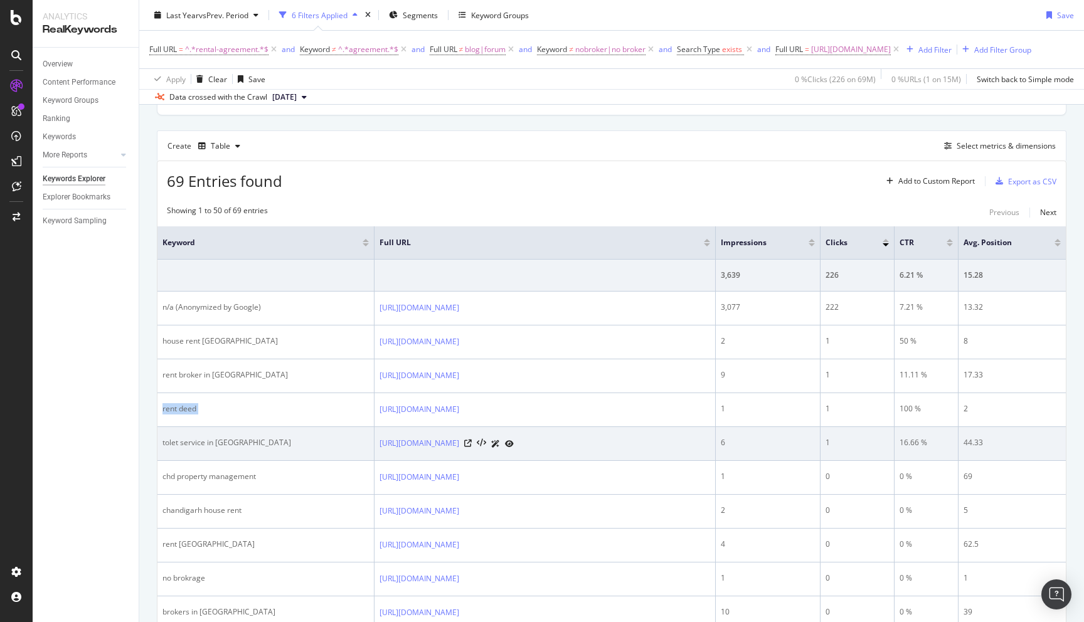
click at [168, 448] on div "tolet service in chandigarh" at bounding box center [265, 442] width 206 height 11
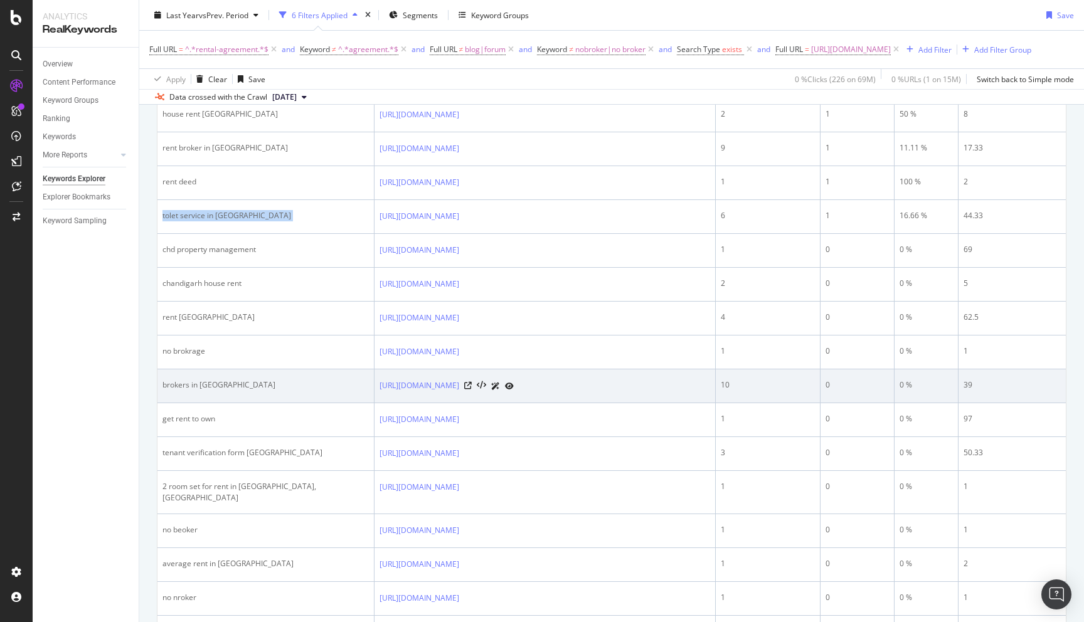
scroll to position [553, 0]
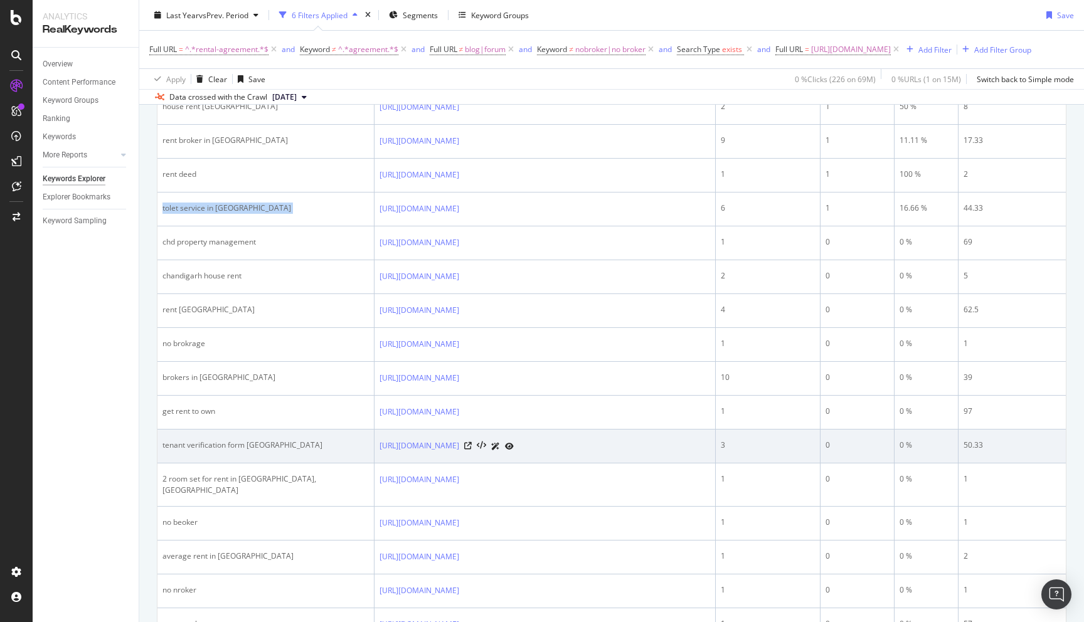
click at [237, 451] on div "tenant verification form chandigarh" at bounding box center [265, 445] width 206 height 11
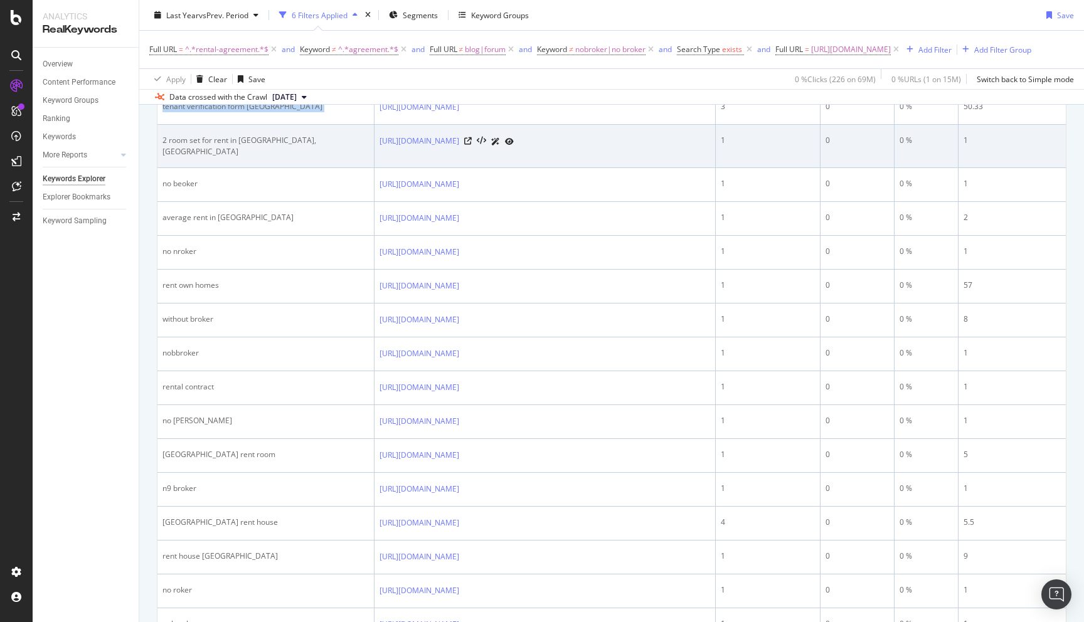
scroll to position [928, 0]
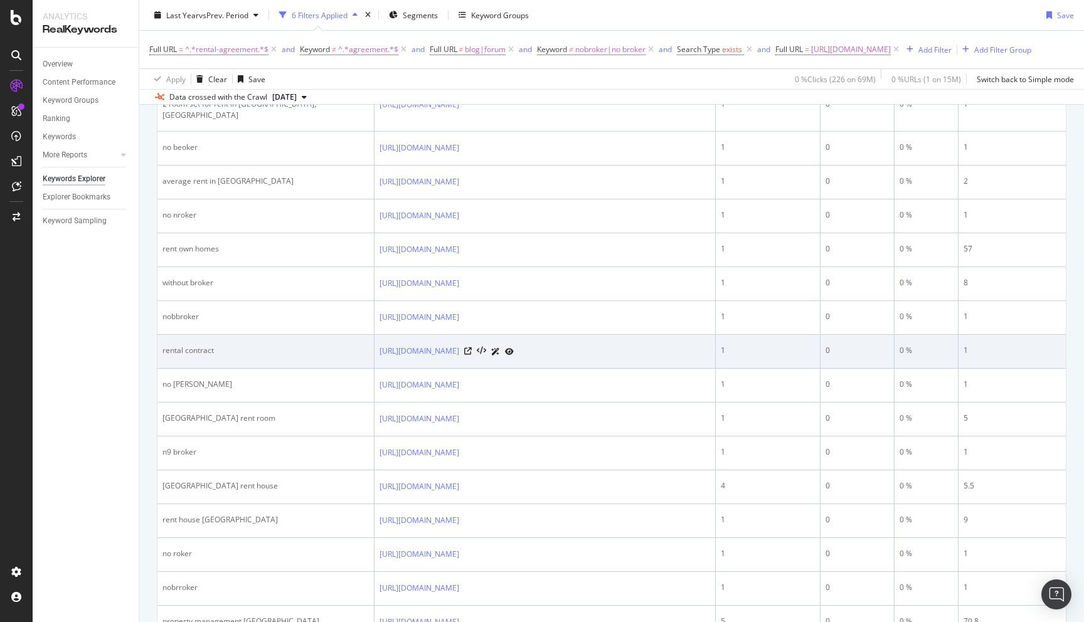
click at [175, 356] on div "rental contract" at bounding box center [265, 350] width 206 height 11
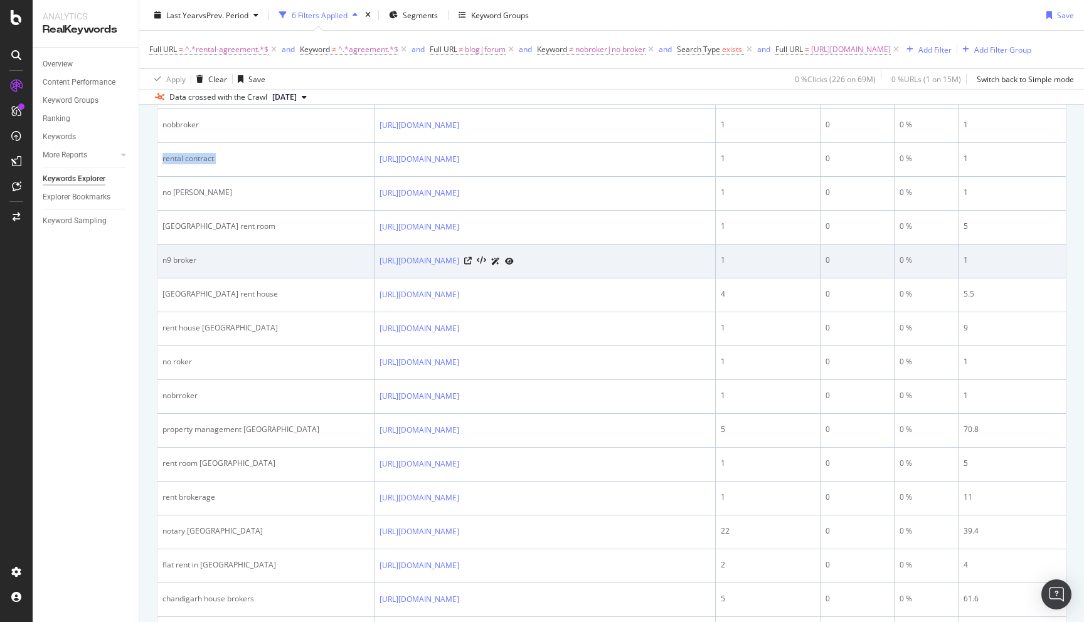
scroll to position [1164, 0]
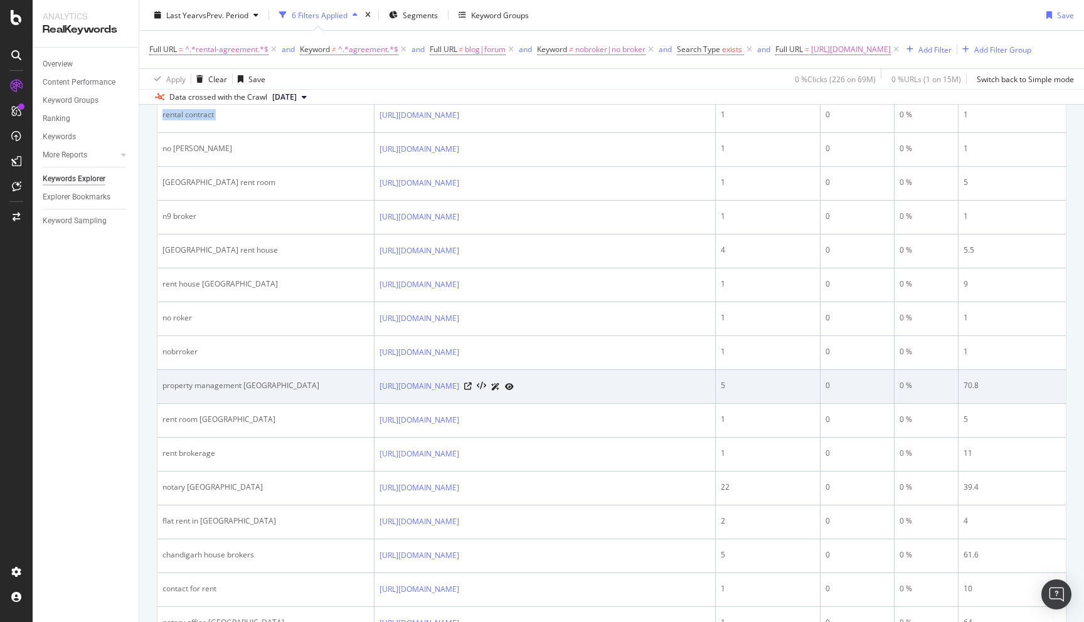
click at [228, 391] on div "property management chandigarh" at bounding box center [265, 385] width 206 height 11
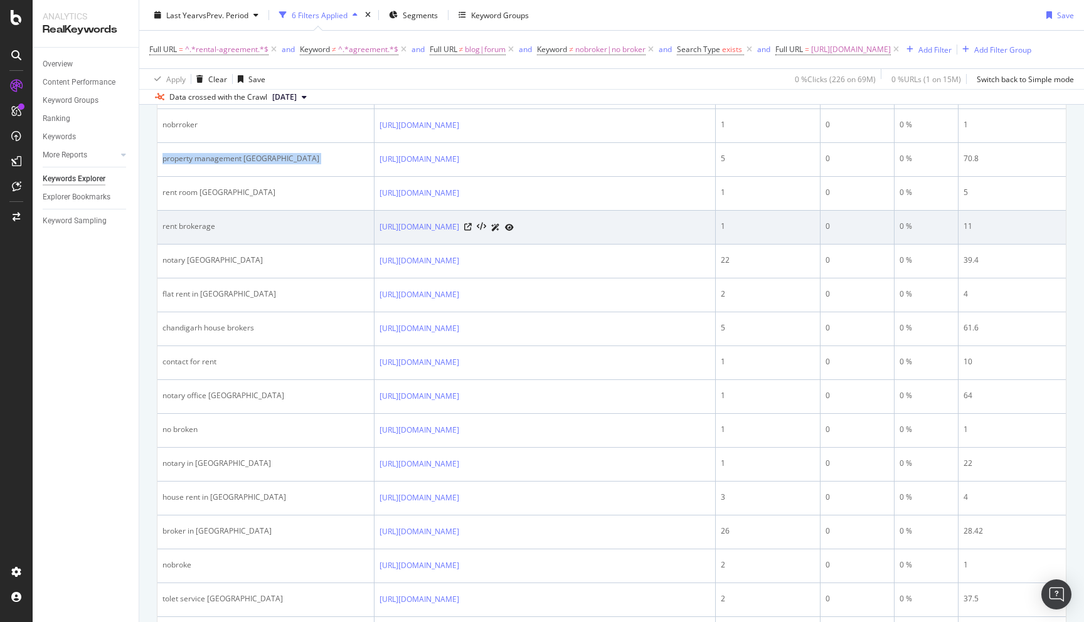
scroll to position [1391, 0]
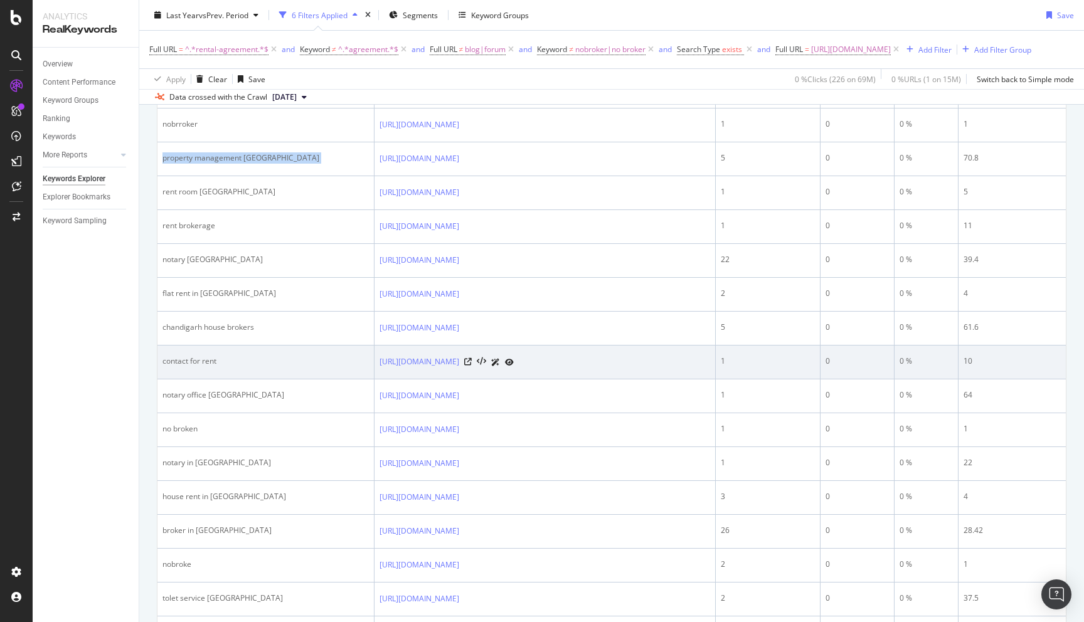
click at [174, 366] on div "contact for rent" at bounding box center [265, 361] width 206 height 11
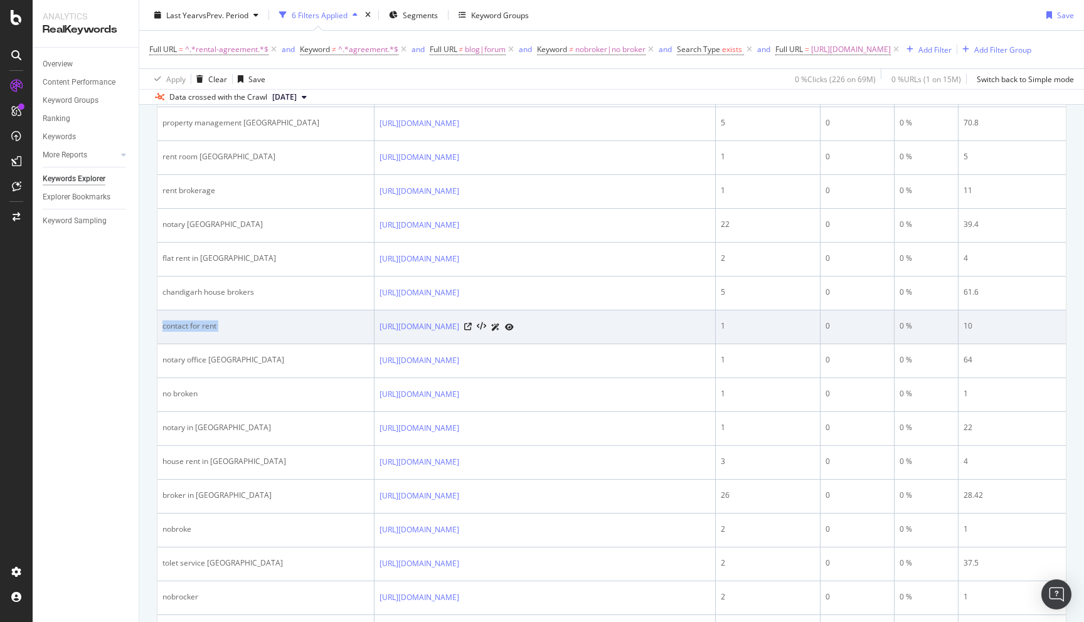
scroll to position [1433, 0]
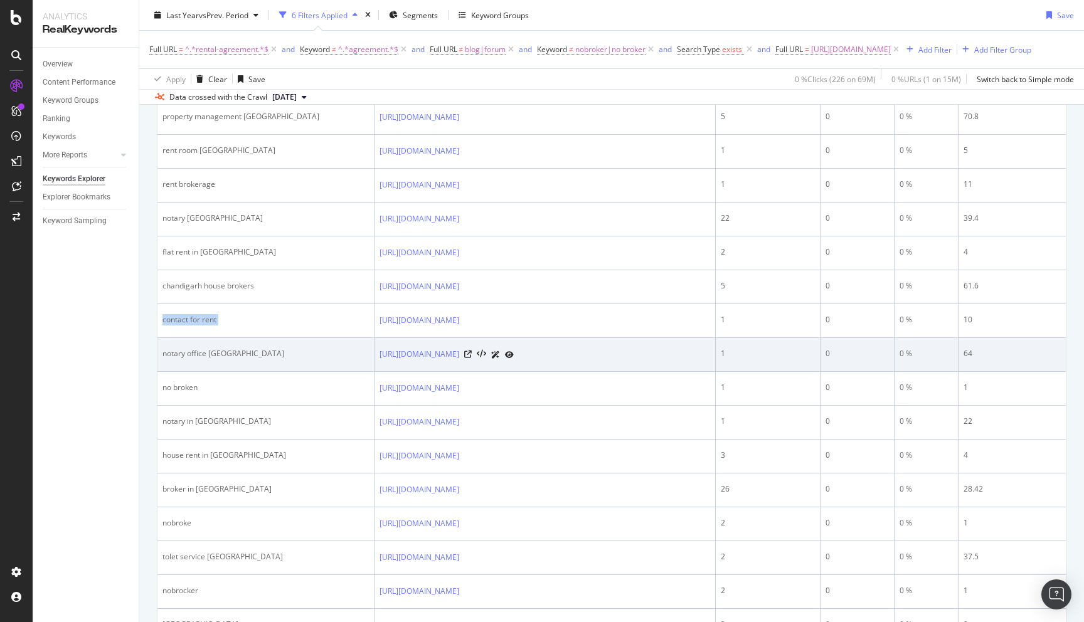
click at [211, 356] on div "notary office chandigarh" at bounding box center [265, 353] width 206 height 11
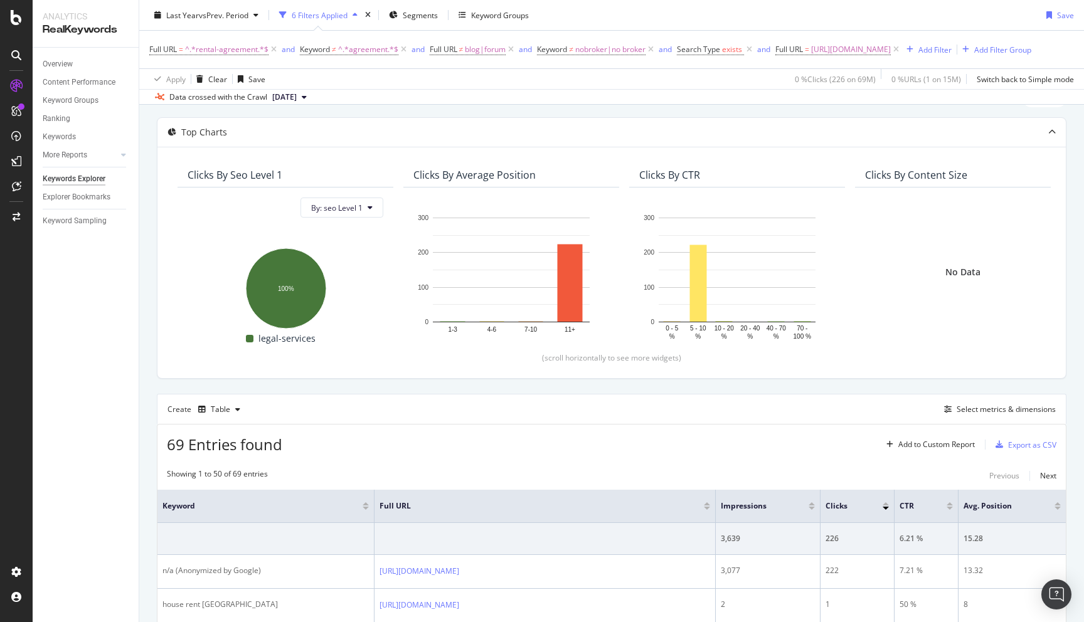
scroll to position [0, 0]
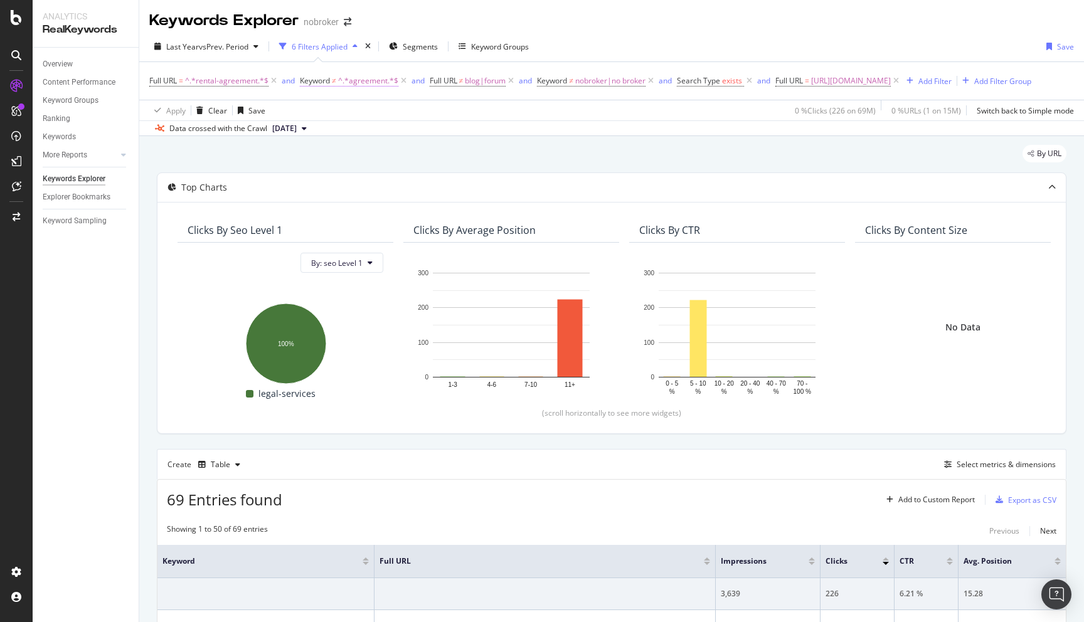
click at [365, 83] on span "^.*agreement.*$" at bounding box center [368, 81] width 60 height 18
click at [346, 108] on span "Doesn't contain" at bounding box center [338, 110] width 55 height 11
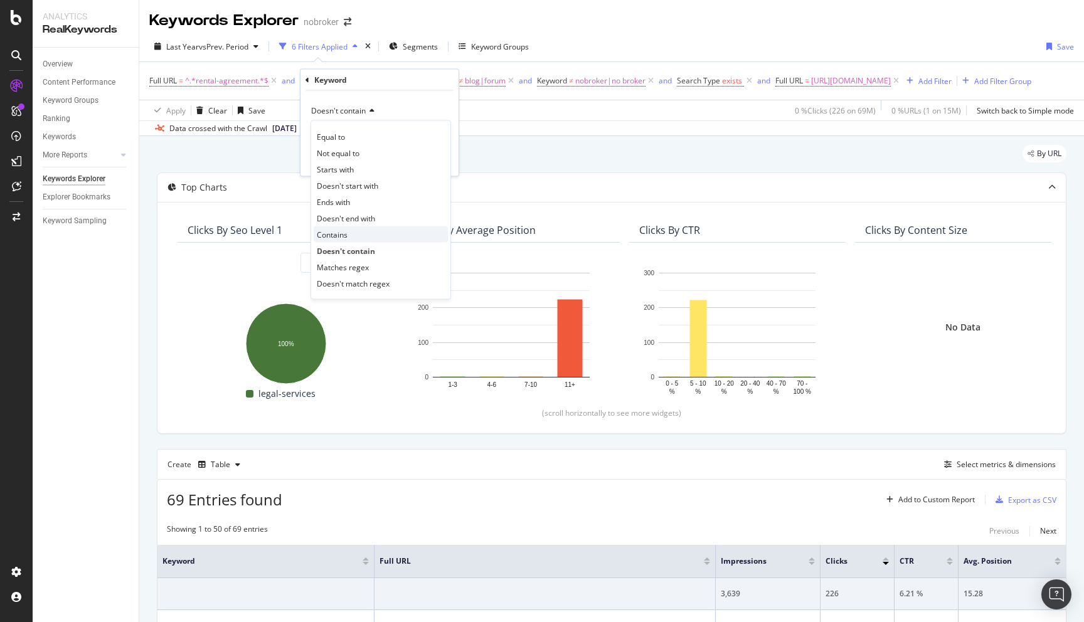
click at [343, 240] on div "Contains" at bounding box center [381, 234] width 134 height 16
click at [436, 159] on div "Apply" at bounding box center [438, 159] width 19 height 11
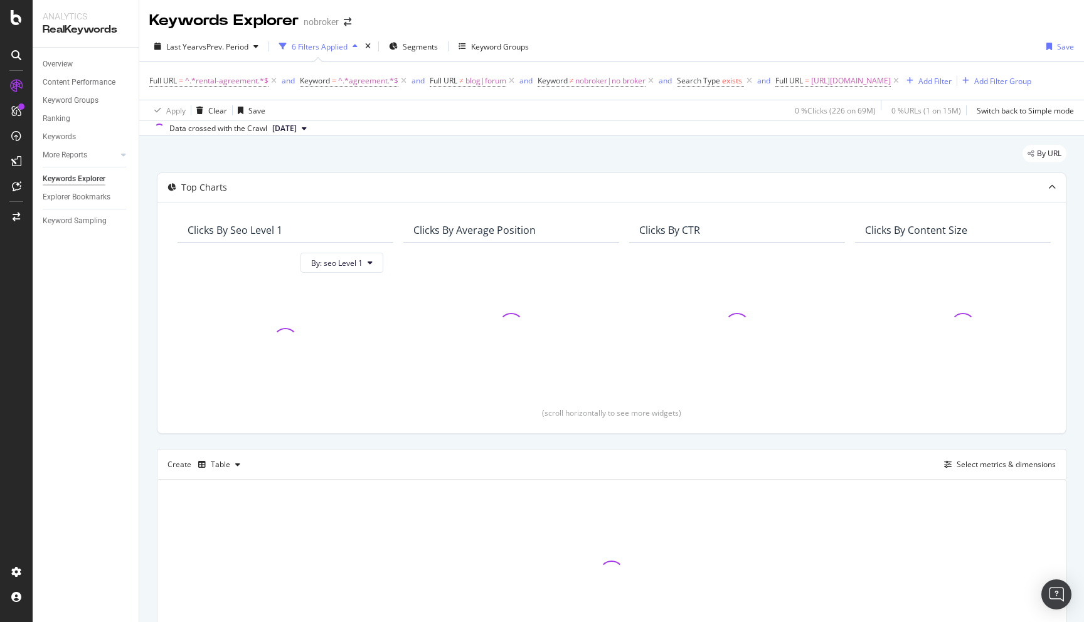
click at [145, 367] on div "By URL Top Charts Clicks By seo Level 1 By: seo Level 1 Clicks By Average Posit…" at bounding box center [611, 423] width 944 height 575
click at [148, 357] on div "By URL Top Charts Clicks By seo Level 1 By: seo Level 1 Clicks By Average Posit…" at bounding box center [611, 423] width 944 height 575
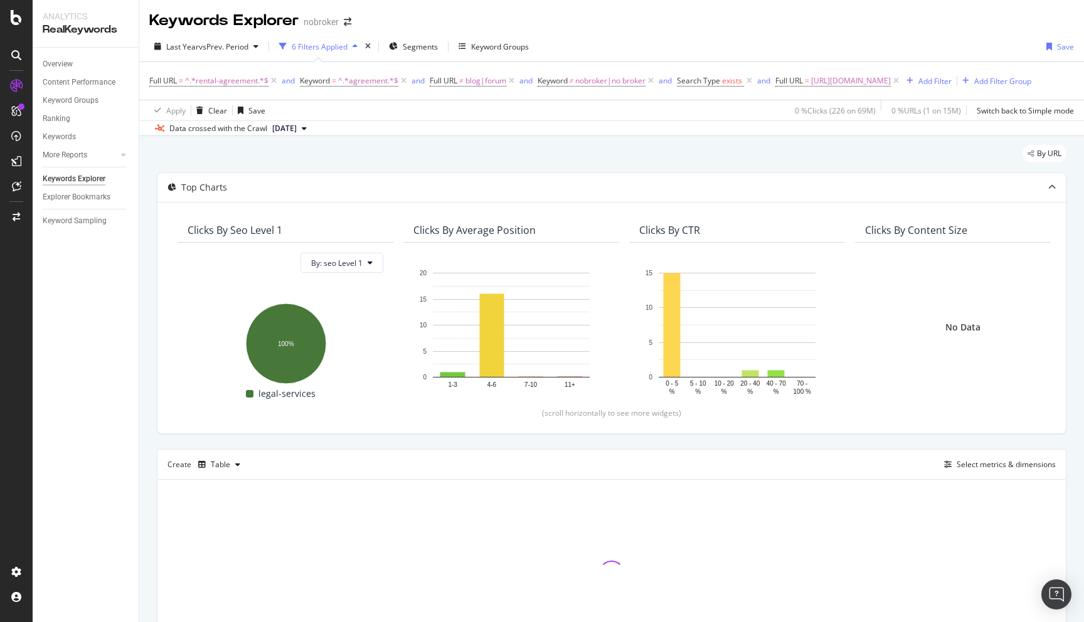
click at [153, 444] on div "By URL Top Charts Clicks By seo Level 1 By: seo Level 1 Hold CMD (⌘) while clic…" at bounding box center [611, 423] width 944 height 575
click at [142, 467] on div "By URL Top Charts Clicks By seo Level 1 By: seo Level 1 Hold CMD (⌘) while clic…" at bounding box center [611, 423] width 944 height 575
click at [147, 466] on div "By URL Top Charts Clicks By seo Level 1 By: seo Level 1 Hold CMD (⌘) while clic…" at bounding box center [611, 423] width 944 height 575
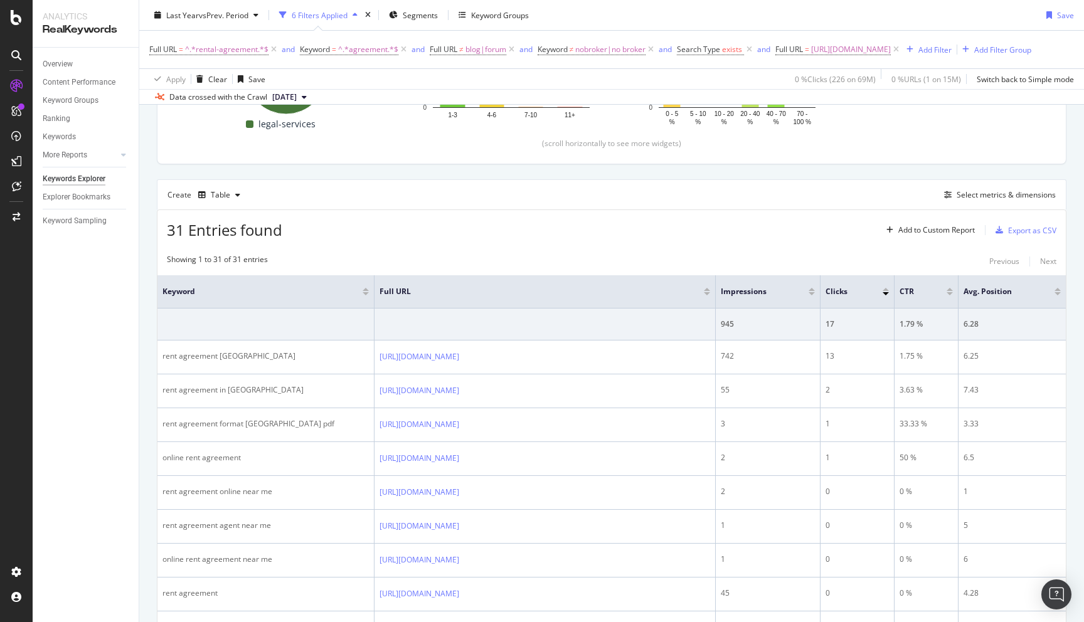
scroll to position [271, 0]
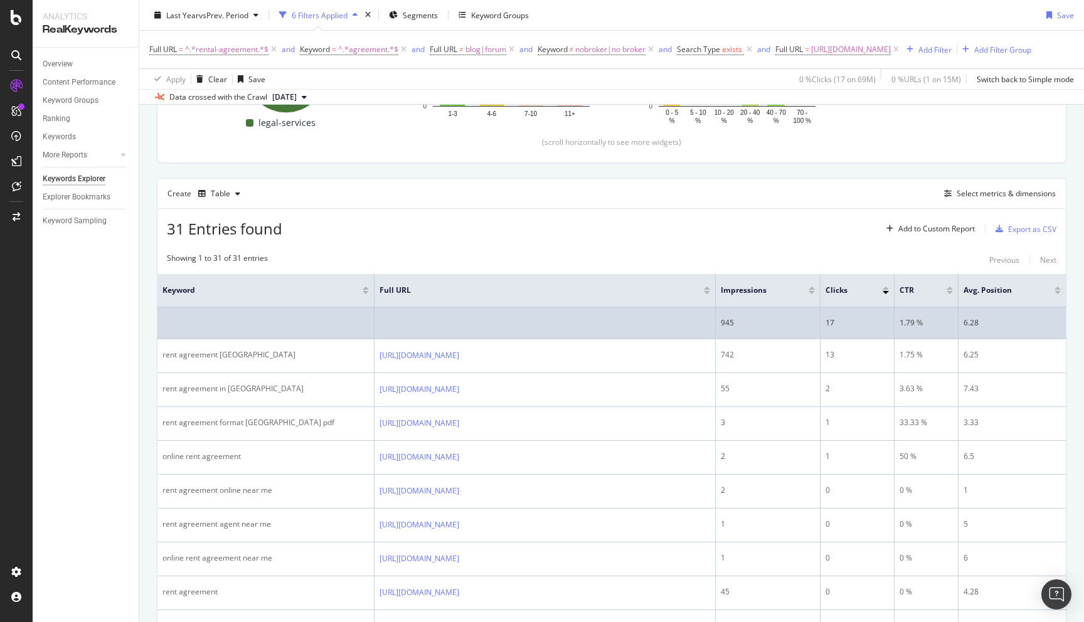
click at [963, 337] on td "6.28" at bounding box center [1011, 323] width 107 height 32
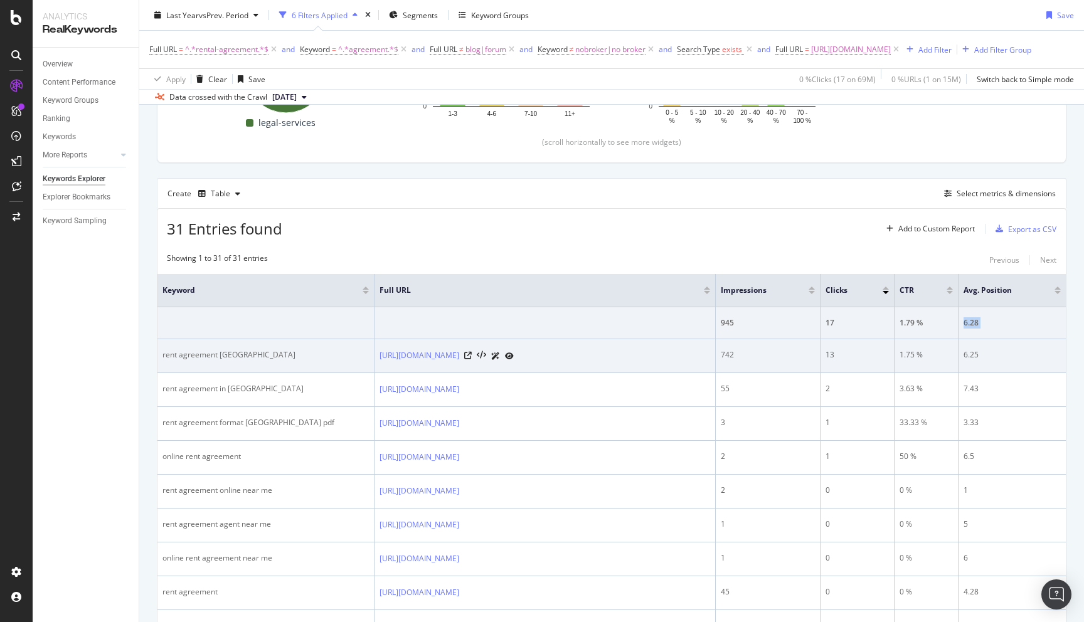
click at [170, 361] on div "rent agreement chandigarh" at bounding box center [265, 354] width 206 height 11
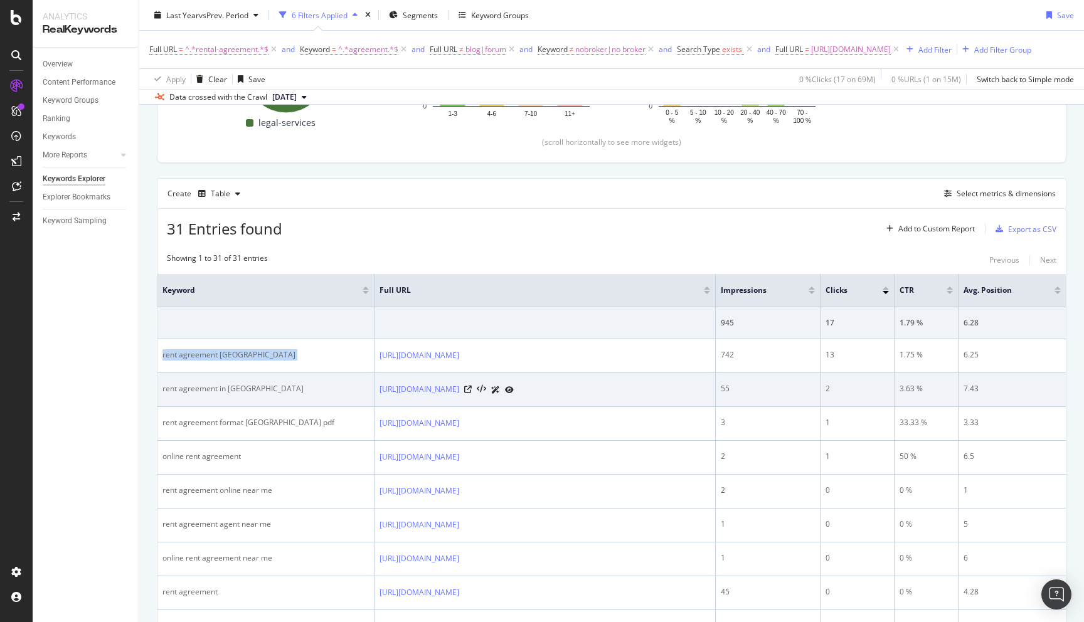
click at [174, 394] on div "rent agreement in chandigarh" at bounding box center [265, 388] width 206 height 11
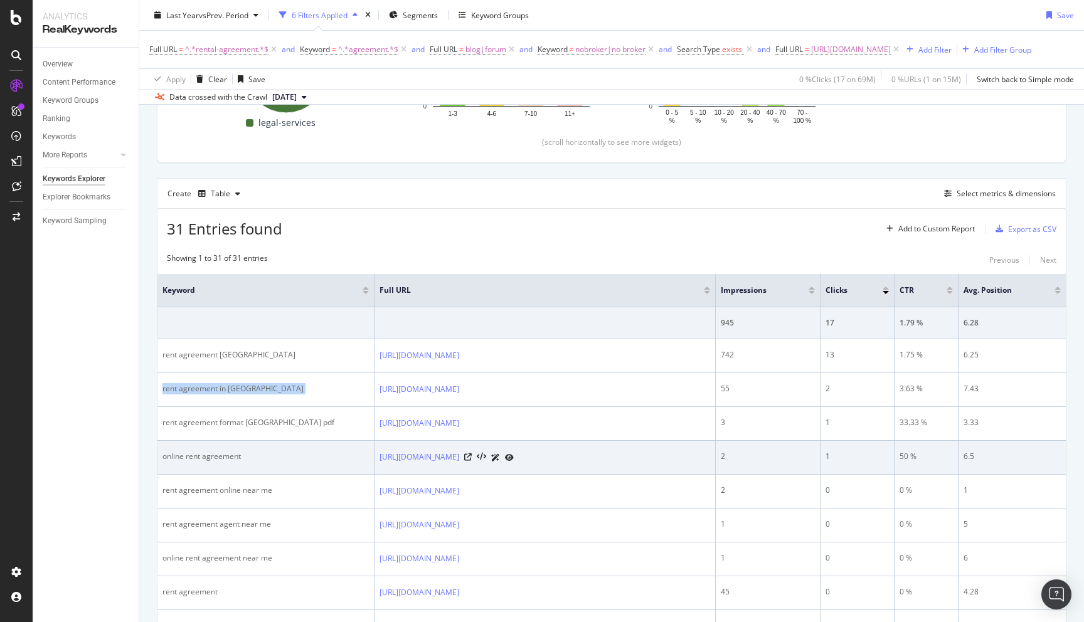
click at [205, 462] on div "online rent agreement" at bounding box center [265, 456] width 206 height 11
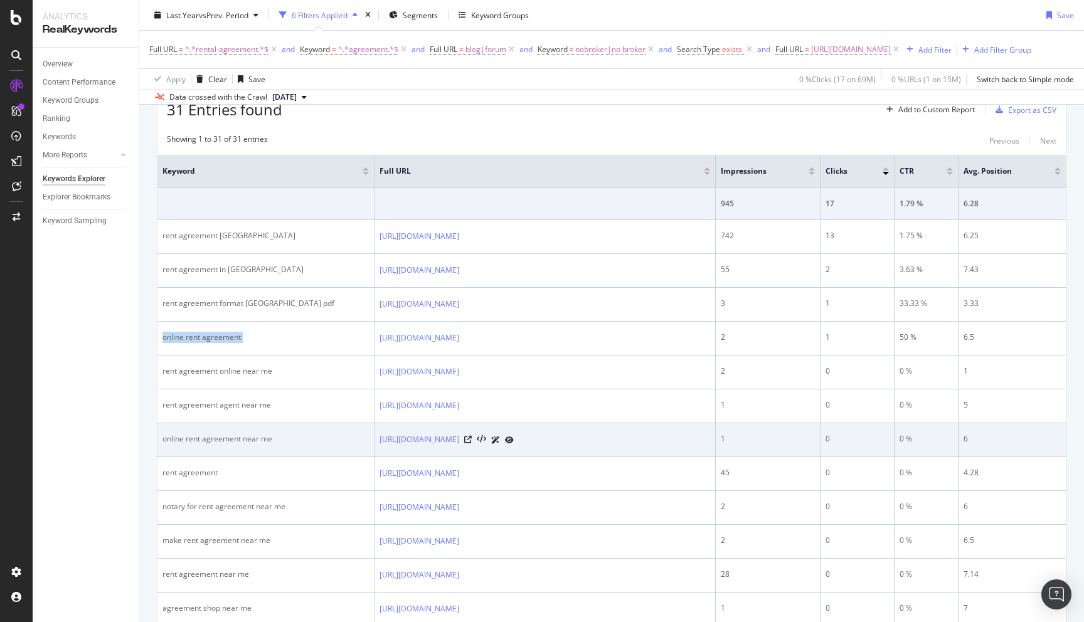
scroll to position [393, 0]
click at [209, 442] on div "online rent agreement near me" at bounding box center [265, 436] width 206 height 11
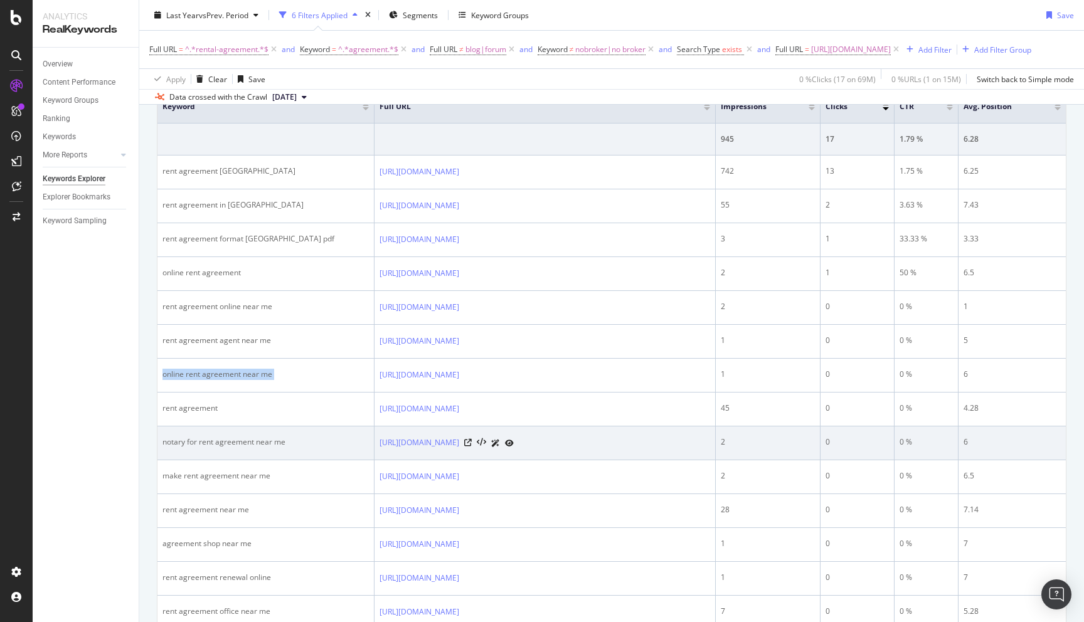
scroll to position [455, 0]
click at [211, 460] on td "notary for rent agreement near me" at bounding box center [265, 443] width 217 height 34
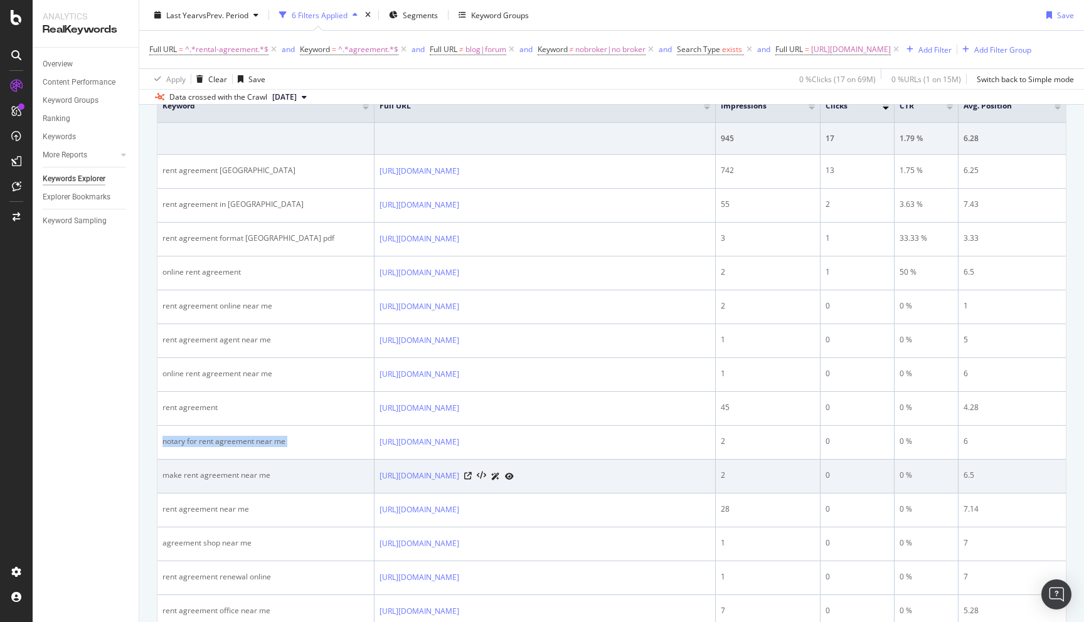
click at [253, 481] on div "make rent agreement near me" at bounding box center [265, 475] width 206 height 11
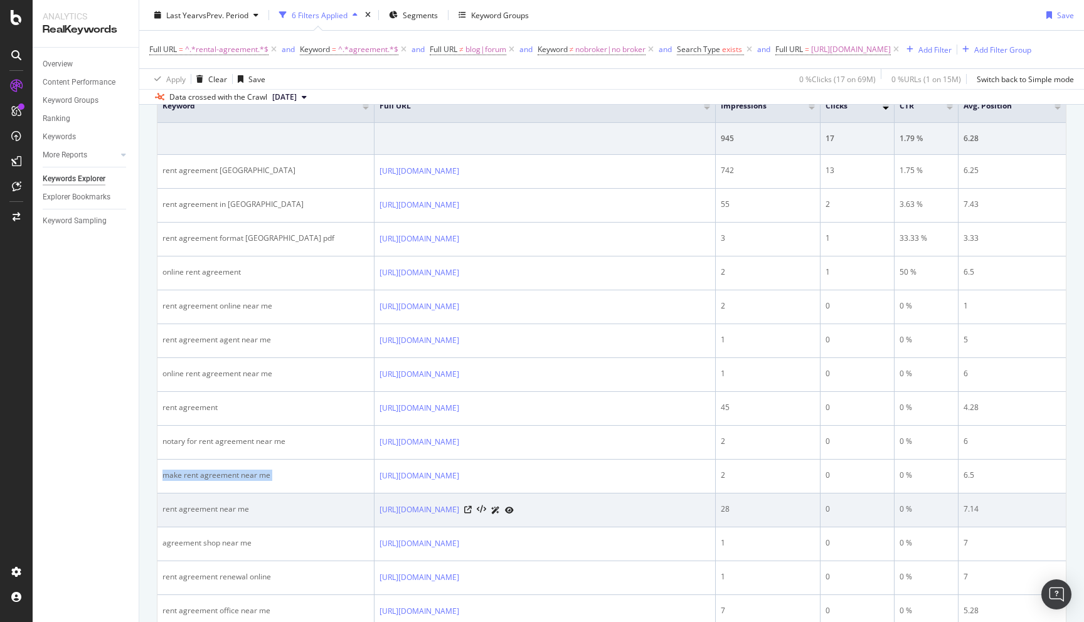
click at [209, 515] on div "rent agreement near me" at bounding box center [265, 509] width 206 height 11
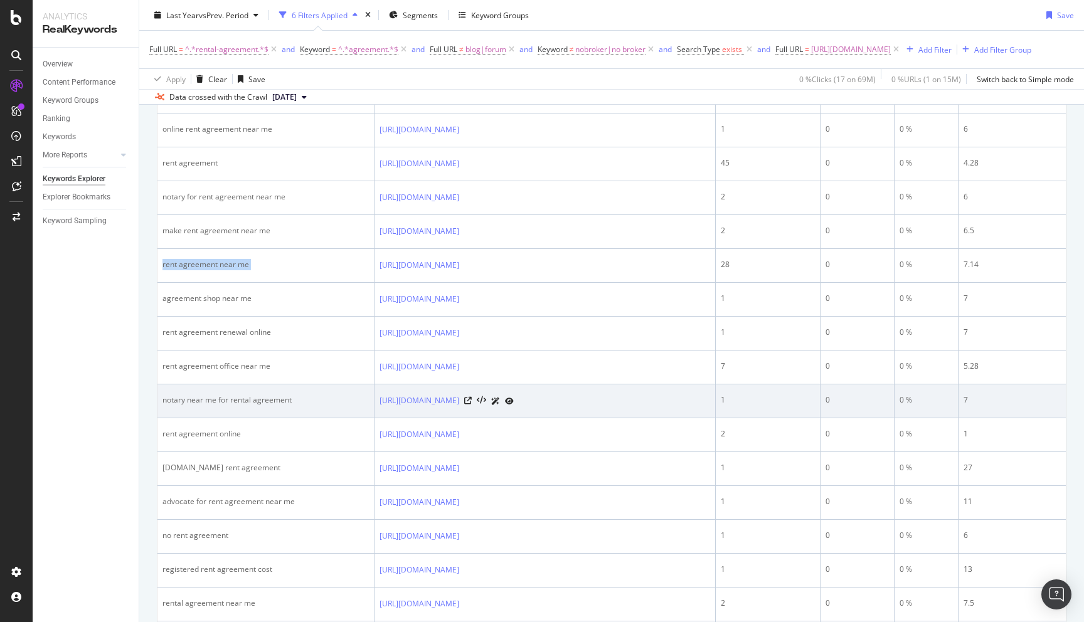
scroll to position [700, 0]
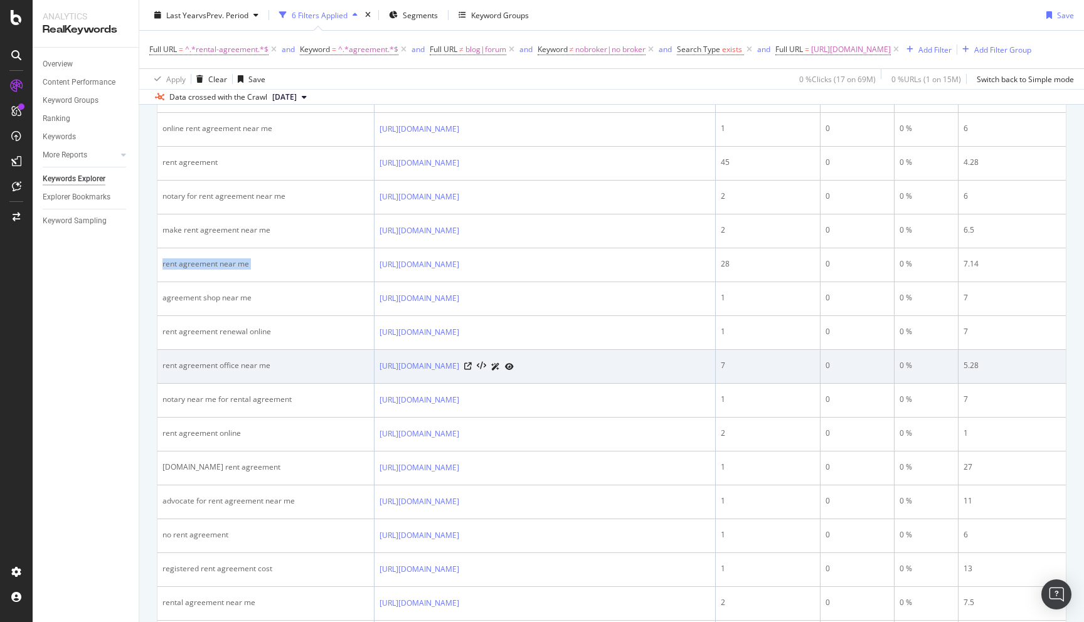
click at [214, 371] on div "rent agreement office near me" at bounding box center [265, 365] width 206 height 11
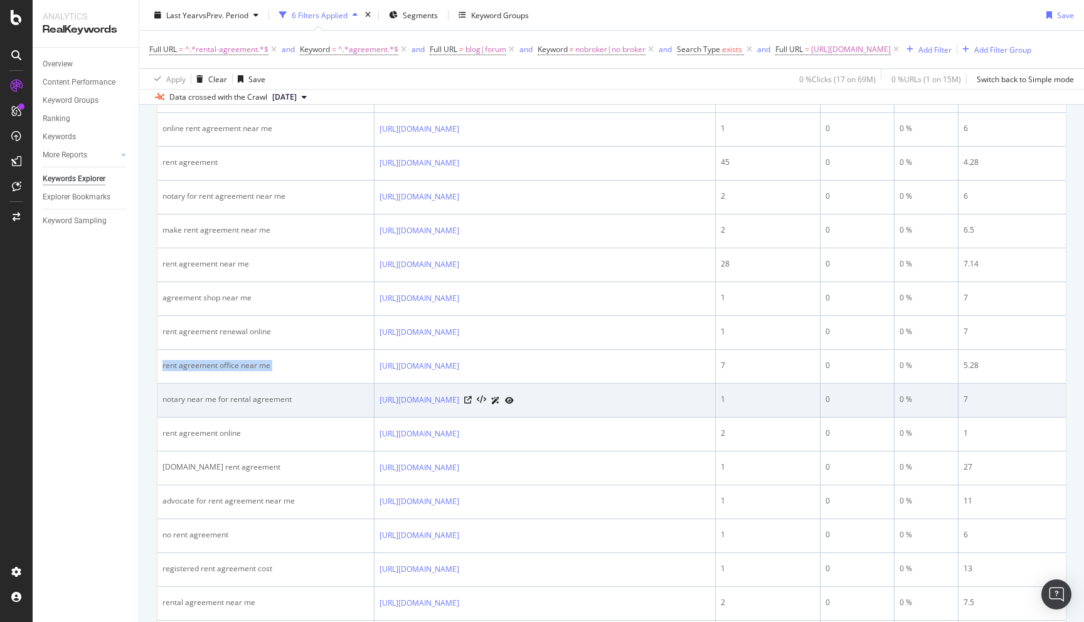
click at [204, 405] on div "notary near me for rental agreement" at bounding box center [265, 399] width 206 height 11
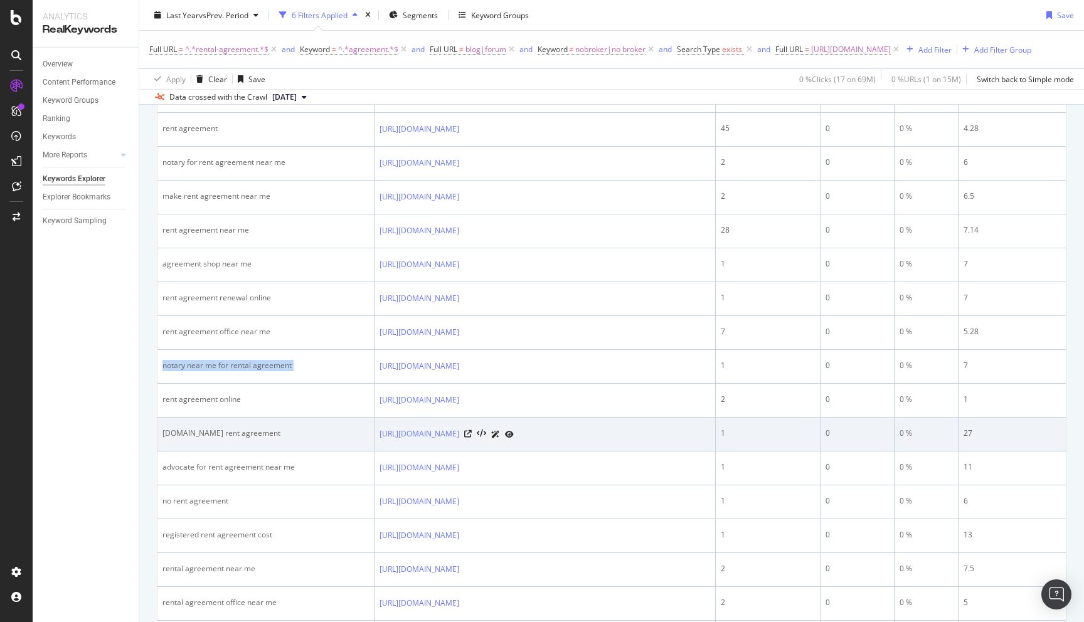
scroll to position [739, 0]
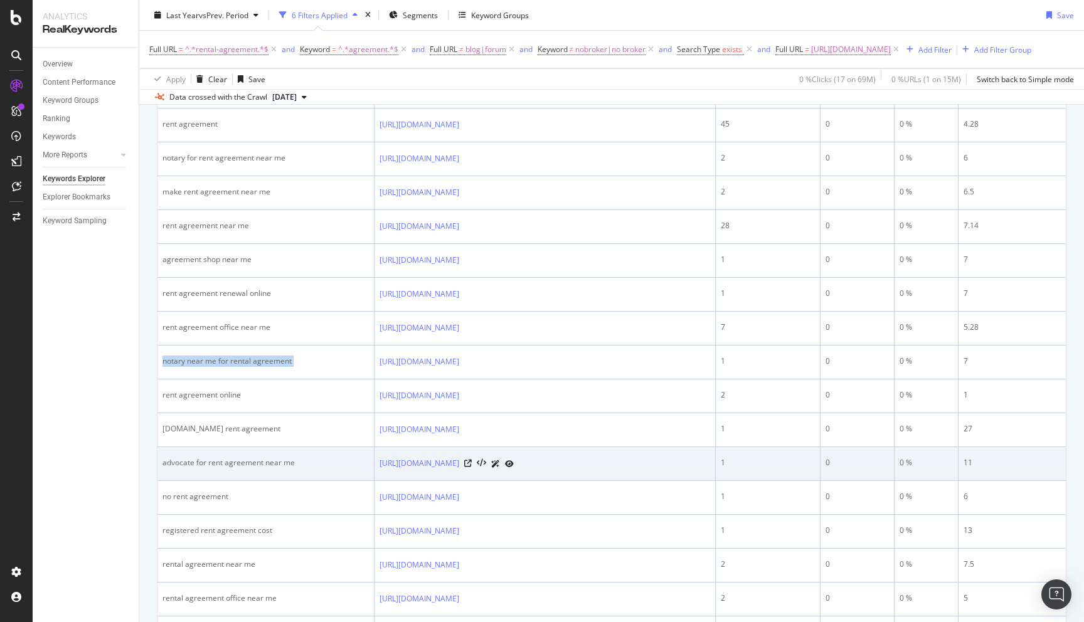
click at [219, 468] on div "advocate for rent agreement near me" at bounding box center [265, 462] width 206 height 11
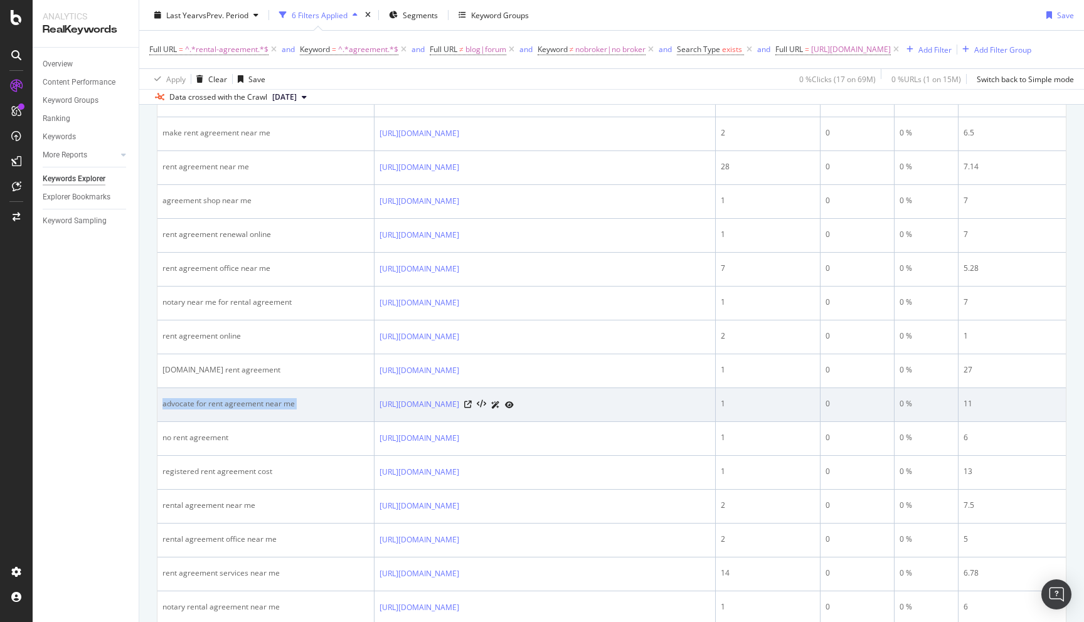
scroll to position [801, 0]
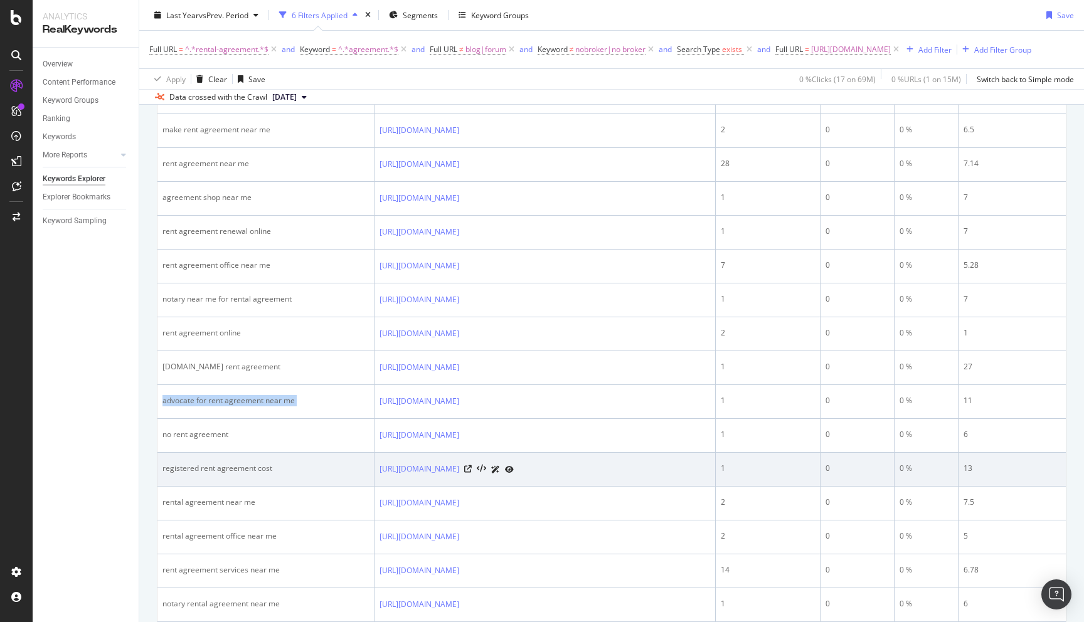
click at [191, 474] on div "registered rent agreement cost" at bounding box center [265, 468] width 206 height 11
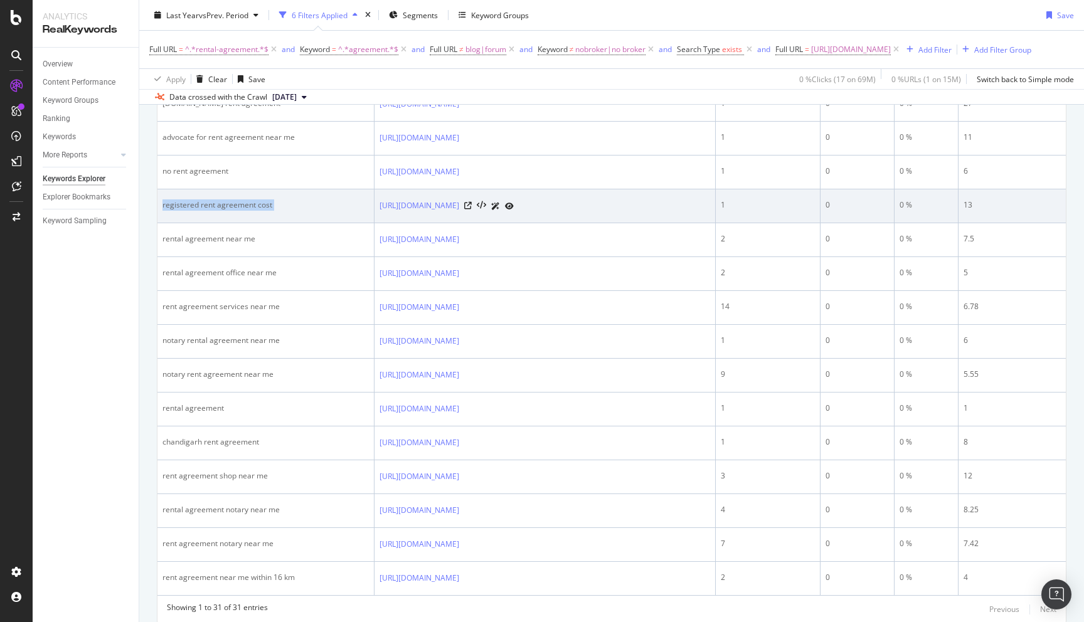
scroll to position [1073, 0]
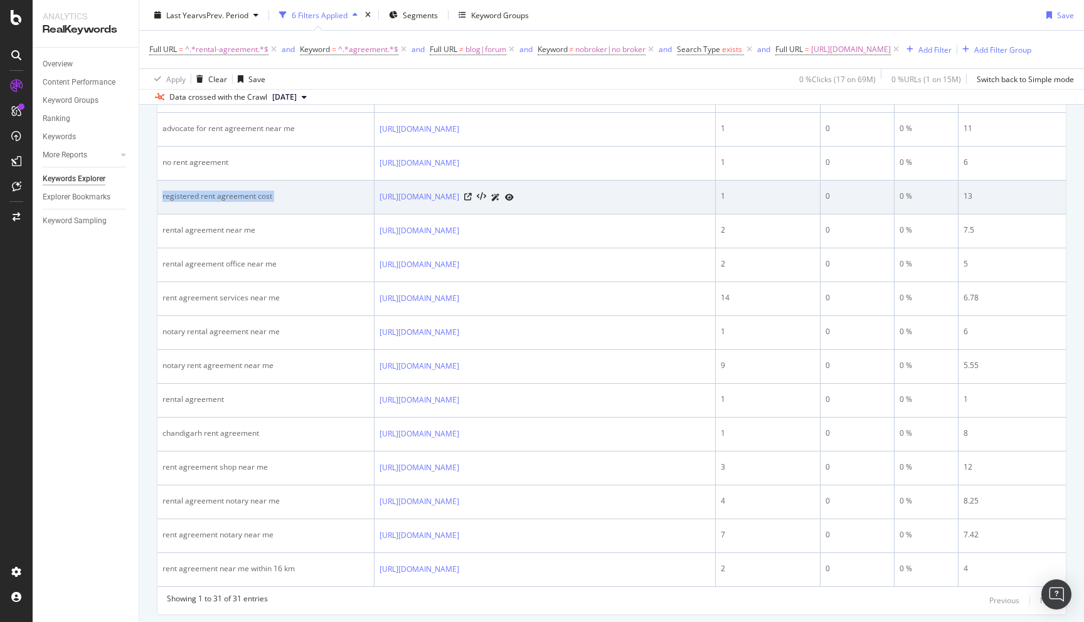
click at [191, 473] on div "rent agreement shop near me" at bounding box center [265, 467] width 206 height 11
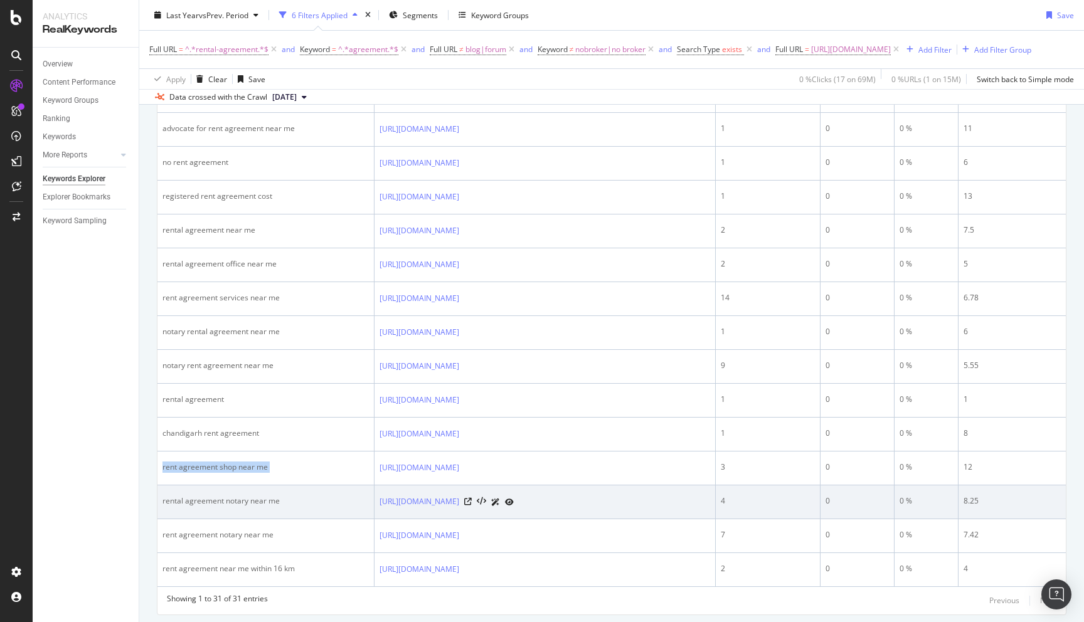
click at [191, 507] on div "rental agreement notary near me" at bounding box center [265, 500] width 206 height 11
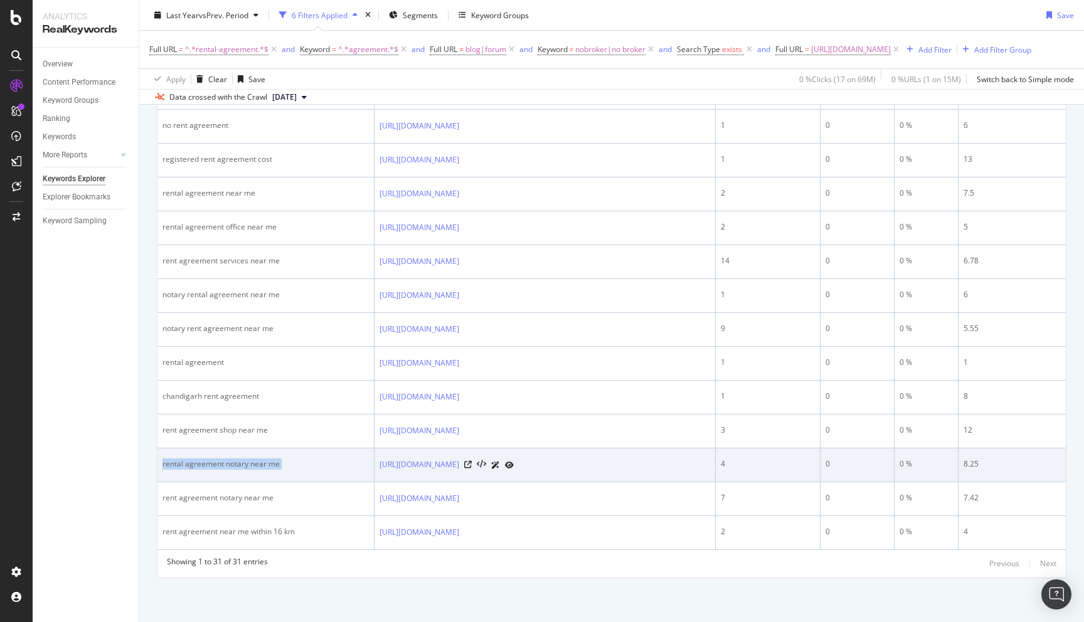
scroll to position [1126, 0]
click at [301, 521] on td "rent agreement near me within 16 km" at bounding box center [265, 533] width 217 height 34
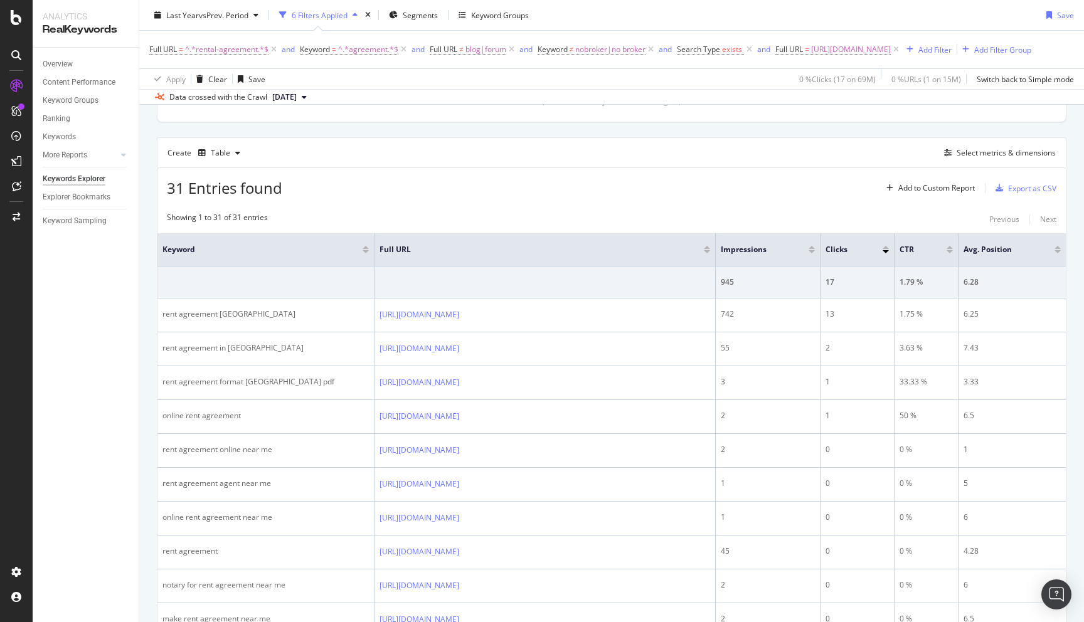
scroll to position [0, 0]
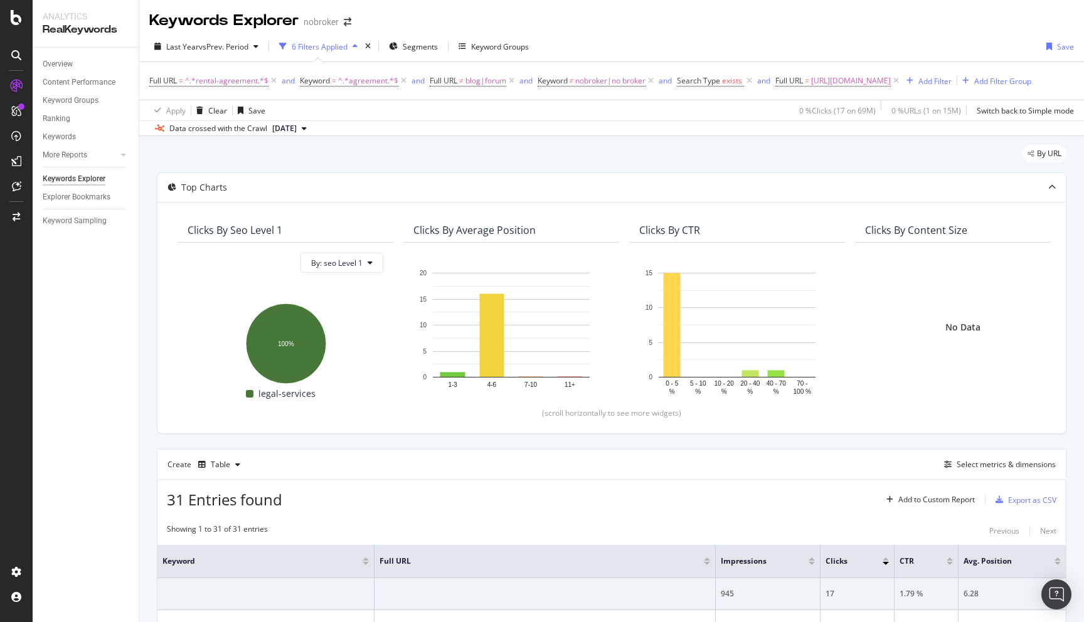
click at [186, 45] on span "Last Year" at bounding box center [182, 46] width 33 height 11
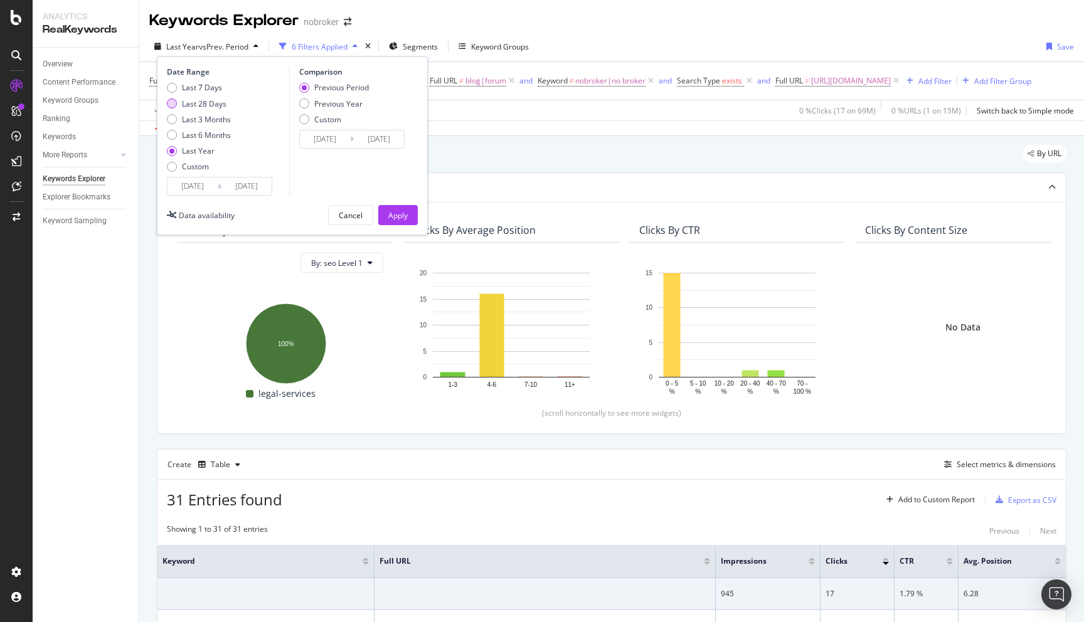
click at [203, 105] on div "Last 28 Days" at bounding box center [204, 103] width 45 height 11
type input "2025/09/05"
type input "2025/08/08"
type input "2025/09/04"
click at [397, 217] on div "Apply" at bounding box center [397, 215] width 19 height 11
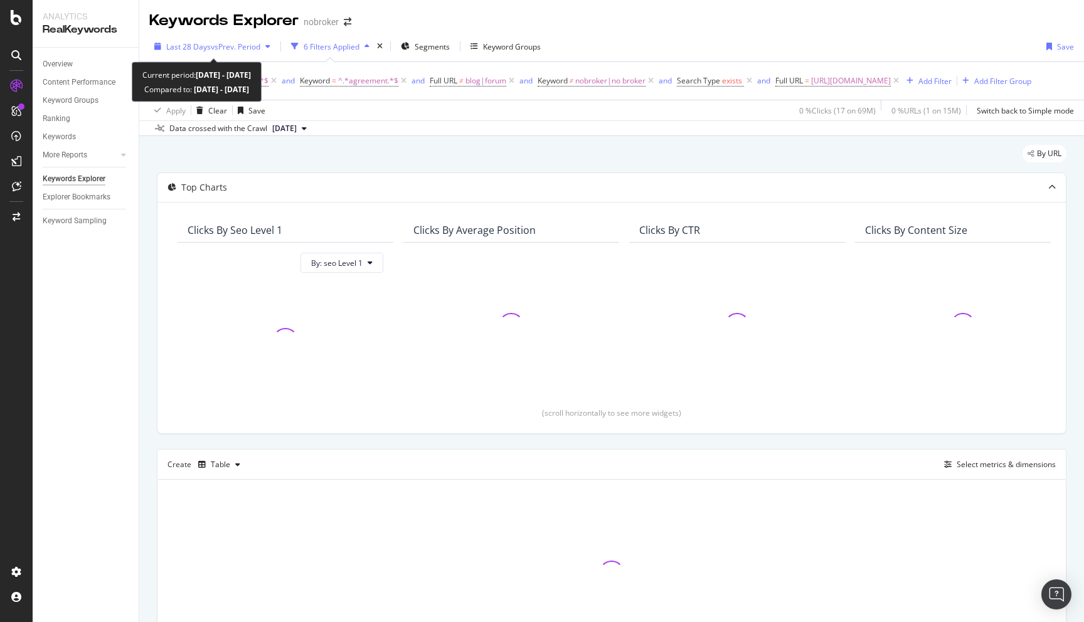
click at [224, 42] on span "vs Prev. Period" at bounding box center [236, 46] width 50 height 11
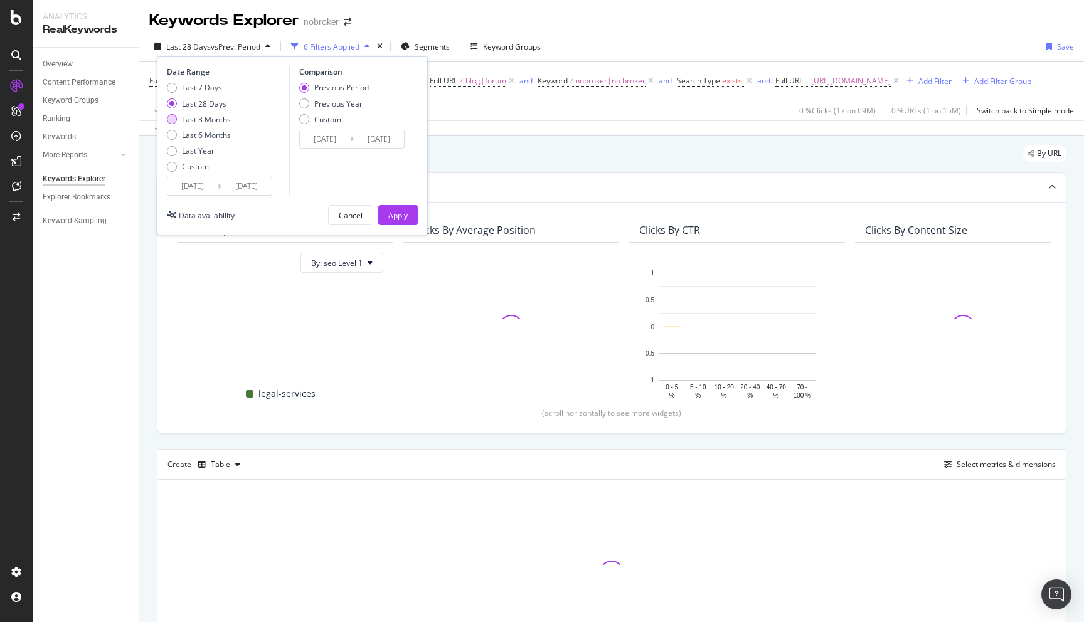
click at [206, 117] on div "Last 3 Months" at bounding box center [206, 119] width 49 height 11
type input "2025/07/03"
type input "2025/04/02"
type input "2025/07/02"
click at [403, 212] on div "Apply" at bounding box center [397, 215] width 19 height 11
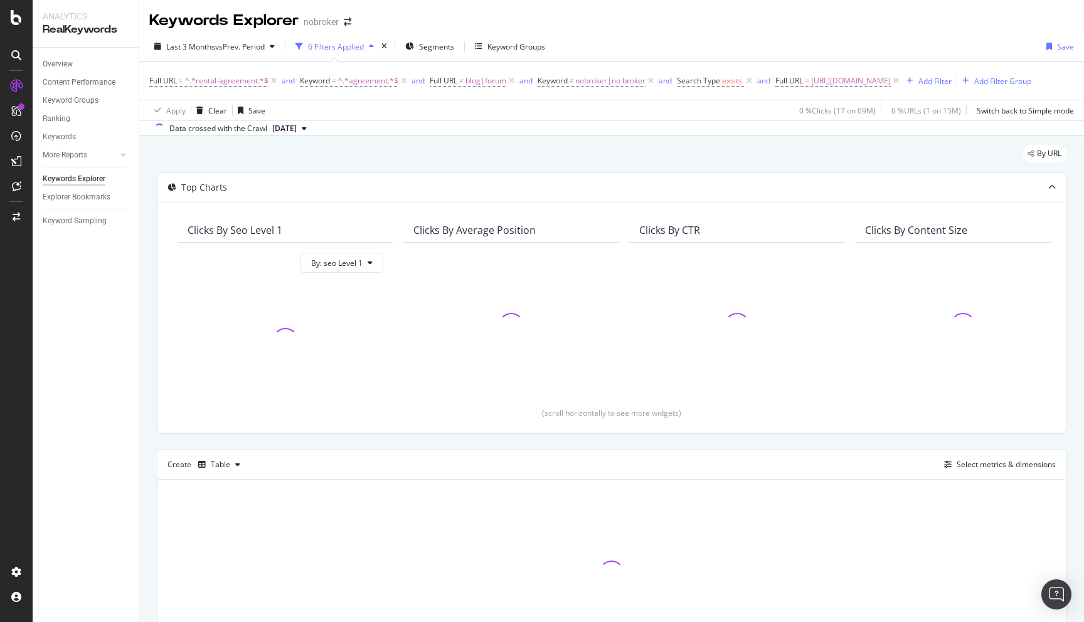
click at [150, 300] on div "By URL Top Charts Clicks By seo Level 1 By: seo Level 1 Clicks By Average Posit…" at bounding box center [611, 423] width 944 height 575
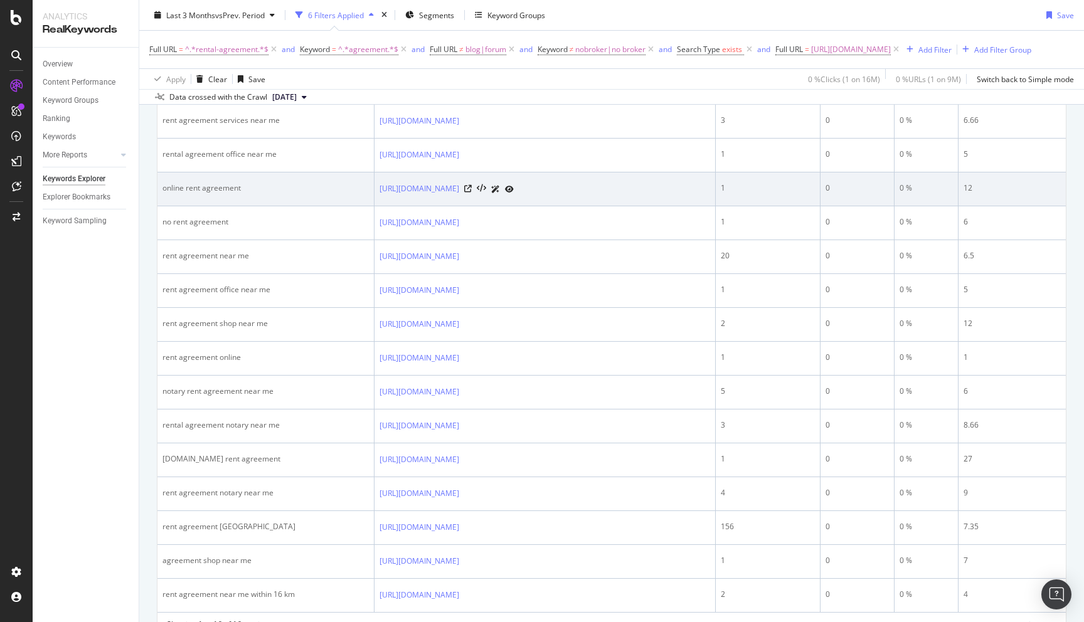
scroll to position [538, 0]
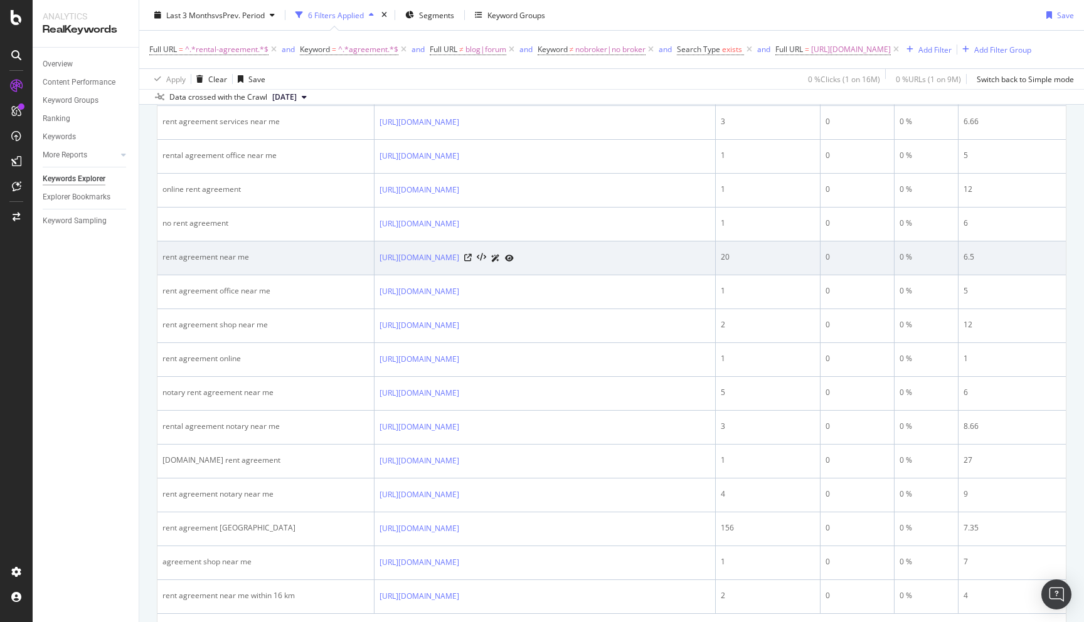
click at [173, 263] on div "rent agreement near me" at bounding box center [265, 256] width 206 height 11
click at [964, 263] on div "6.5" at bounding box center [1011, 256] width 97 height 11
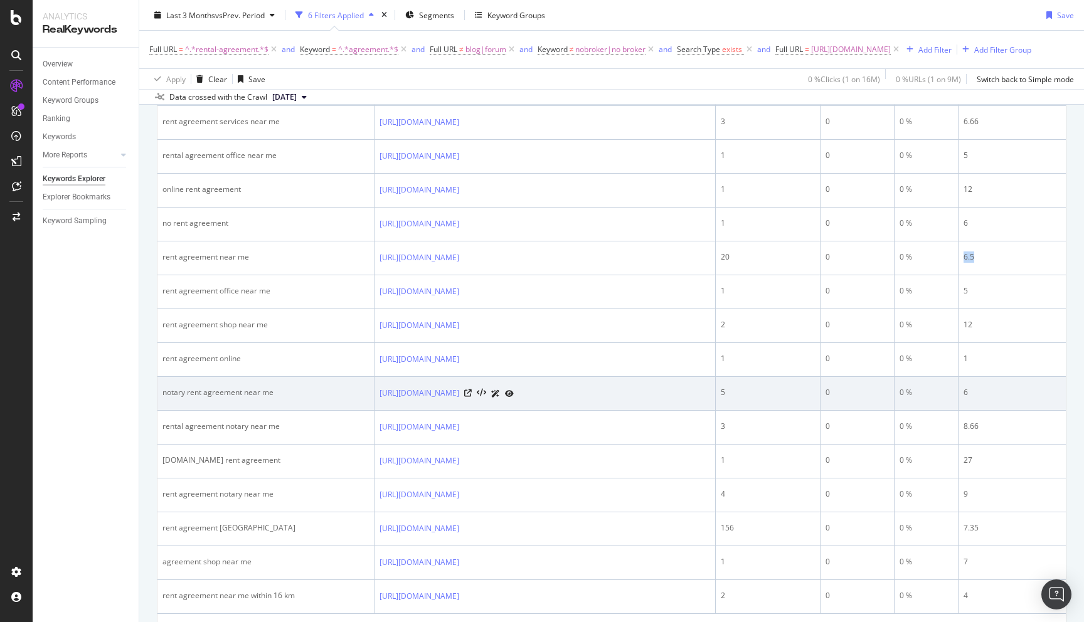
scroll to position [618, 0]
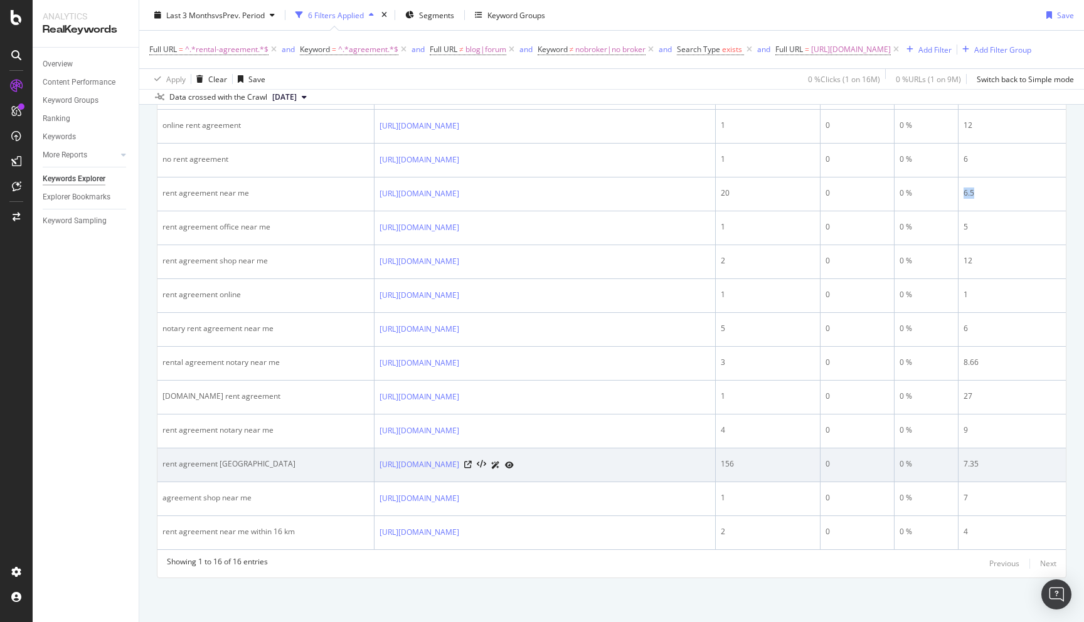
click at [177, 465] on div "rent agreement chandigarh" at bounding box center [265, 463] width 206 height 11
click at [964, 461] on div "7.35" at bounding box center [1011, 463] width 97 height 11
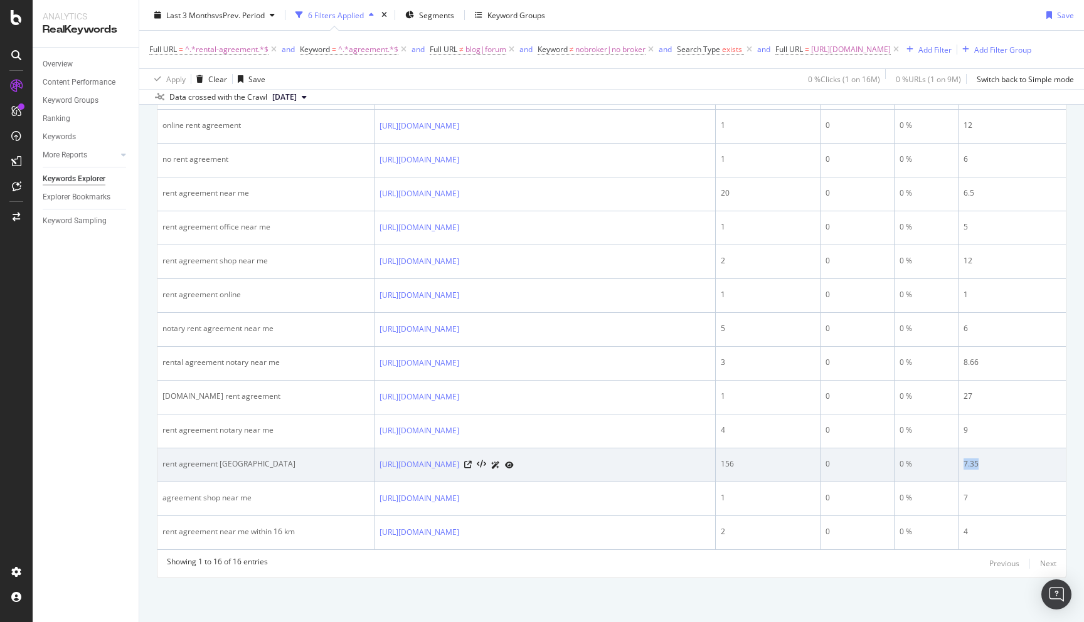
click at [964, 461] on div "7.35" at bounding box center [1011, 463] width 97 height 11
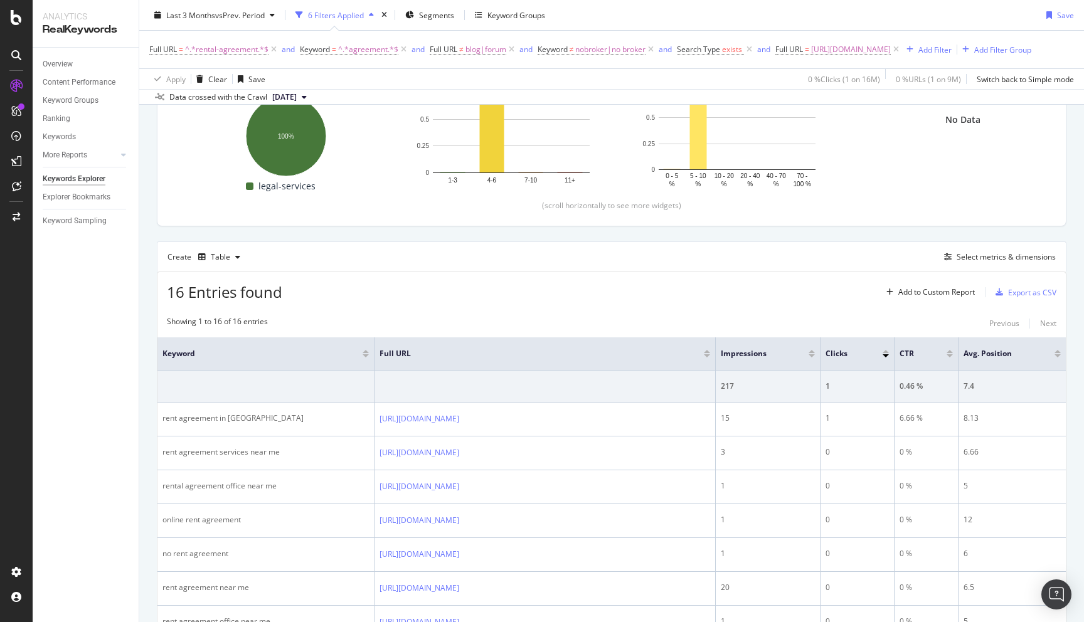
scroll to position [207, 0]
click at [149, 309] on div "By URL Top Charts Clicks By seo Level 1 By: seo Level 1 Hold CMD (⌘) while clic…" at bounding box center [611, 472] width 944 height 1087
click at [890, 50] on span "https://www.nobroker.in/rental-agreement-in-chandigarh" at bounding box center [851, 50] width 80 height 18
click at [867, 105] on input "https://www.nobroker.in/rental-agreement-in-chandigarh" at bounding box center [848, 102] width 119 height 20
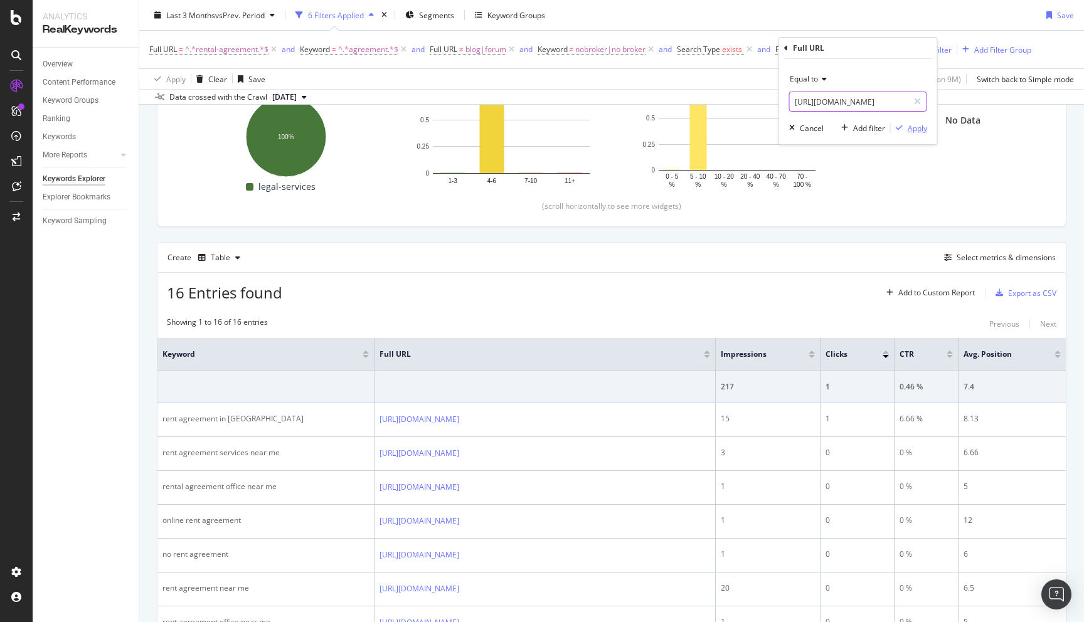
type input "https://www.nobroker.in/rental-agreement-in-mumbai"
click at [919, 129] on div "Apply" at bounding box center [916, 128] width 19 height 11
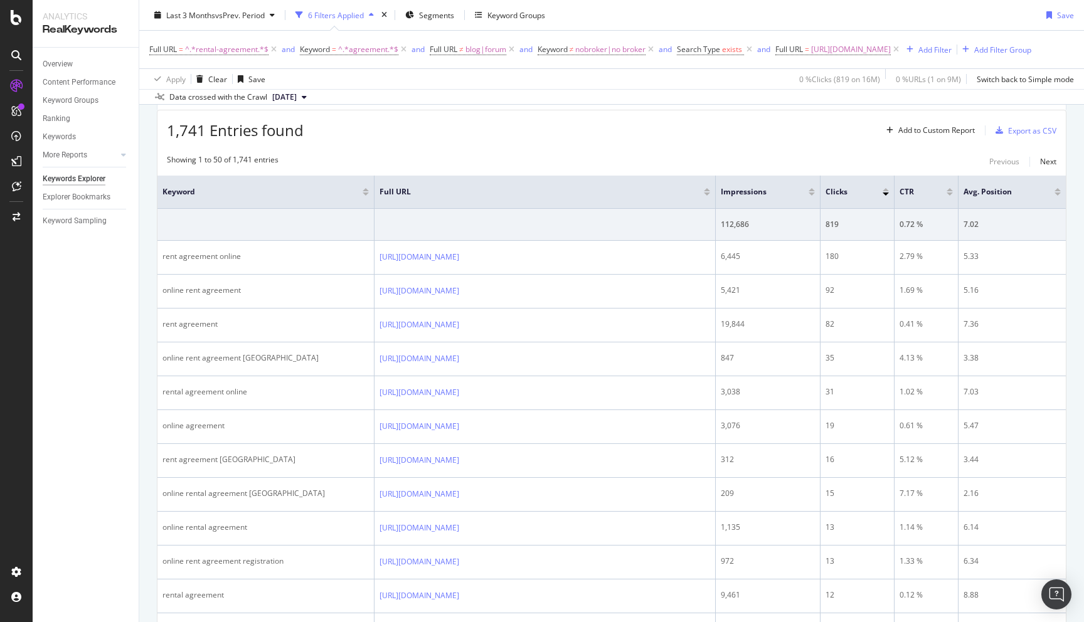
scroll to position [382, 0]
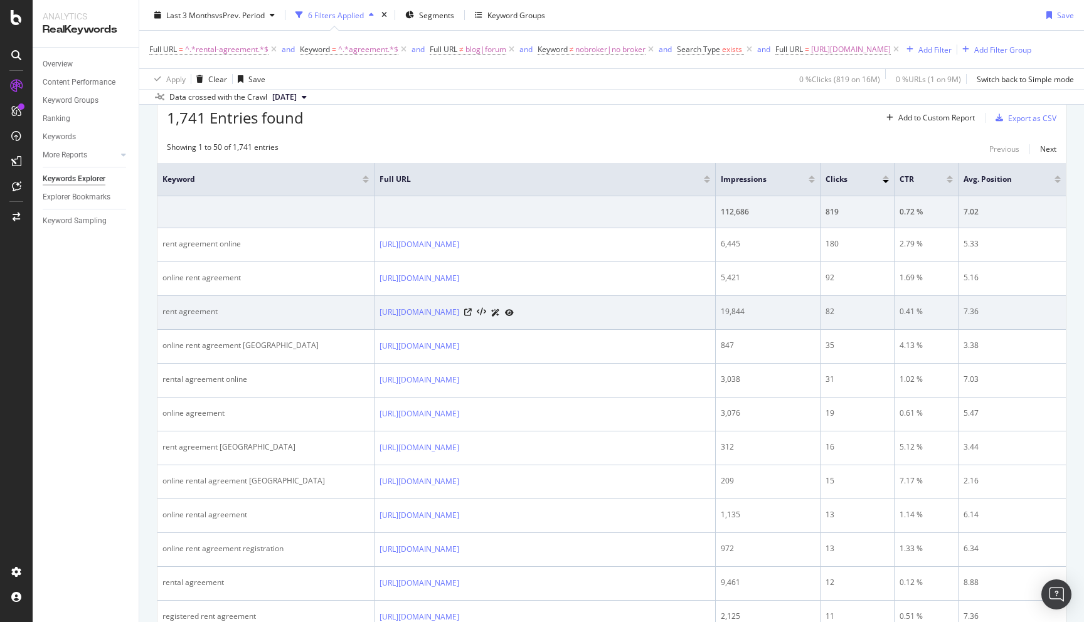
click at [172, 317] on div "rent agreement" at bounding box center [265, 311] width 206 height 11
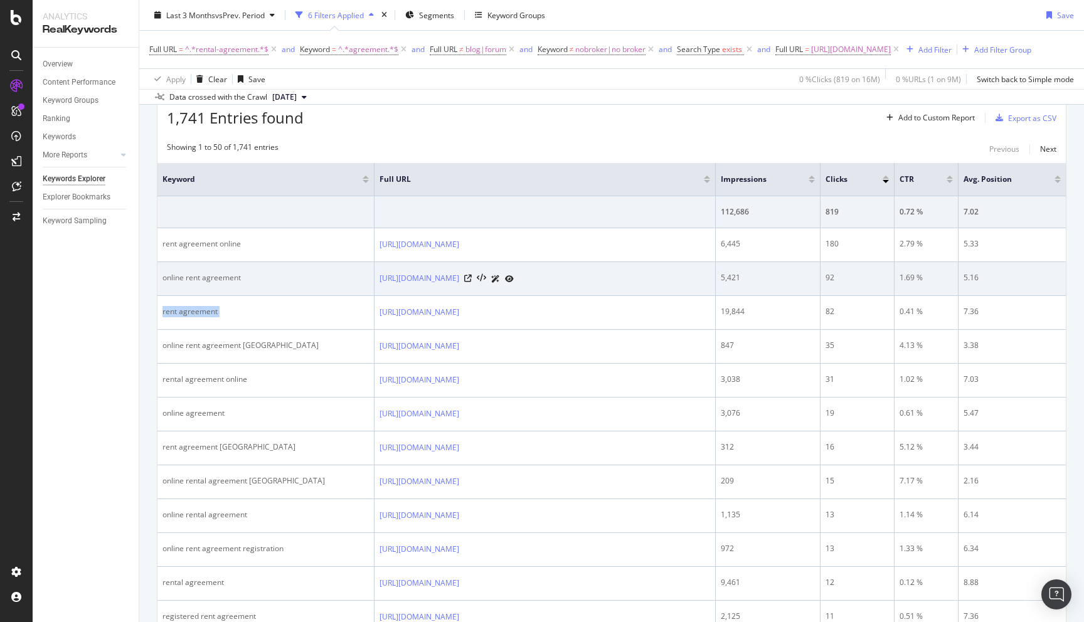
click at [184, 283] on div "online rent agreement" at bounding box center [265, 277] width 206 height 11
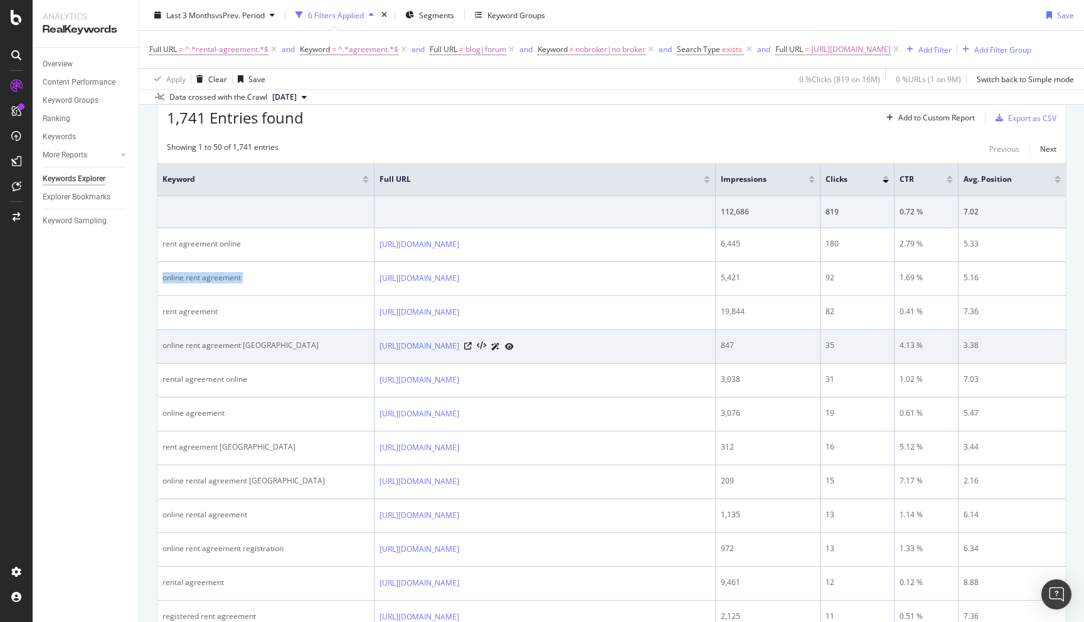
click at [206, 351] on div "online rent agreement mumbai" at bounding box center [265, 345] width 206 height 11
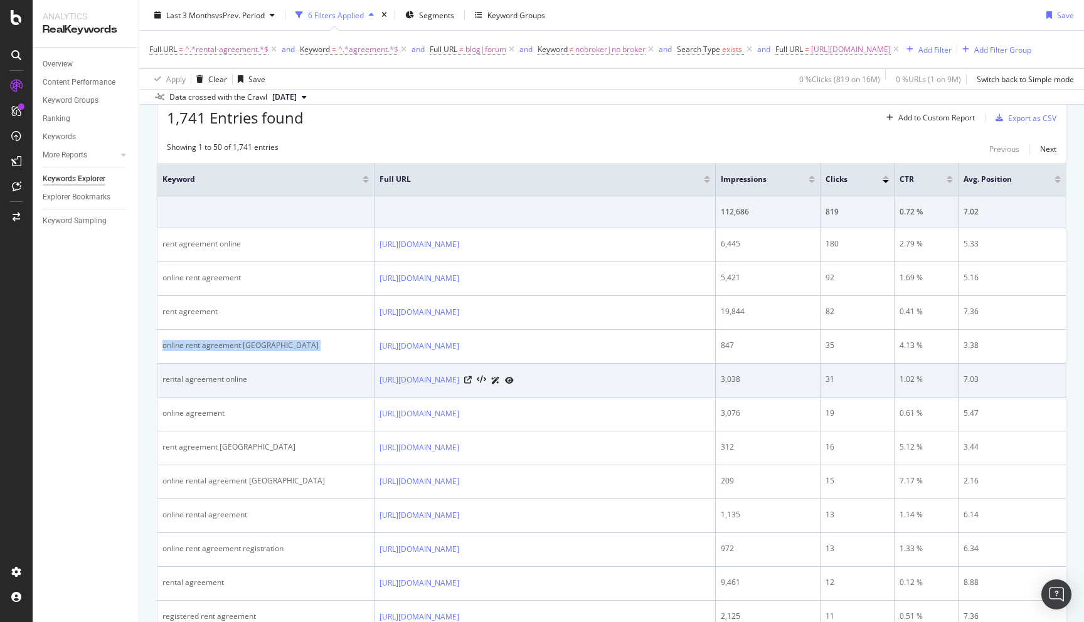
click at [196, 385] on div "rental agreement online" at bounding box center [265, 379] width 206 height 11
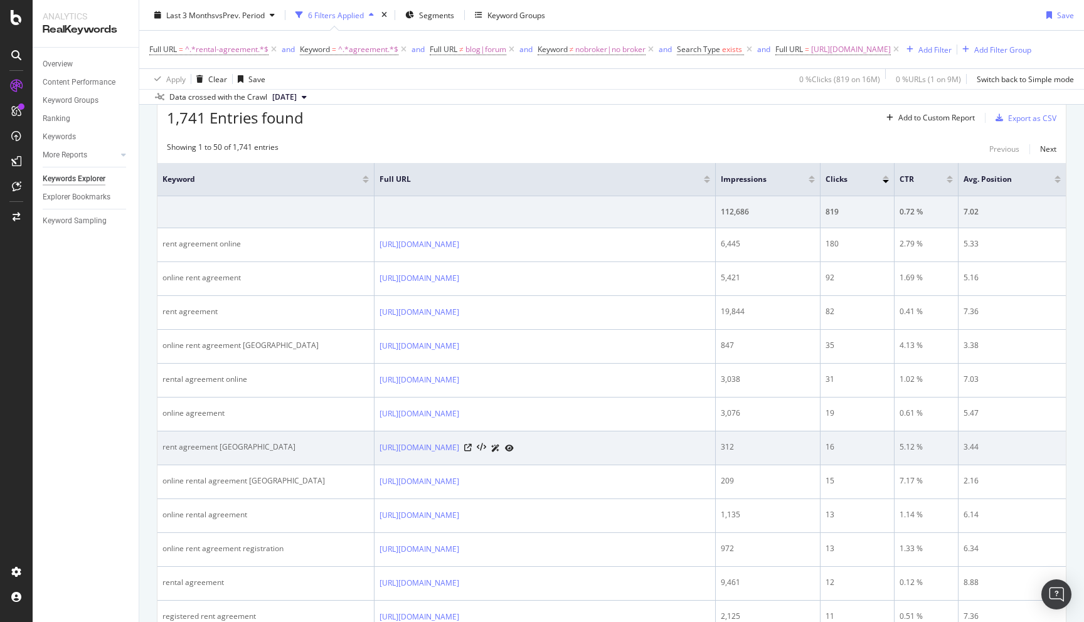
click at [199, 453] on div "rent agreement mumbai" at bounding box center [265, 446] width 206 height 11
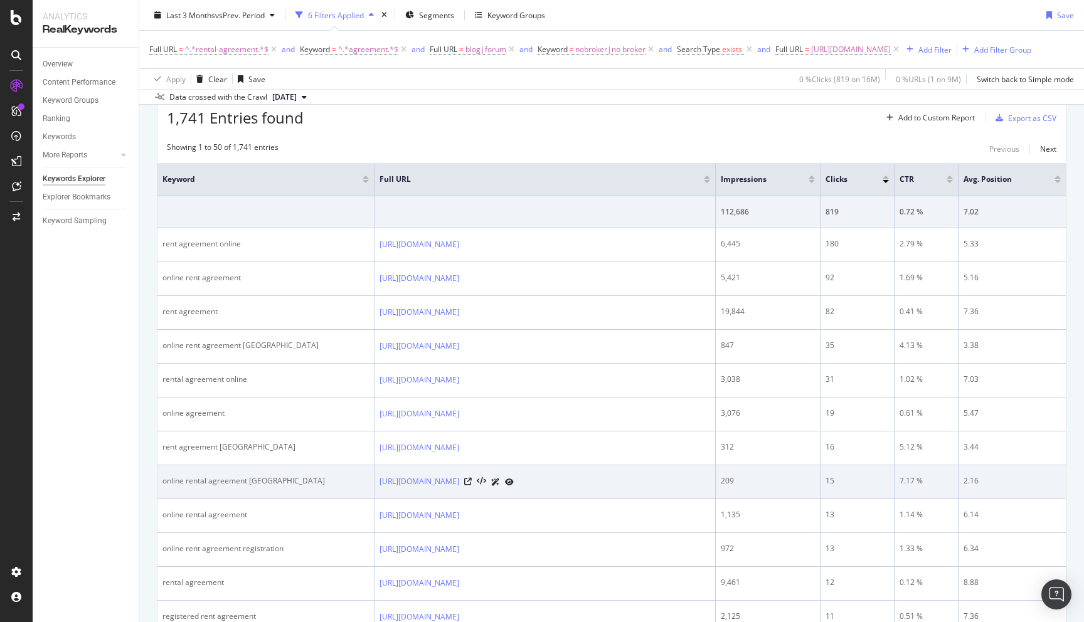
click at [210, 487] on div "online rental agreement mumbai" at bounding box center [265, 480] width 206 height 11
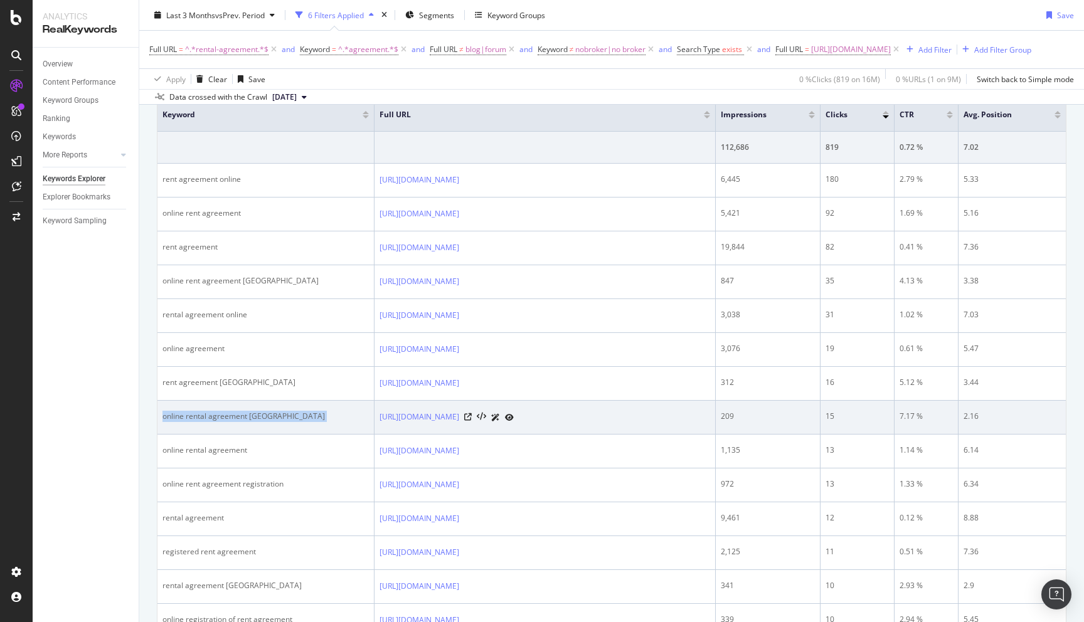
scroll to position [447, 0]
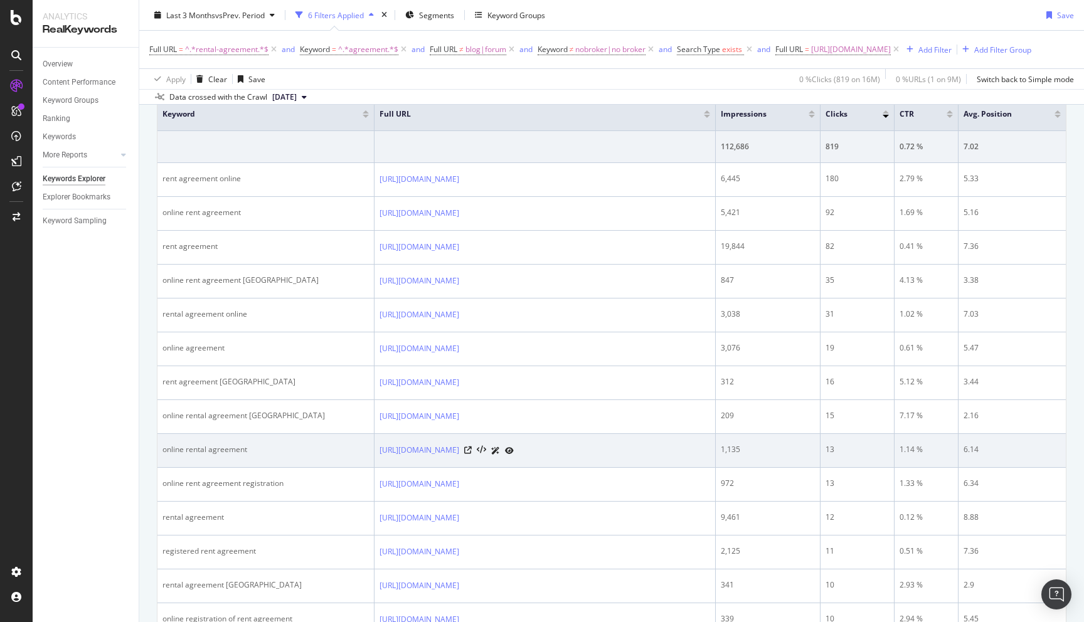
click at [214, 455] on div "online rental agreement" at bounding box center [265, 449] width 206 height 11
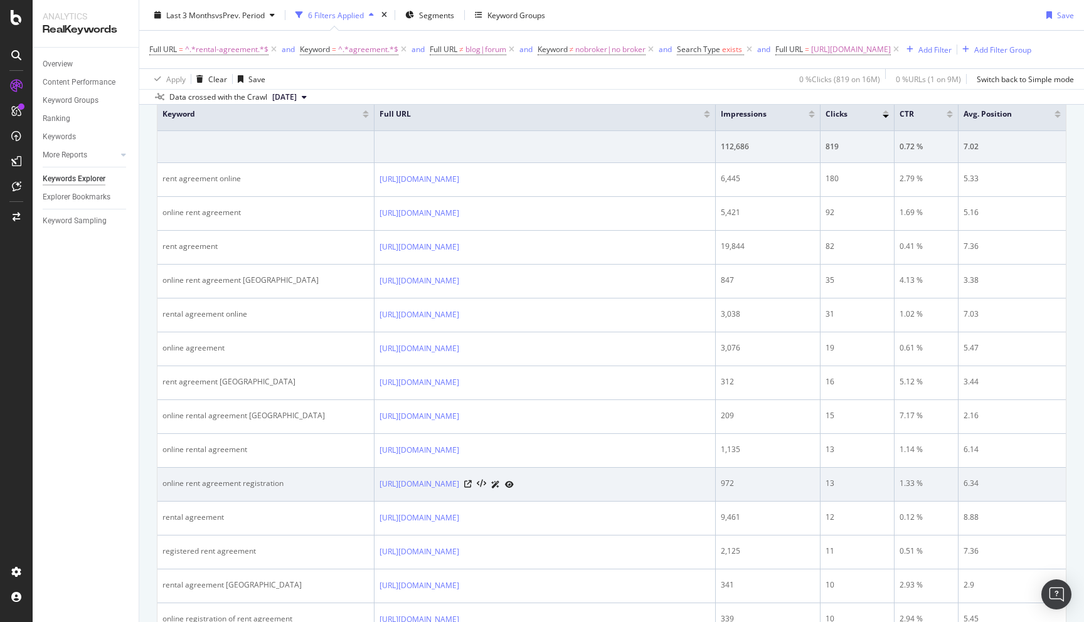
click at [214, 489] on div "online rent agreement registration" at bounding box center [265, 483] width 206 height 11
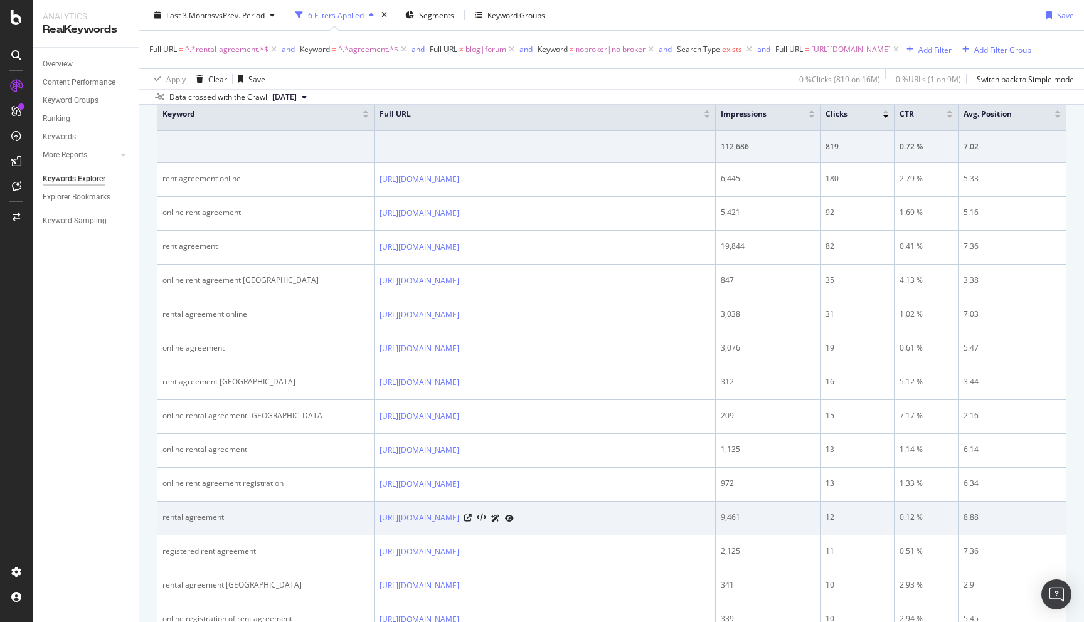
click at [213, 523] on div "rental agreement" at bounding box center [265, 517] width 206 height 11
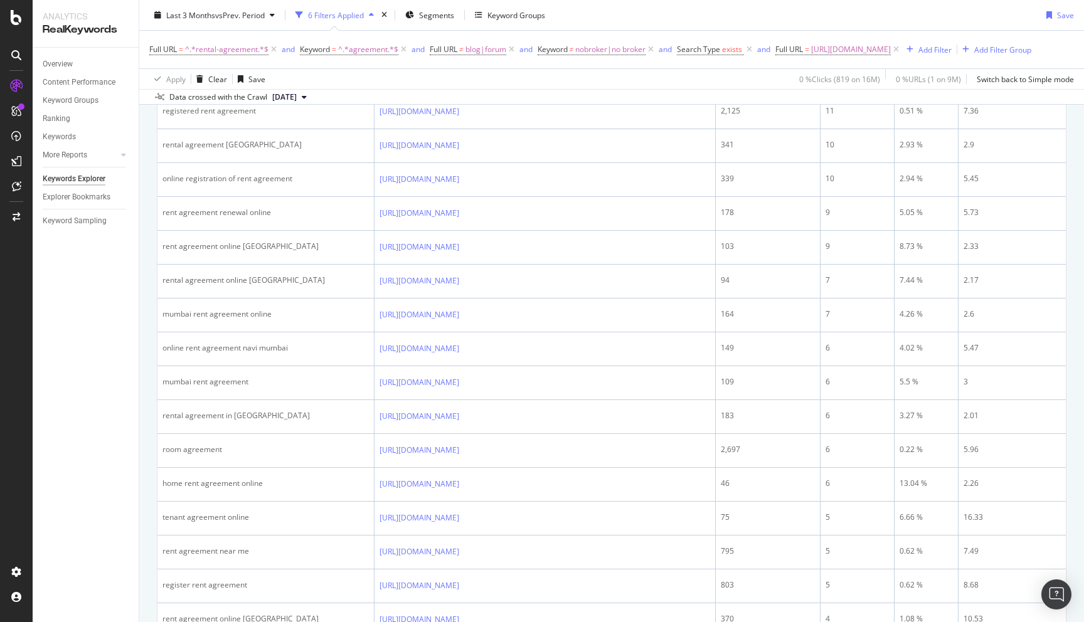
scroll to position [891, 0]
click at [213, 519] on div "tenant agreement online" at bounding box center [265, 513] width 206 height 11
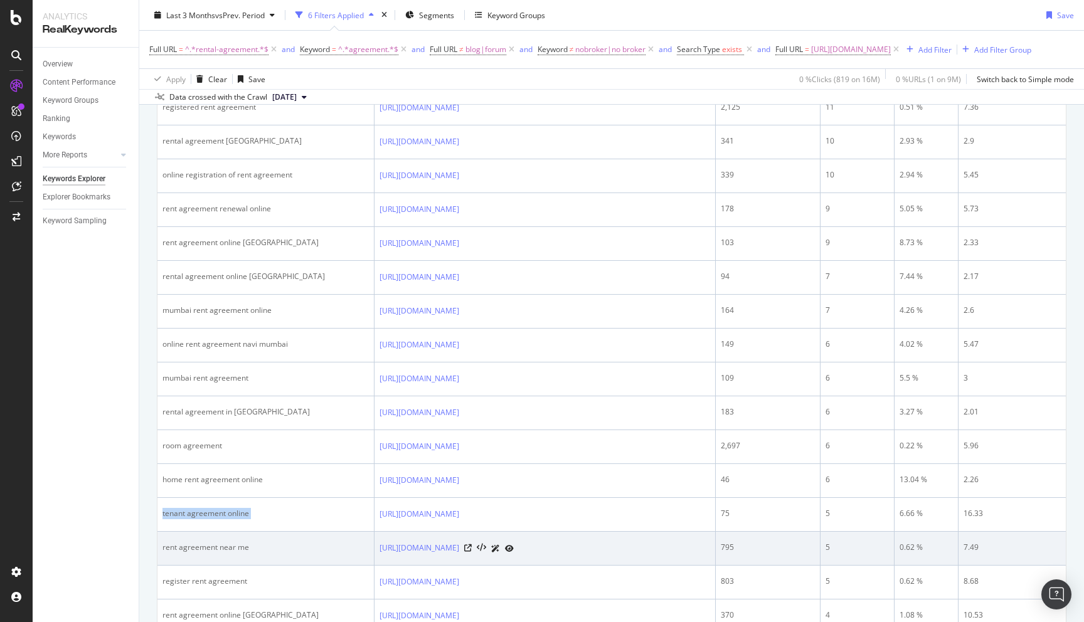
click at [223, 553] on div "rent agreement near me" at bounding box center [265, 547] width 206 height 11
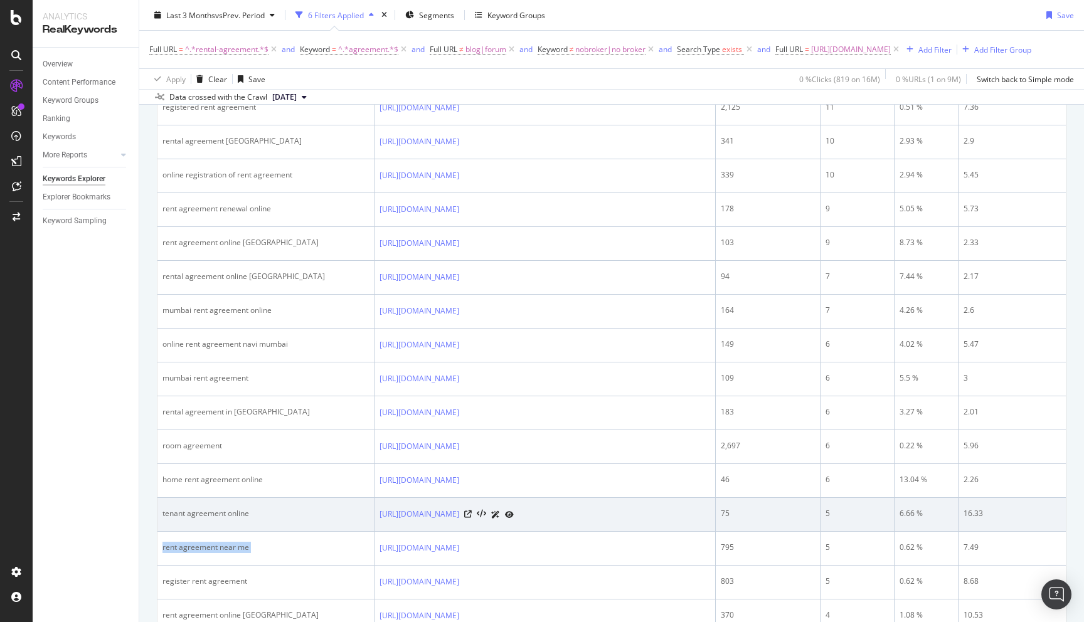
click at [231, 532] on td "tenant agreement online" at bounding box center [265, 515] width 217 height 34
click at [277, 532] on td "tenant agreement online" at bounding box center [265, 515] width 217 height 34
click at [211, 519] on div "tenant agreement online" at bounding box center [265, 513] width 206 height 11
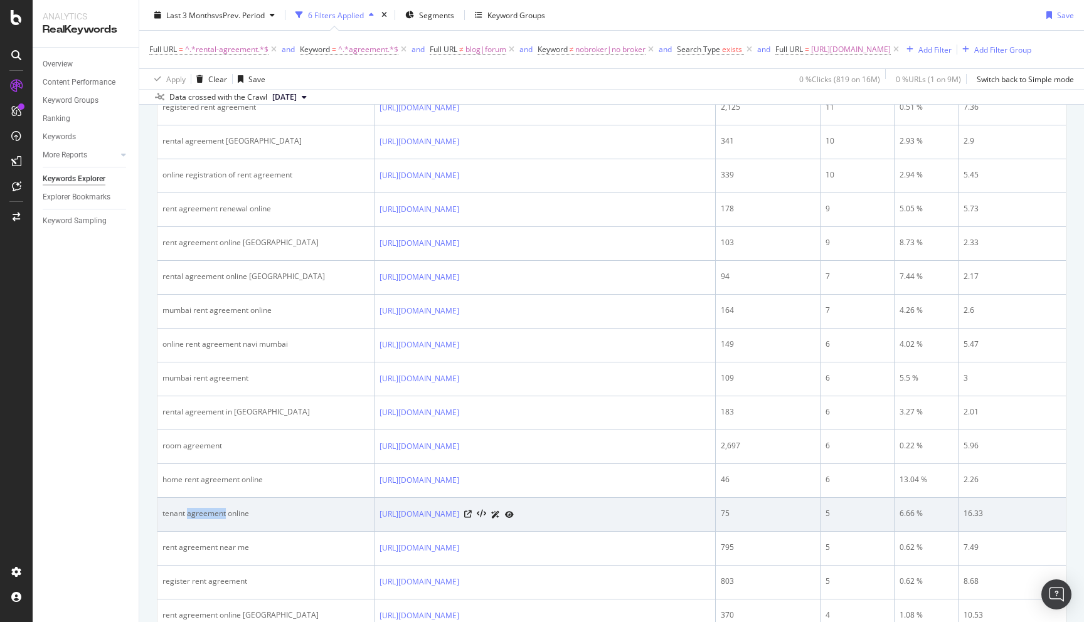
click at [211, 519] on div "tenant agreement online" at bounding box center [265, 513] width 206 height 11
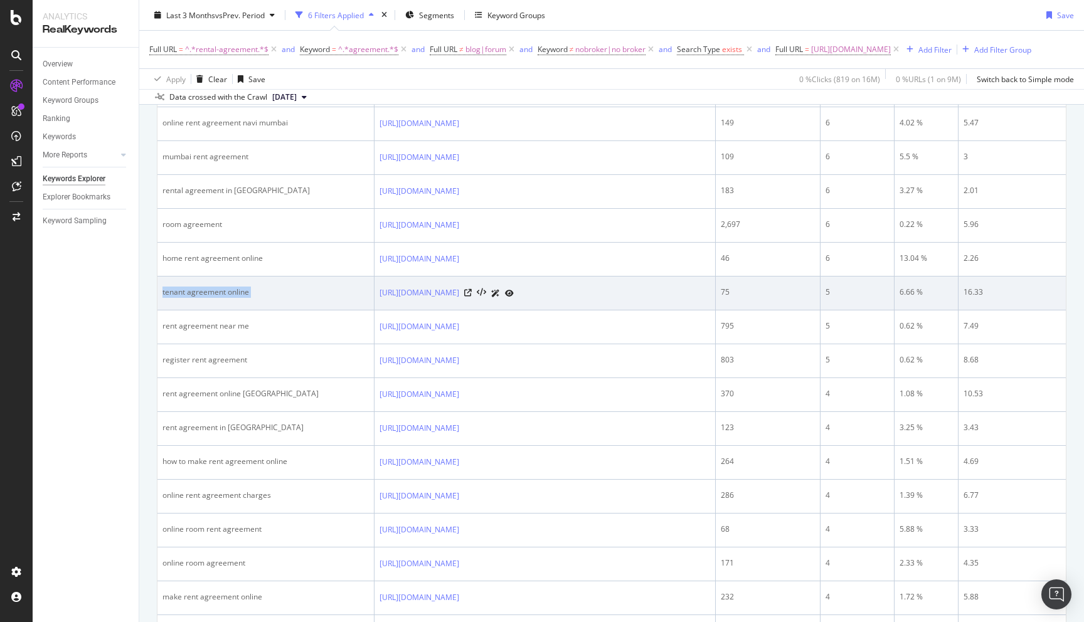
scroll to position [1114, 0]
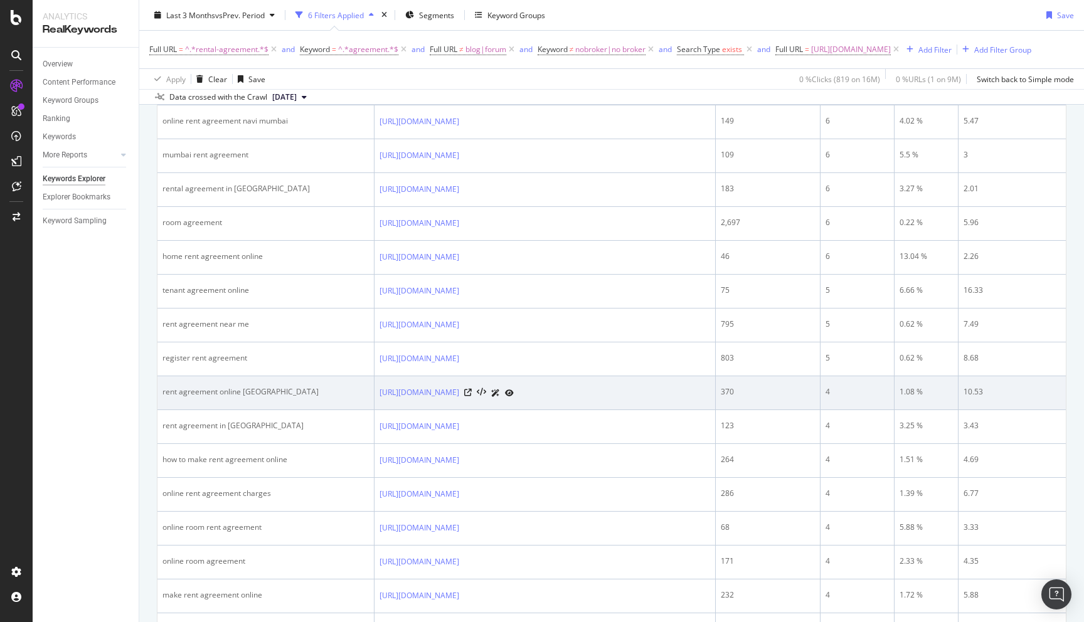
click at [190, 398] on div "rent agreement online maharashtra" at bounding box center [265, 391] width 206 height 11
copy div "rent agreement online maharashtra"
click at [724, 398] on div "370" at bounding box center [768, 391] width 94 height 11
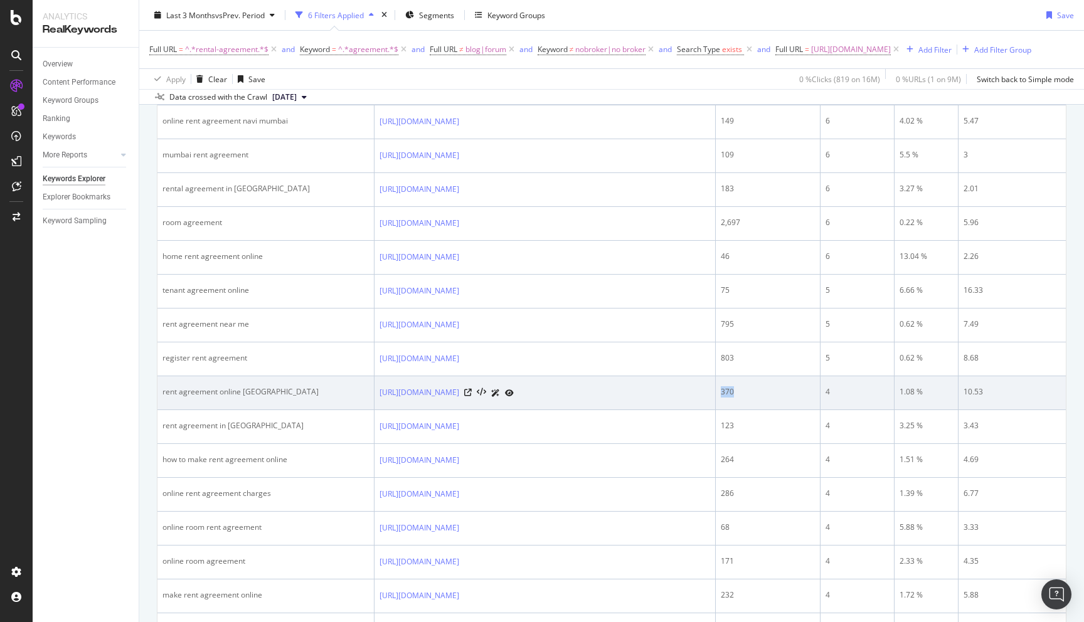
click at [724, 398] on div "370" at bounding box center [768, 391] width 94 height 11
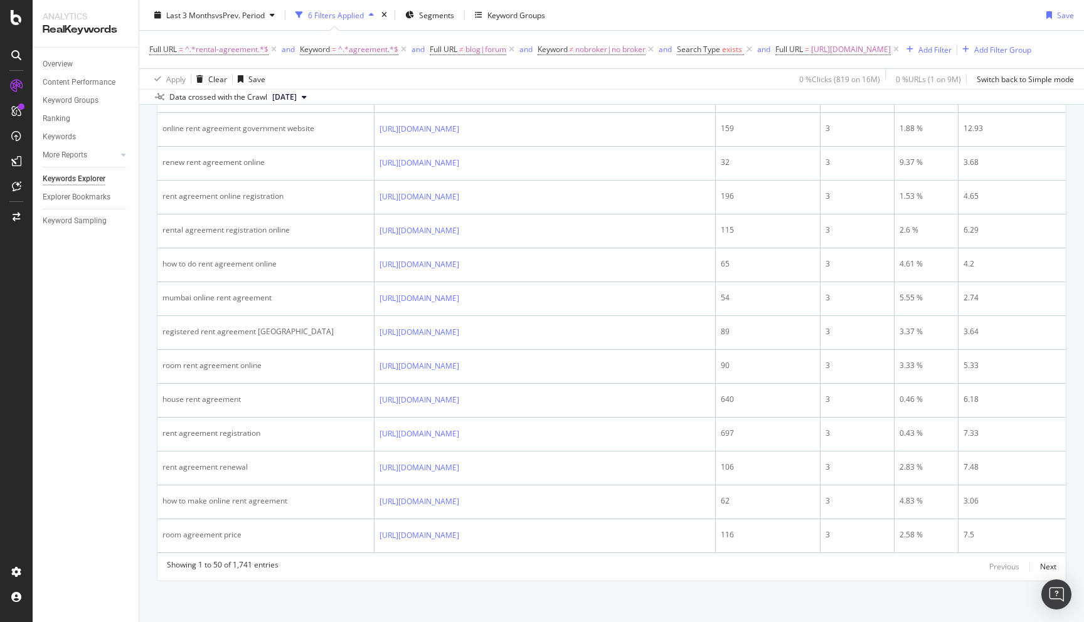
scroll to position [1769, 0]
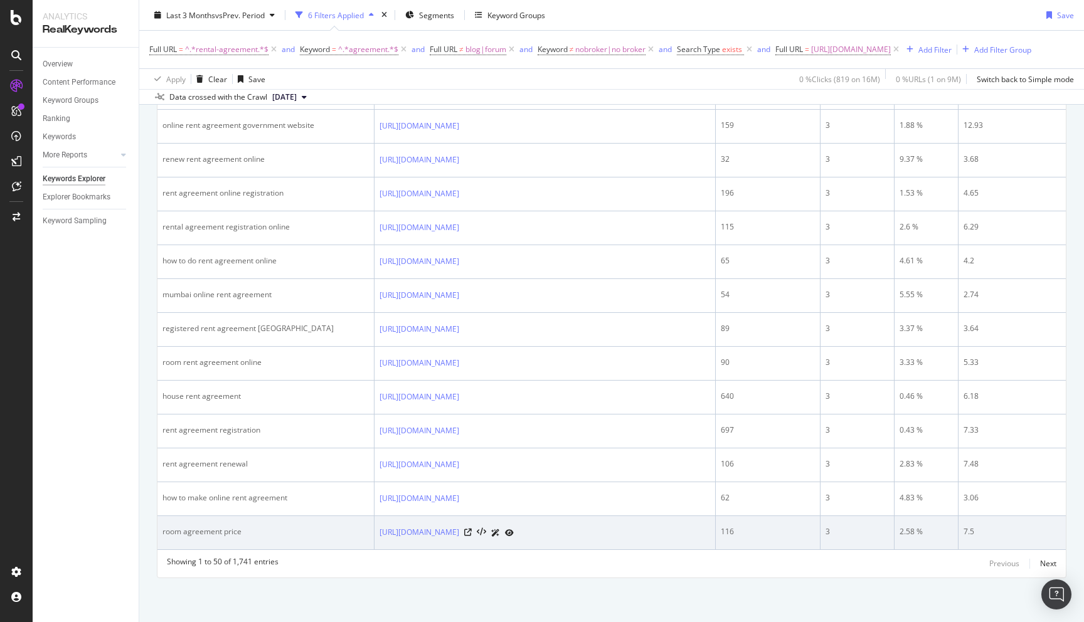
click at [162, 530] on div "room agreement price" at bounding box center [265, 531] width 206 height 11
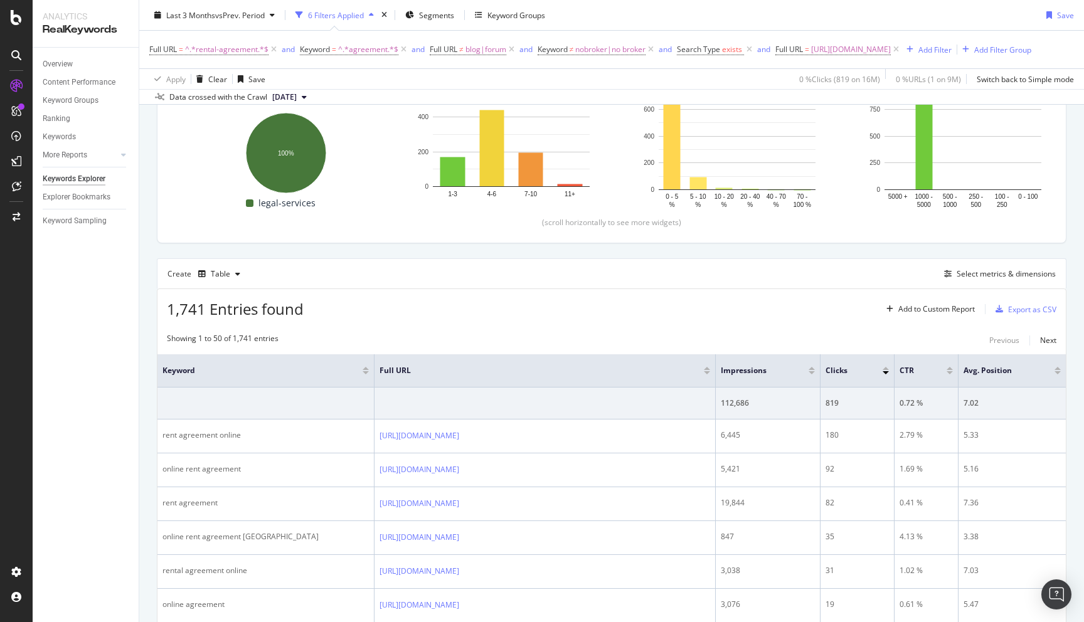
scroll to position [0, 0]
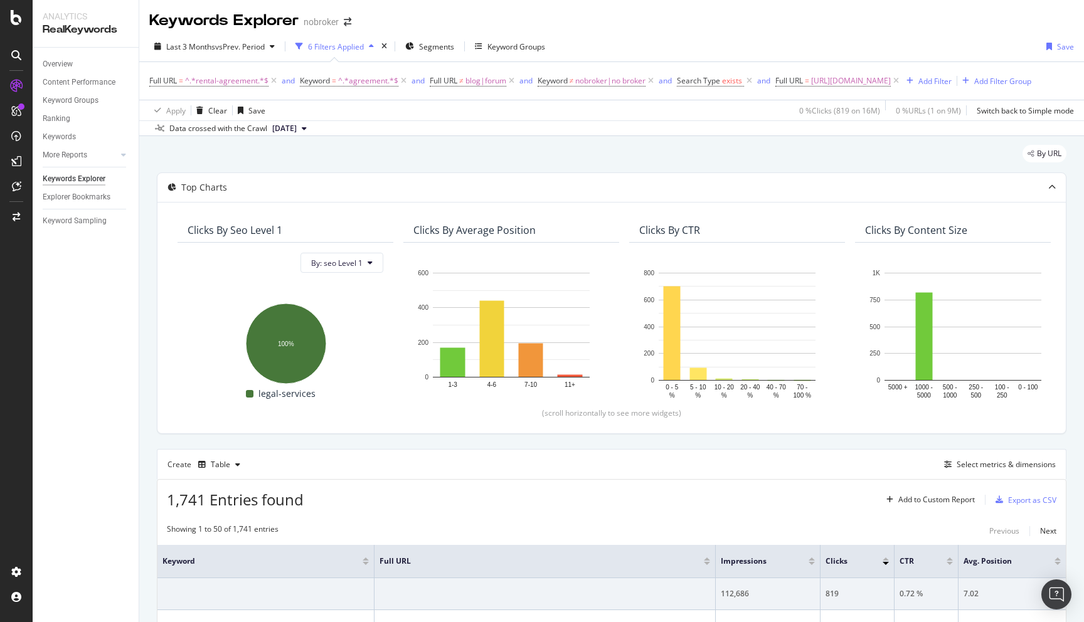
click at [542, 166] on div "By URL" at bounding box center [611, 159] width 909 height 28
click at [371, 170] on div "By URL" at bounding box center [611, 159] width 909 height 28
click at [588, 171] on div "By URL" at bounding box center [611, 159] width 909 height 28
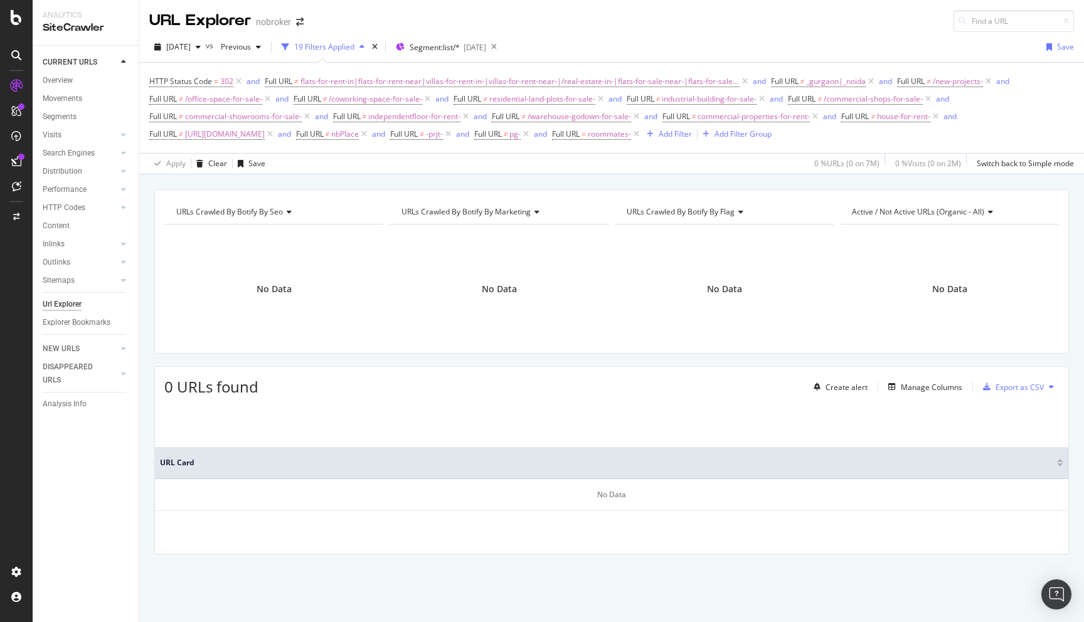
click at [692, 182] on div "URLs Crawled By Botify By seo Chart (by Value) Table Expand Export as CSV Expor…" at bounding box center [611, 189] width 944 height 30
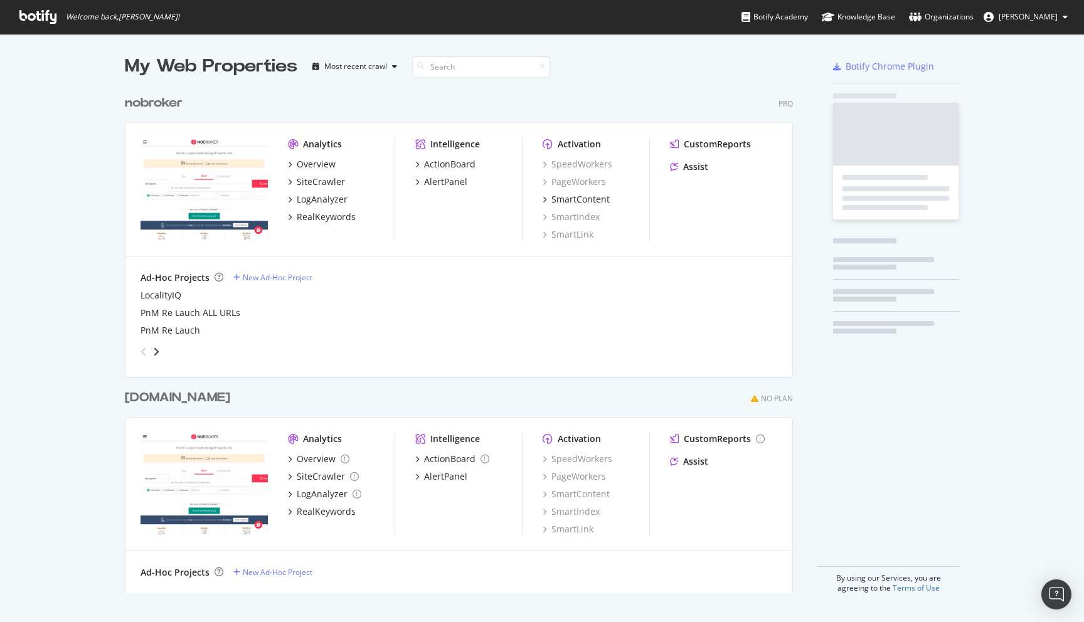
scroll to position [514, 678]
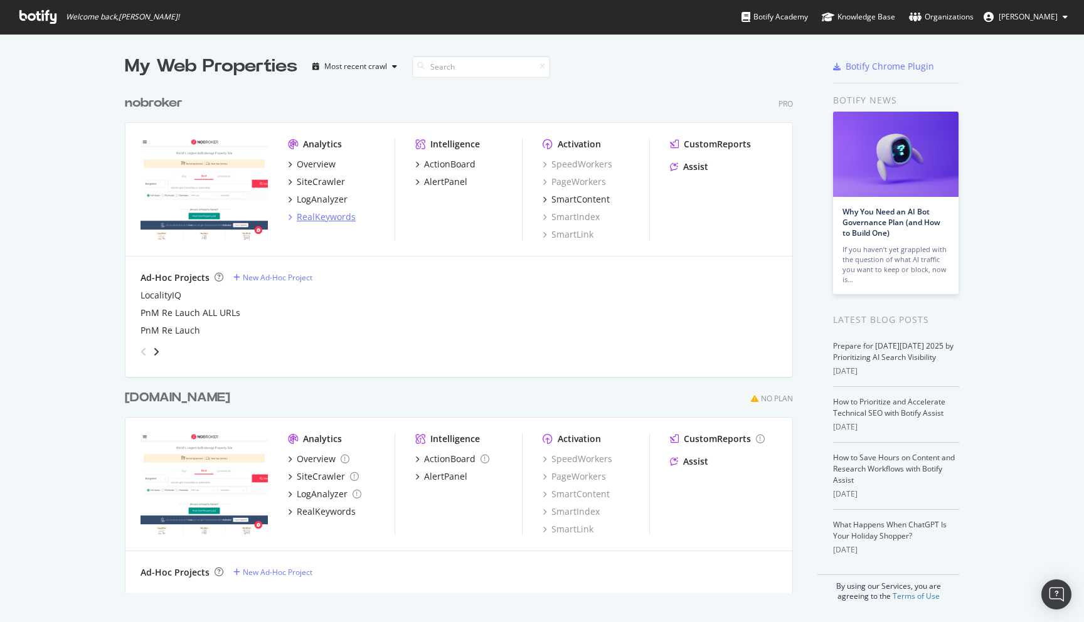
click at [330, 211] on div "RealKeywords" at bounding box center [326, 217] width 59 height 13
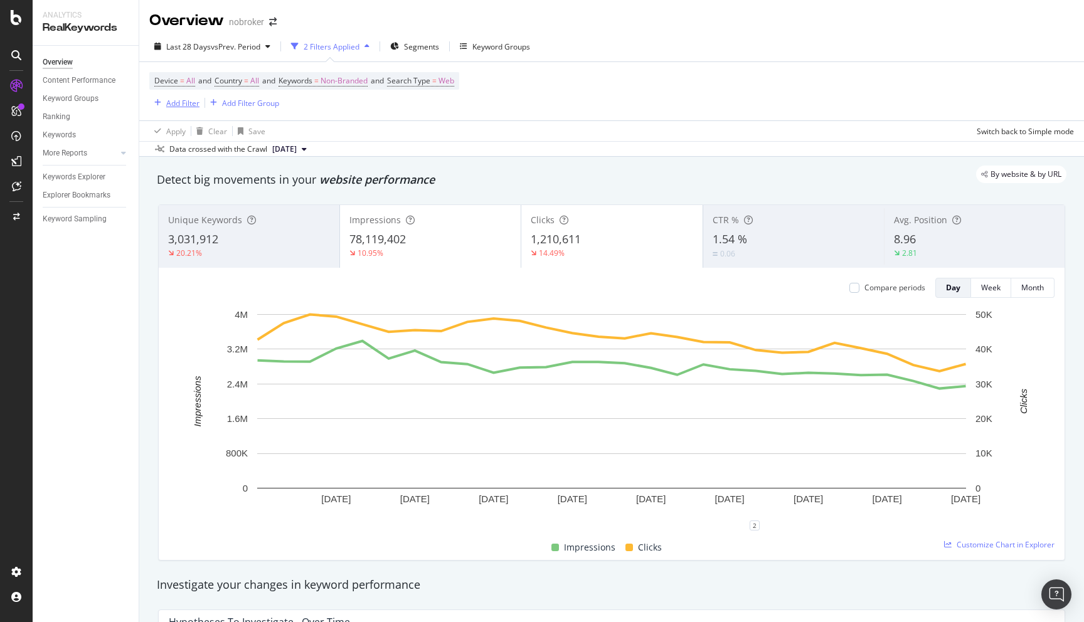
click at [186, 102] on div "Add Filter" at bounding box center [182, 103] width 33 height 11
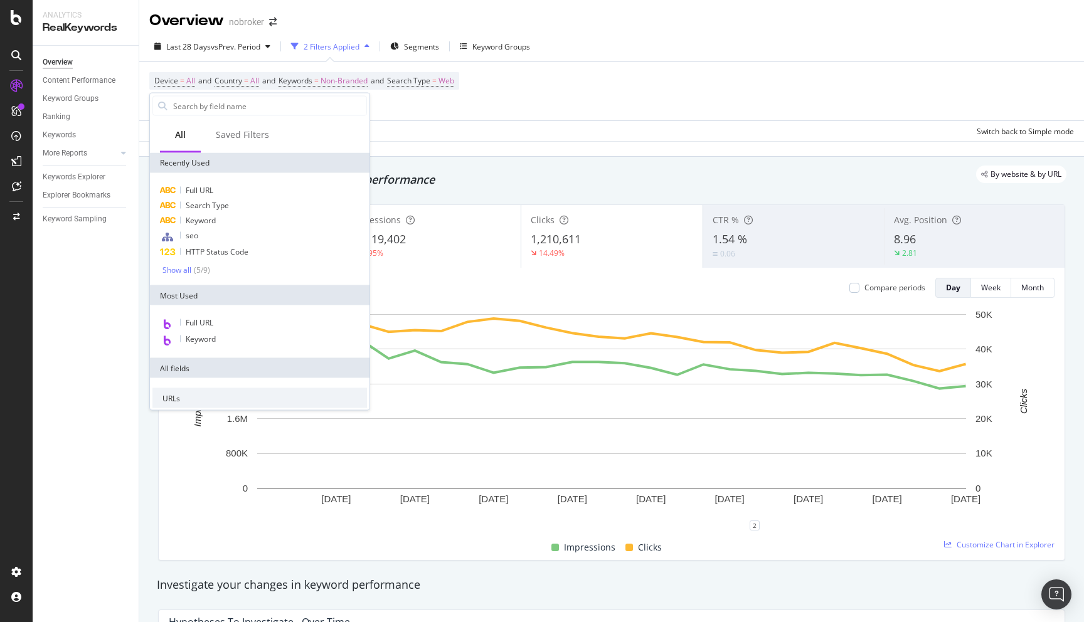
click at [187, 181] on div "Full URL Search Type Keyword seo HTTP Status Code Show all ( 5 / 9 )" at bounding box center [259, 229] width 219 height 112
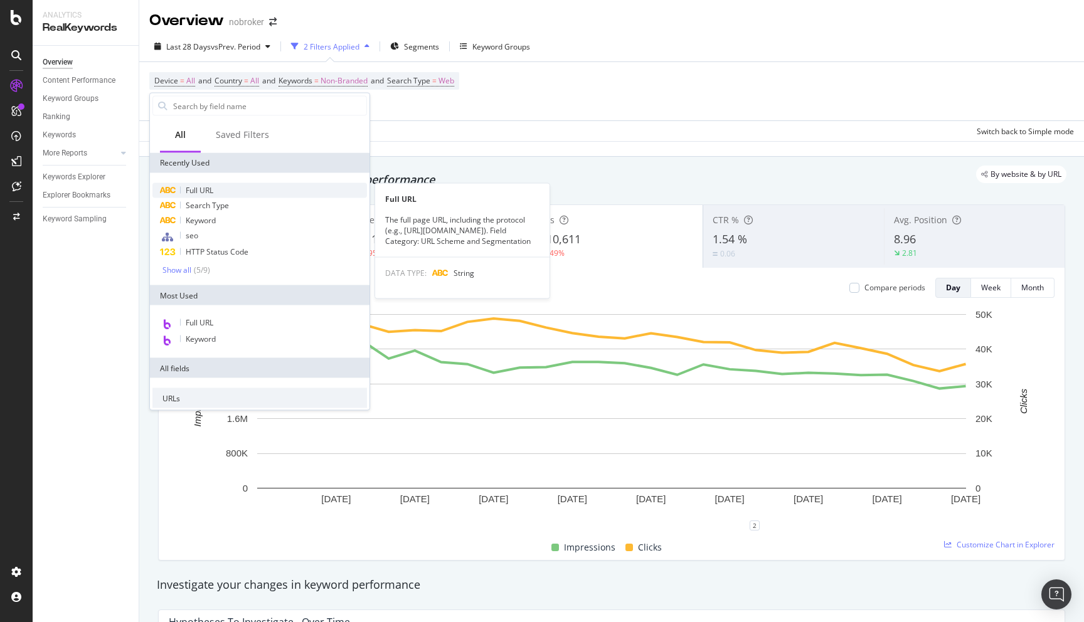
click at [191, 185] on span "Full URL" at bounding box center [200, 190] width 28 height 11
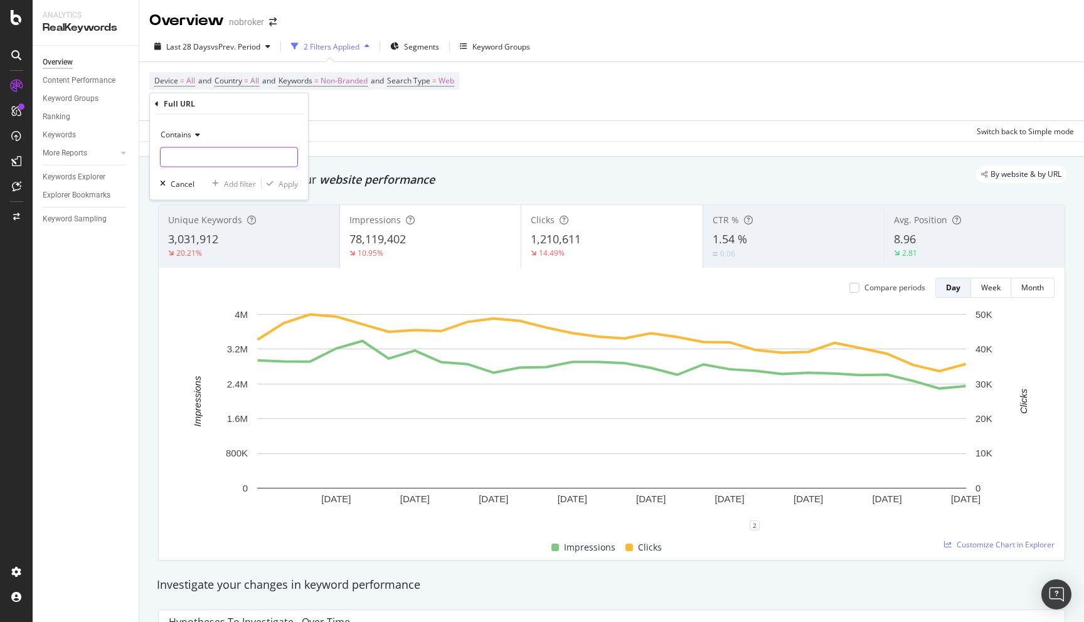
click at [192, 161] on input "text" at bounding box center [229, 157] width 137 height 20
type input "cleaning"
click at [282, 182] on div "Apply" at bounding box center [287, 183] width 19 height 11
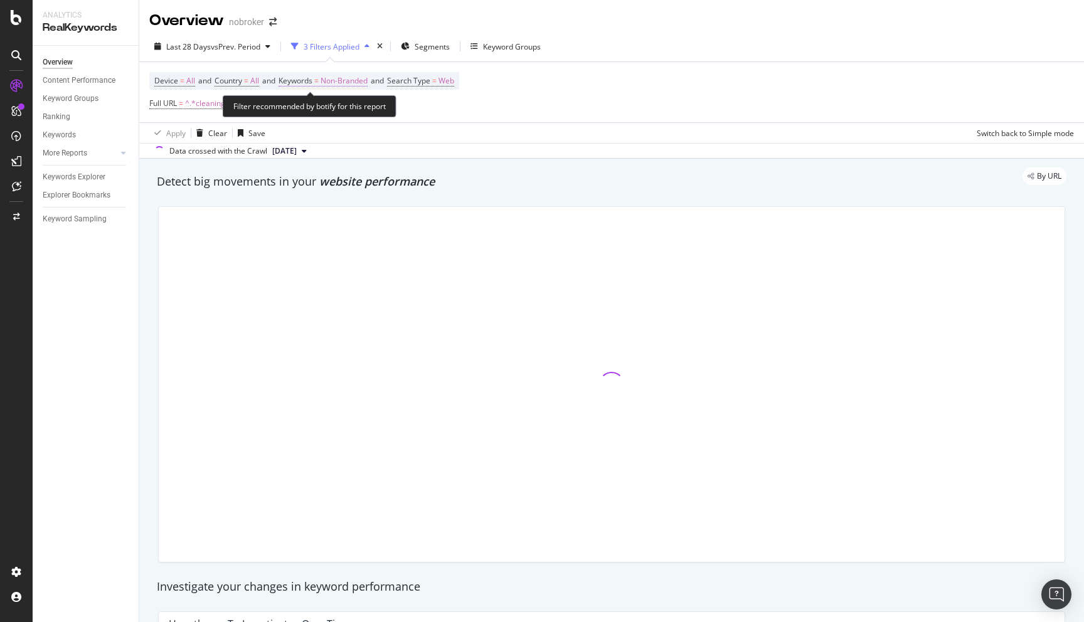
click at [355, 83] on span "Non-Branded" at bounding box center [343, 81] width 47 height 18
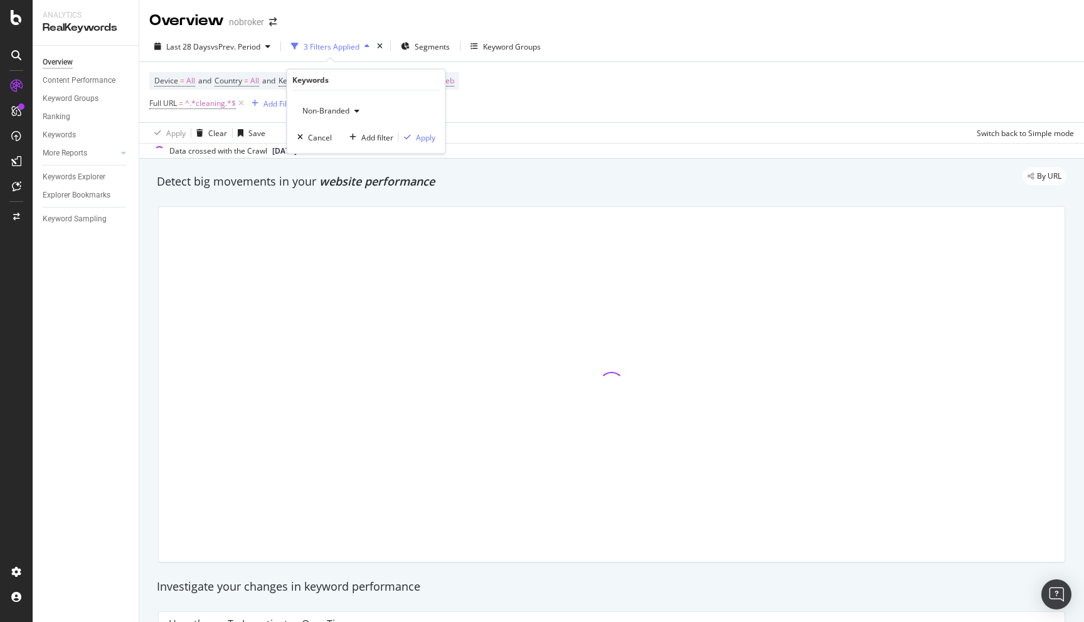
click at [349, 116] on div "Non-Branded" at bounding box center [330, 111] width 67 height 19
click at [318, 203] on span "All" at bounding box center [372, 208] width 128 height 11
click at [424, 138] on div "Apply" at bounding box center [425, 137] width 19 height 11
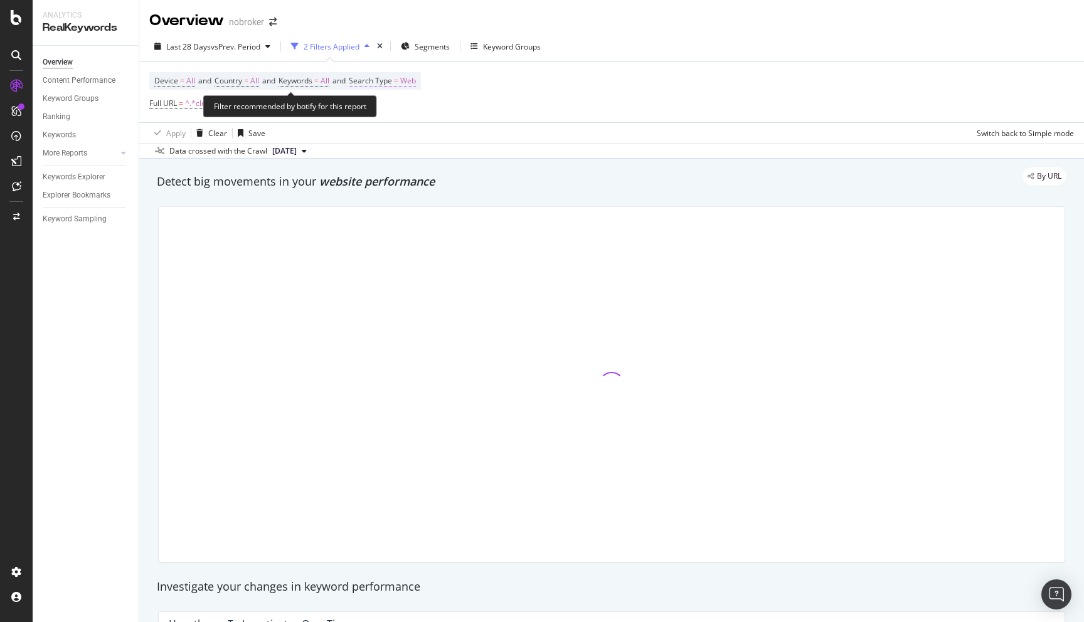
click at [416, 81] on span "Web" at bounding box center [408, 81] width 16 height 18
click at [388, 112] on icon at bounding box center [392, 111] width 9 height 8
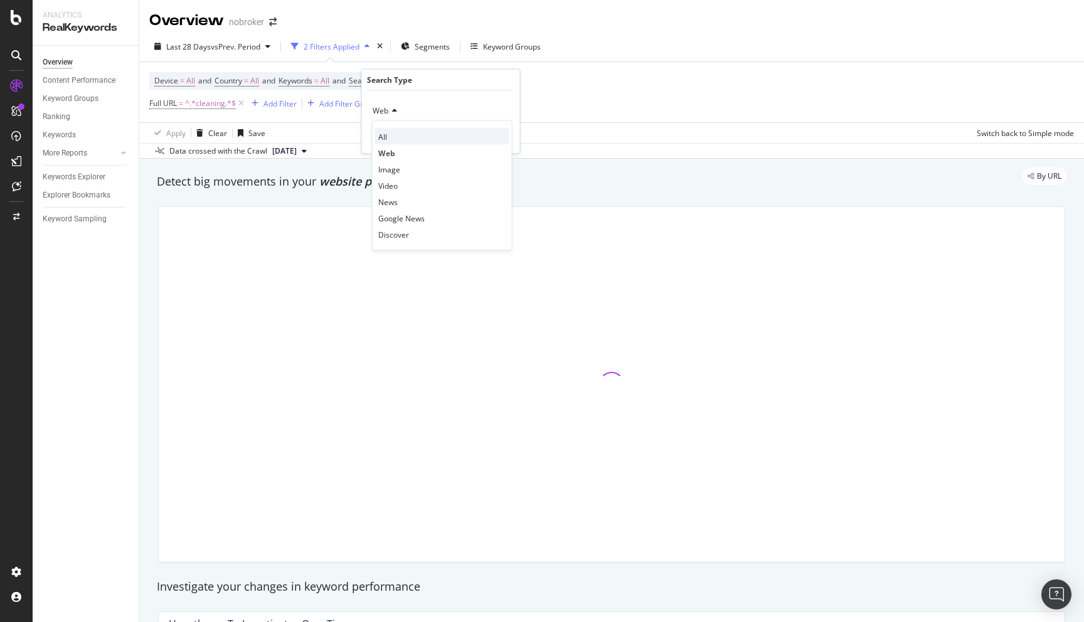
click at [388, 134] on div "All" at bounding box center [442, 137] width 134 height 16
click at [500, 137] on div "Apply" at bounding box center [499, 137] width 19 height 11
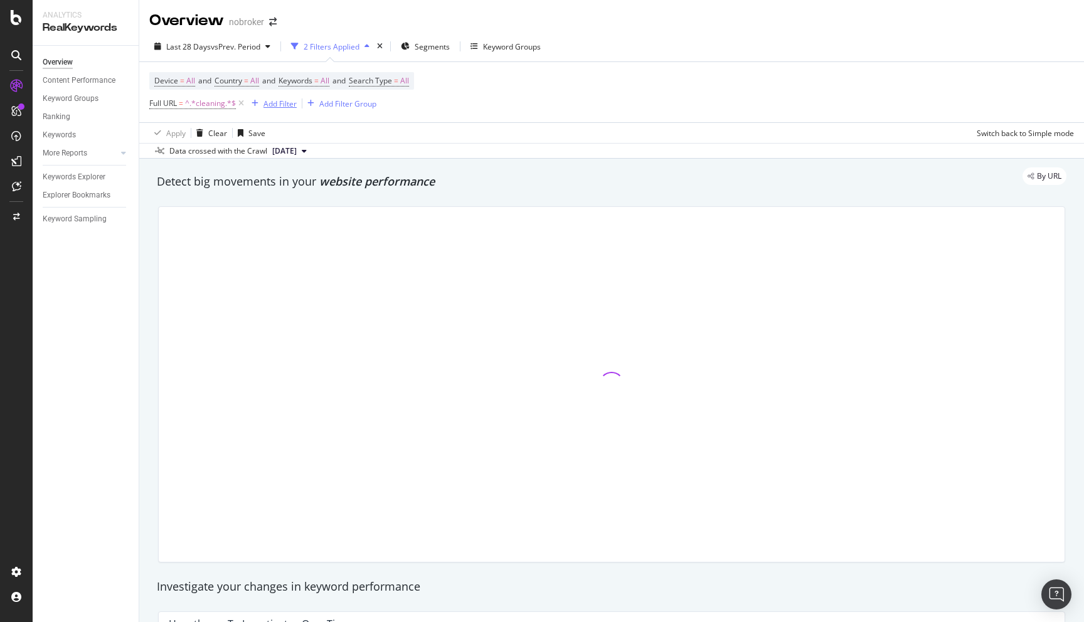
click at [280, 103] on div "Add Filter" at bounding box center [279, 103] width 33 height 11
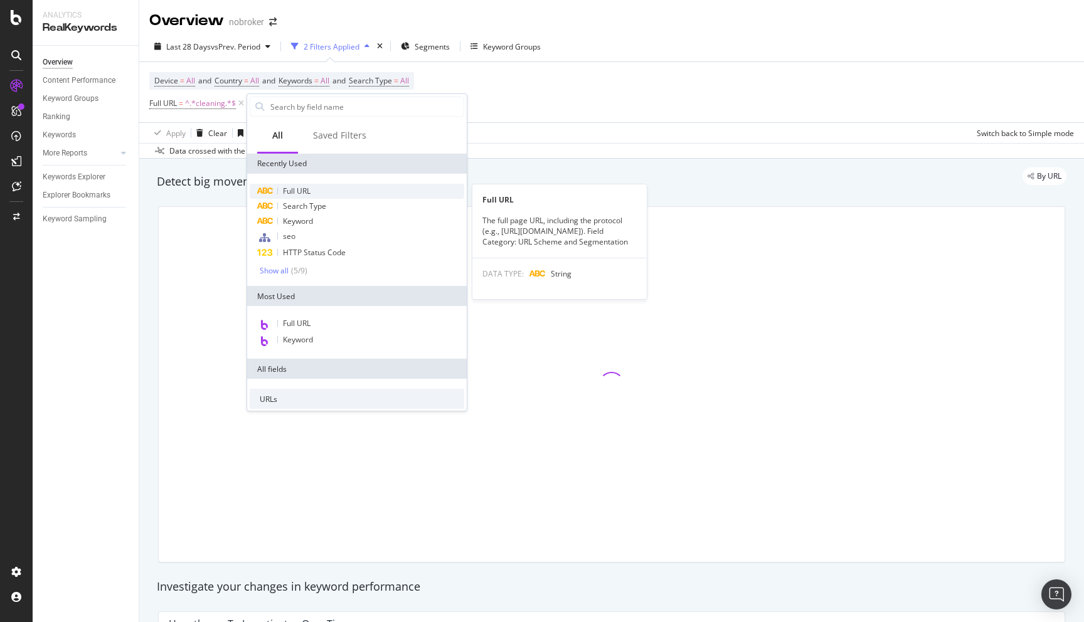
click at [303, 191] on span "Full URL" at bounding box center [297, 191] width 28 height 11
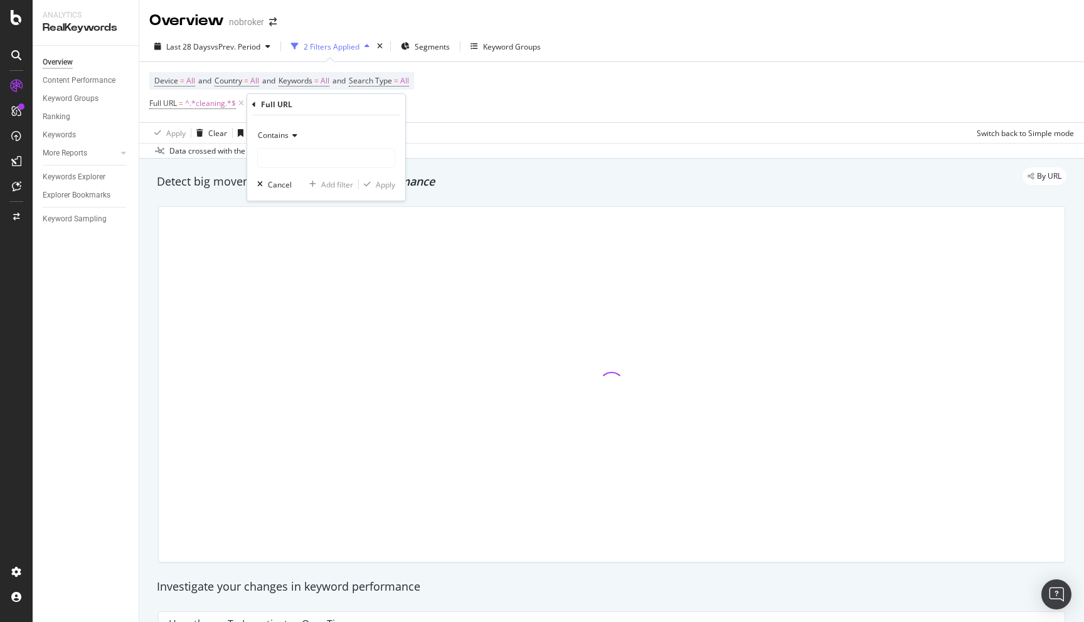
click at [288, 139] on icon at bounding box center [292, 136] width 9 height 8
click at [309, 312] on span "Doesn't match regex" at bounding box center [299, 308] width 73 height 11
click at [292, 161] on input "text" at bounding box center [326, 158] width 137 height 20
type input "blog|forum"
click at [386, 182] on div "Apply" at bounding box center [385, 184] width 19 height 11
